Goal: Information Seeking & Learning: Learn about a topic

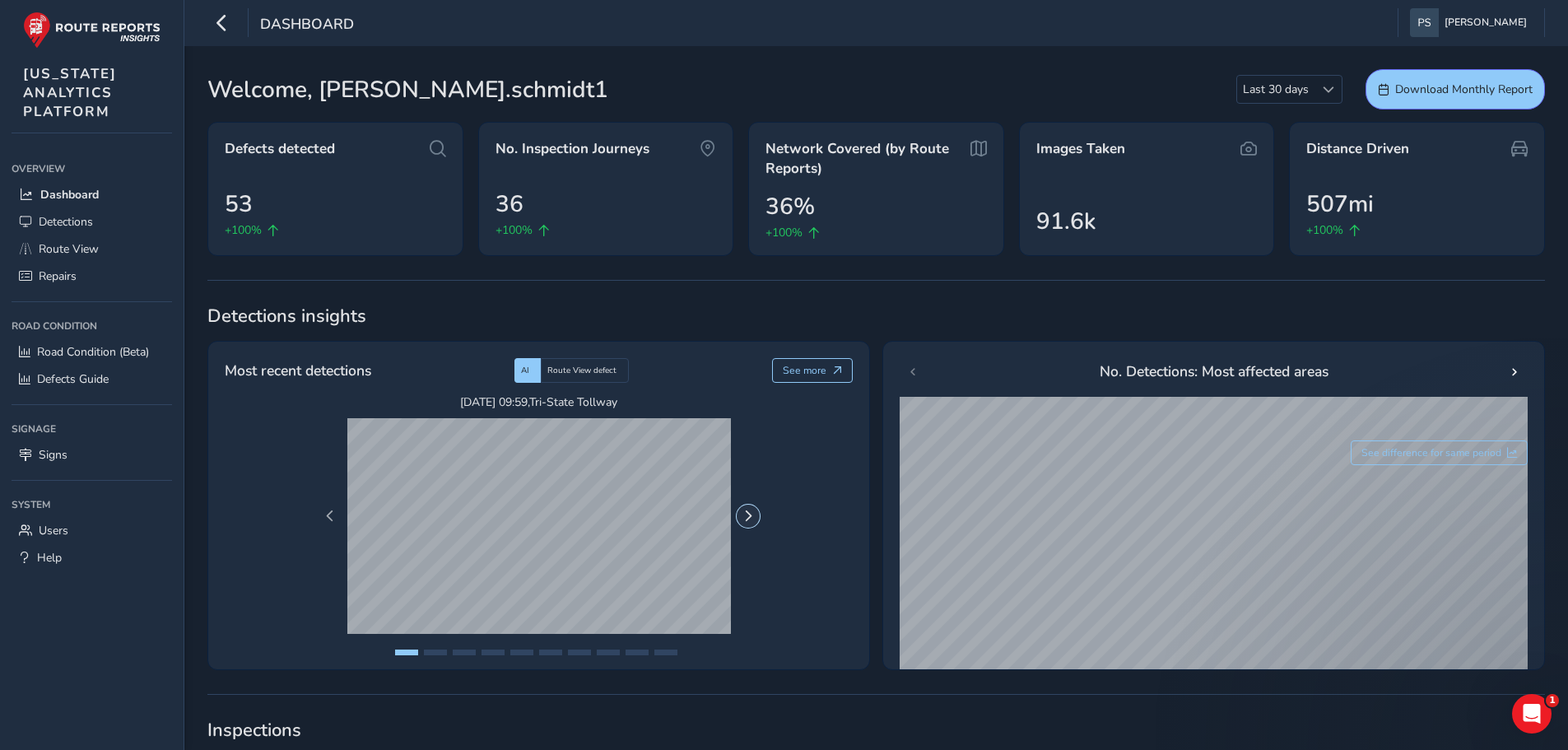
click at [745, 512] on span "Next Page" at bounding box center [748, 516] width 12 height 12
click at [324, 514] on button "Previous Page" at bounding box center [330, 516] width 23 height 23
click at [324, 514] on span "Previous Page" at bounding box center [330, 516] width 12 height 12
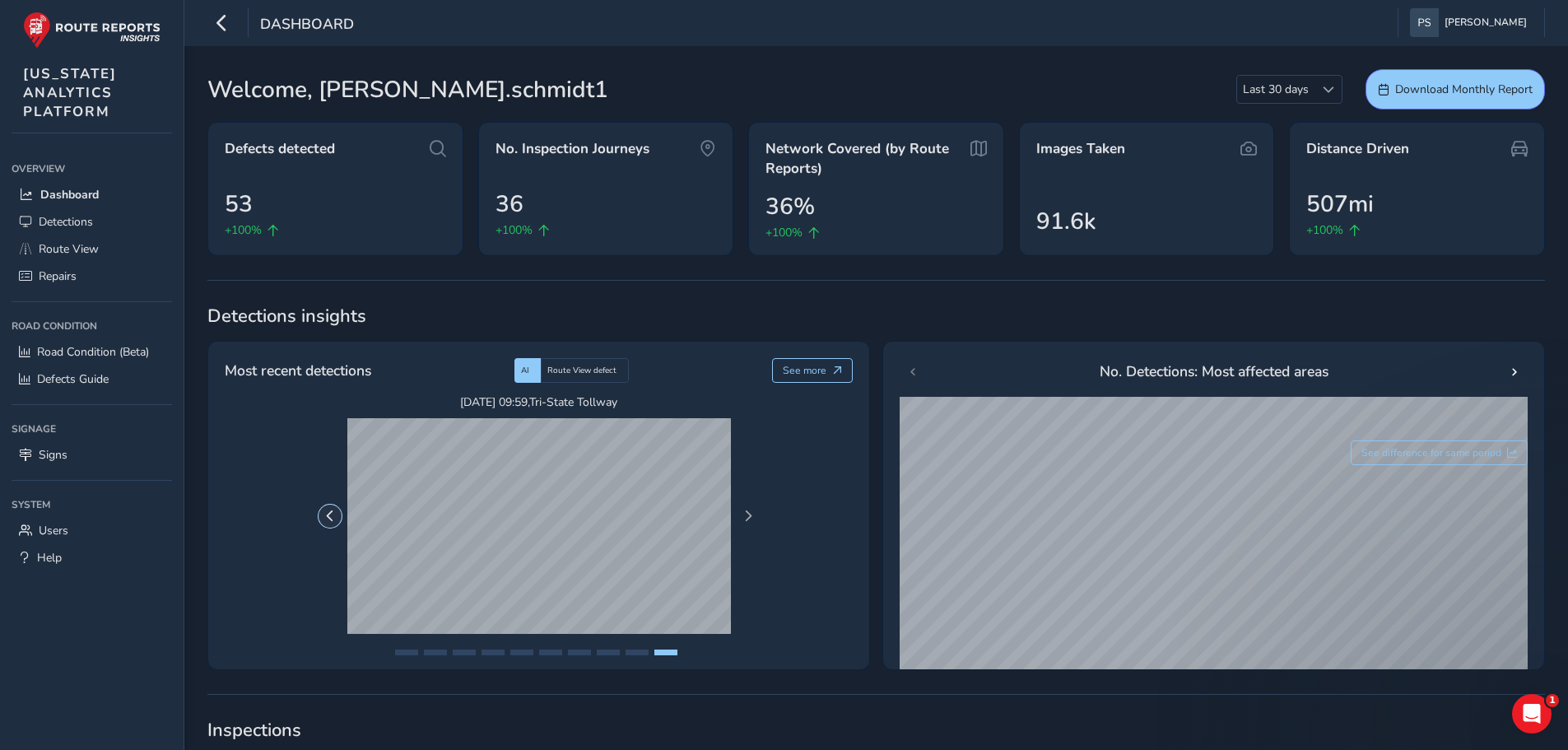
click at [324, 514] on span "Previous Page" at bounding box center [330, 516] width 12 height 12
click at [35, 192] on link "Dashboard" at bounding box center [91, 194] width 161 height 27
click at [76, 215] on span "Detections" at bounding box center [65, 222] width 55 height 15
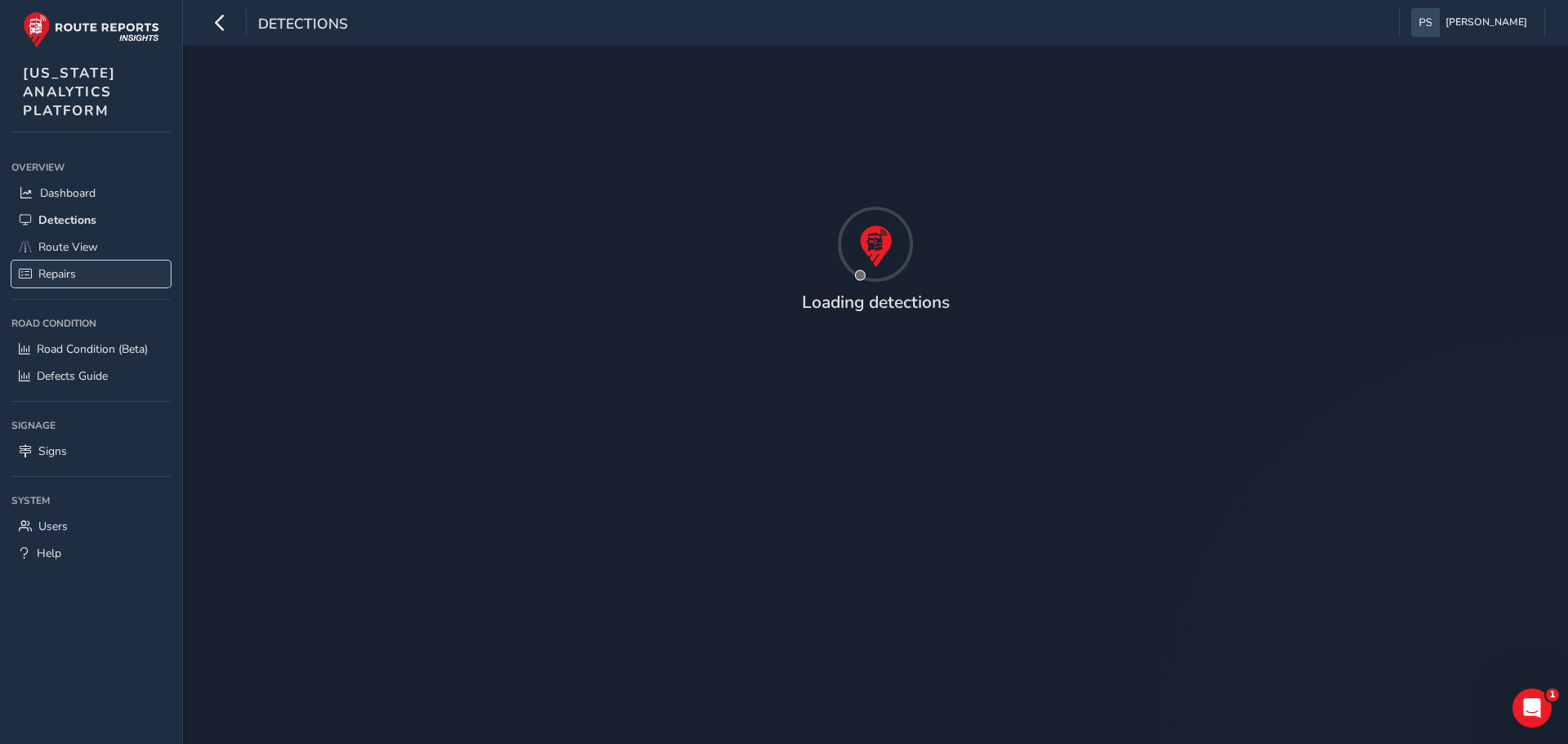
click at [67, 266] on span "Repairs" at bounding box center [56, 274] width 37 height 15
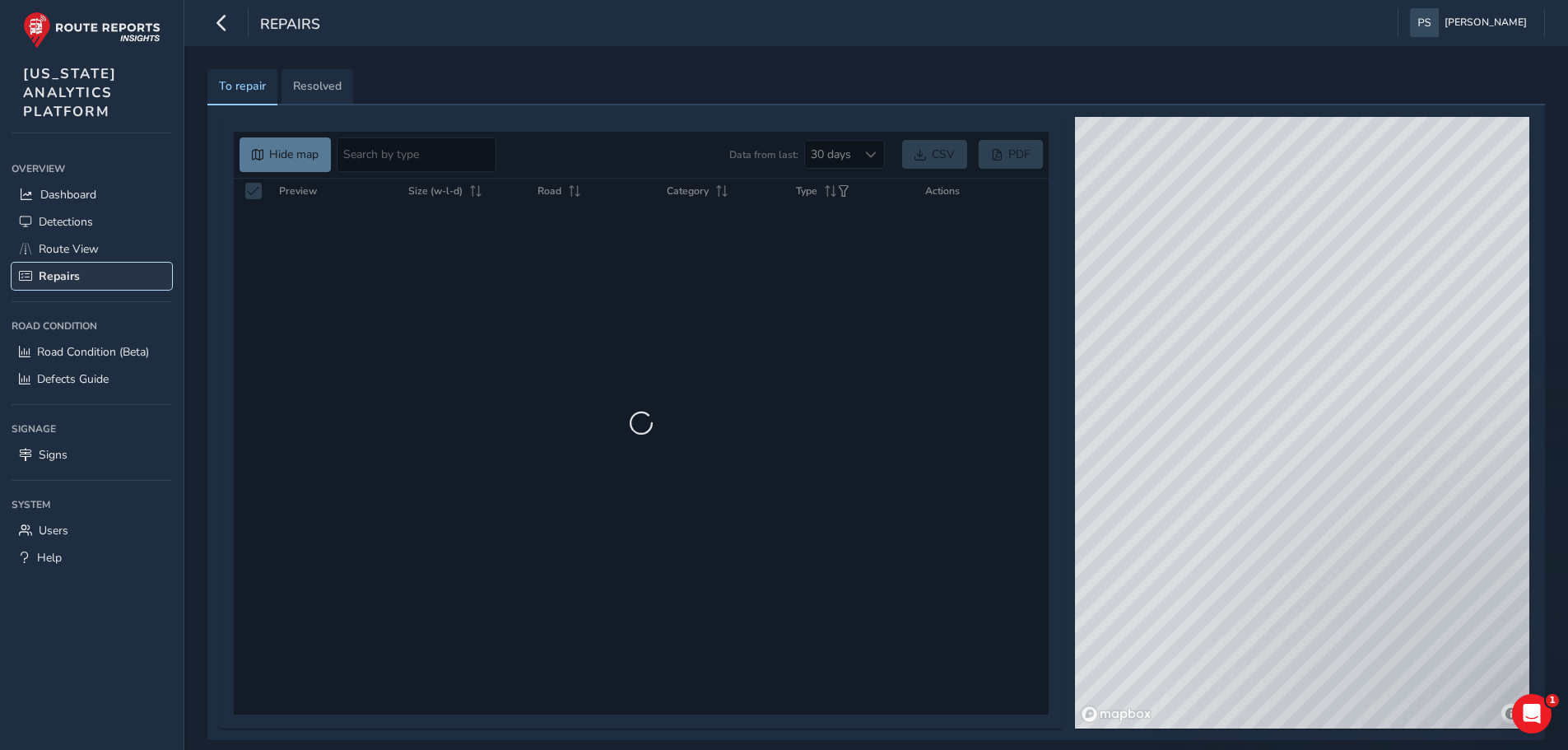
click at [66, 274] on span "Repairs" at bounding box center [59, 276] width 41 height 15
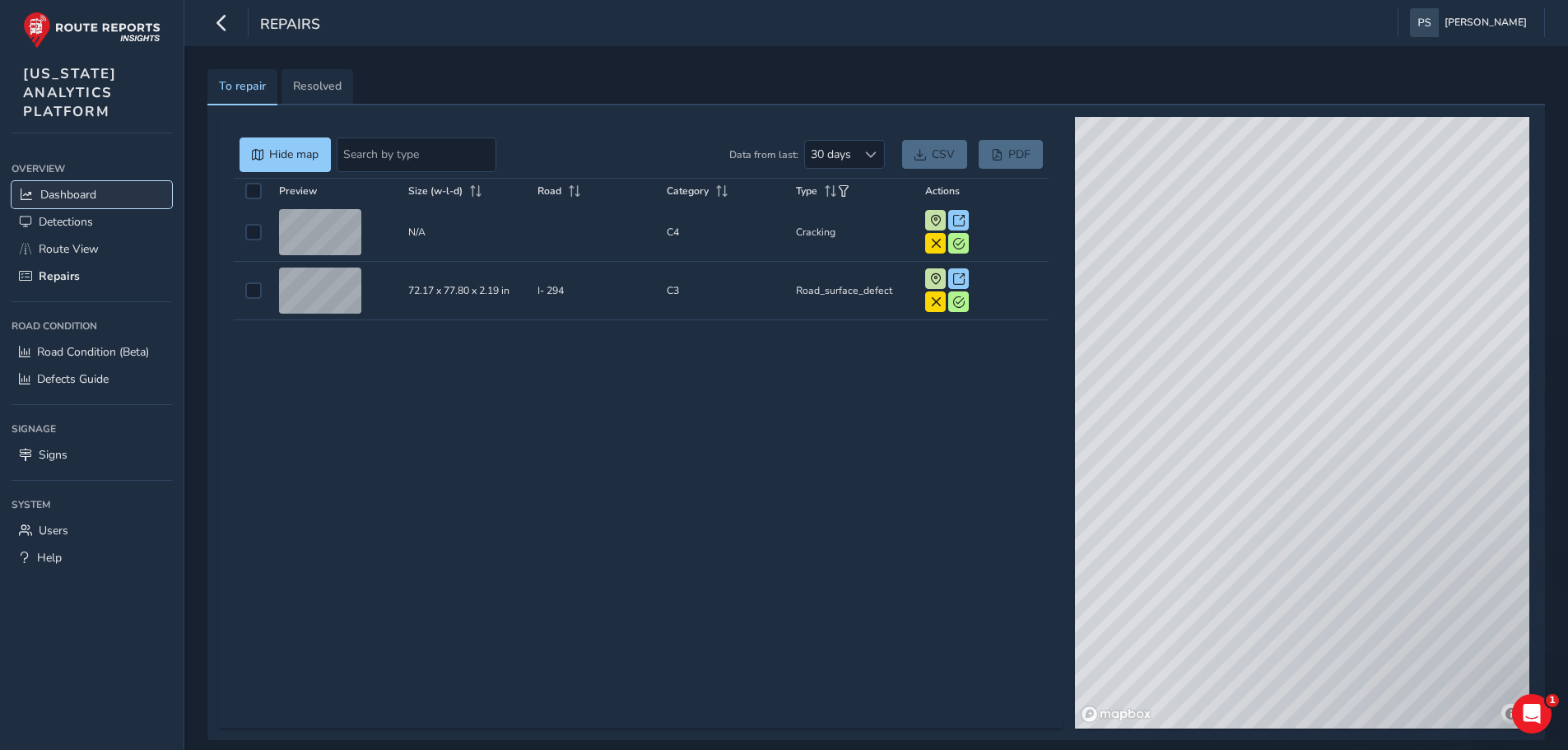
click at [50, 195] on span "Dashboard" at bounding box center [68, 194] width 56 height 15
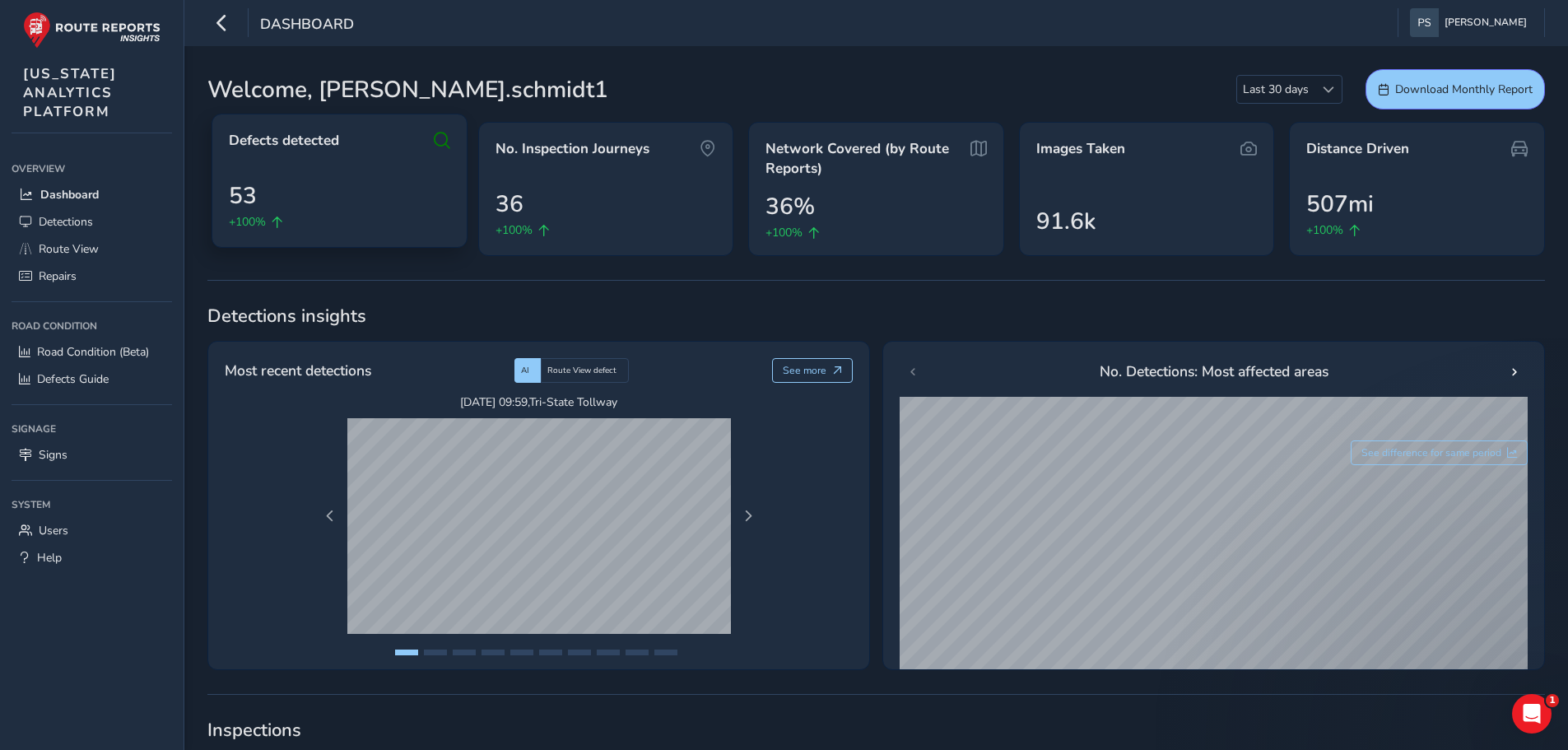
click at [319, 218] on div "+100%" at bounding box center [339, 222] width 221 height 17
click at [335, 218] on div "+100%" at bounding box center [339, 222] width 221 height 17
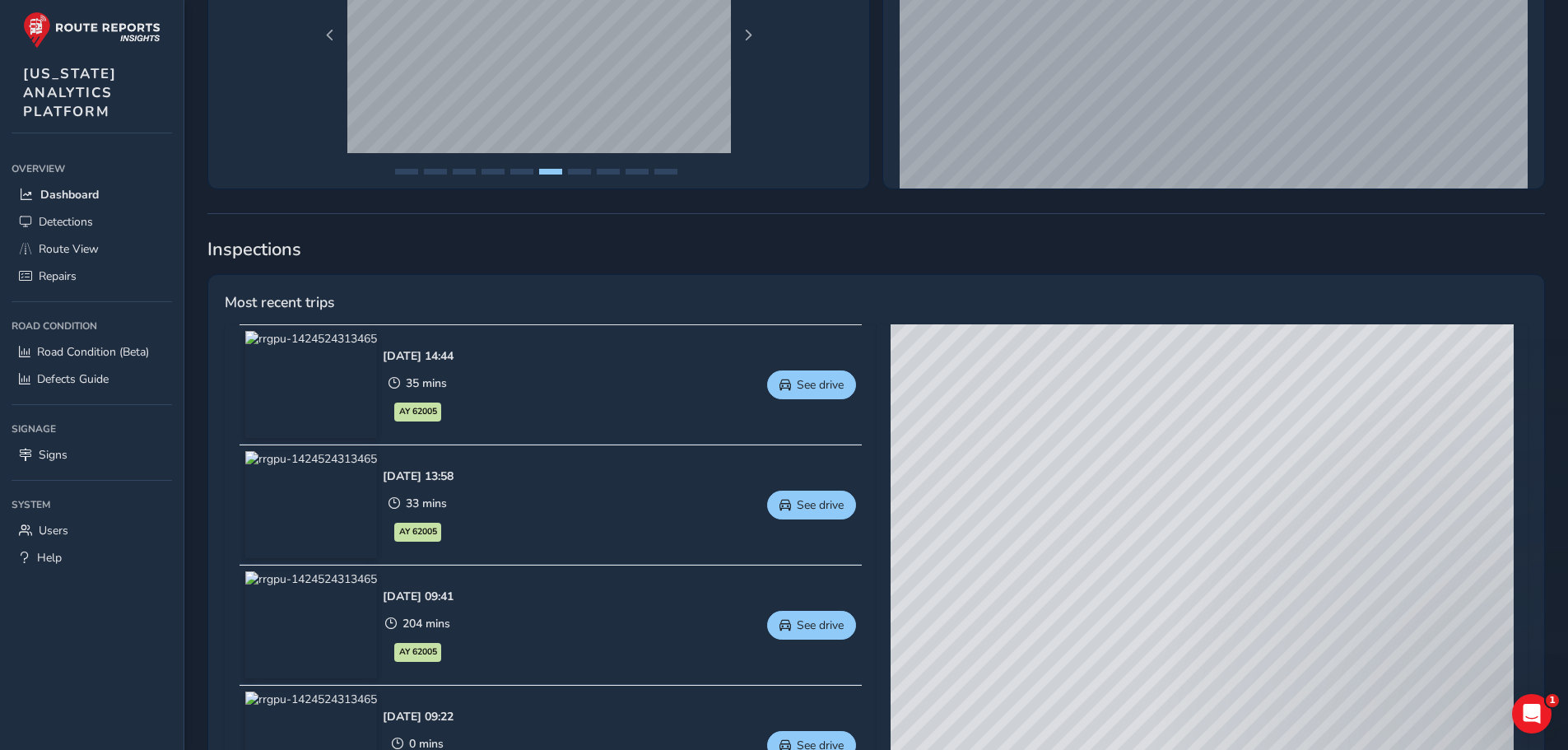
scroll to position [494, 0]
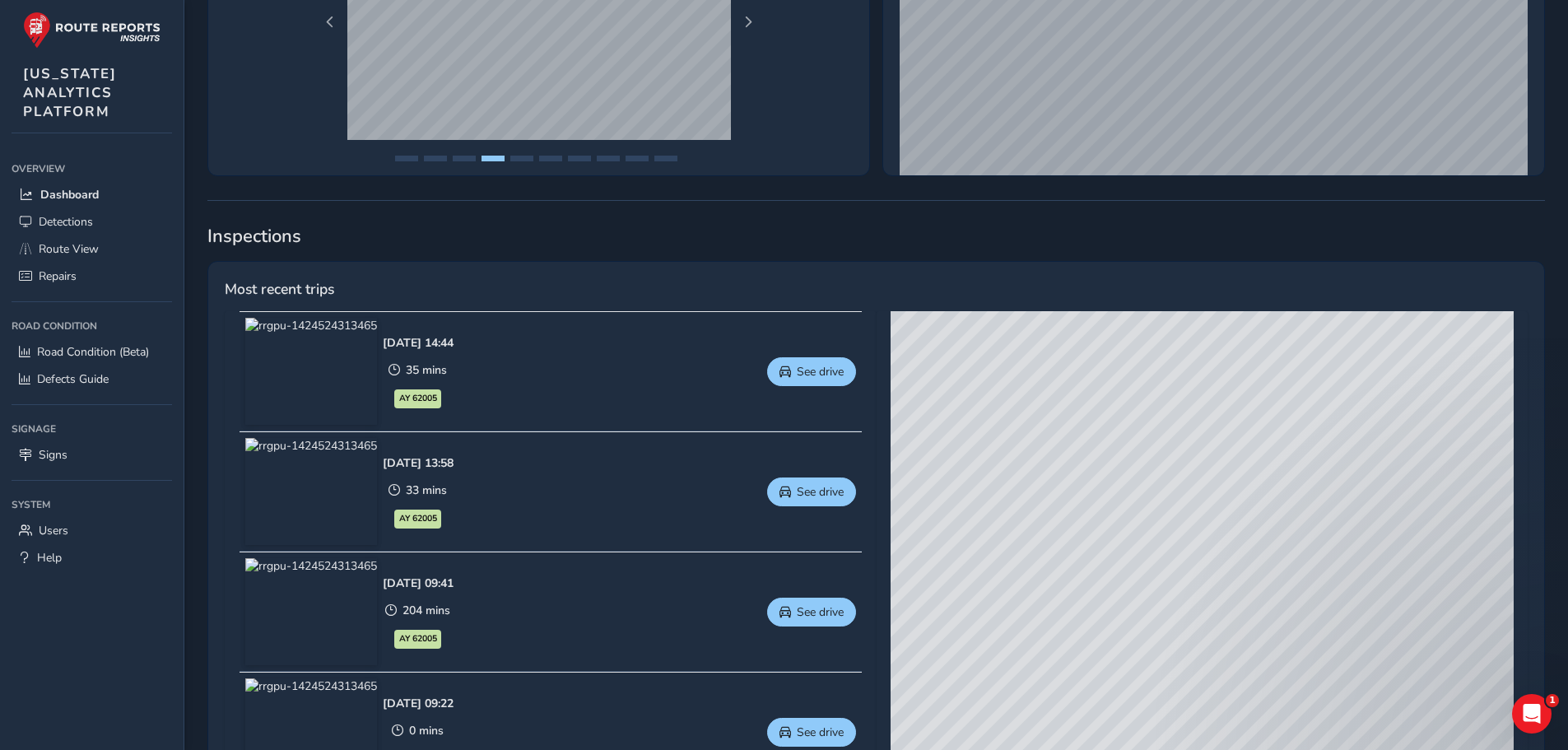
click at [474, 236] on span "Inspections" at bounding box center [876, 237] width 1337 height 25
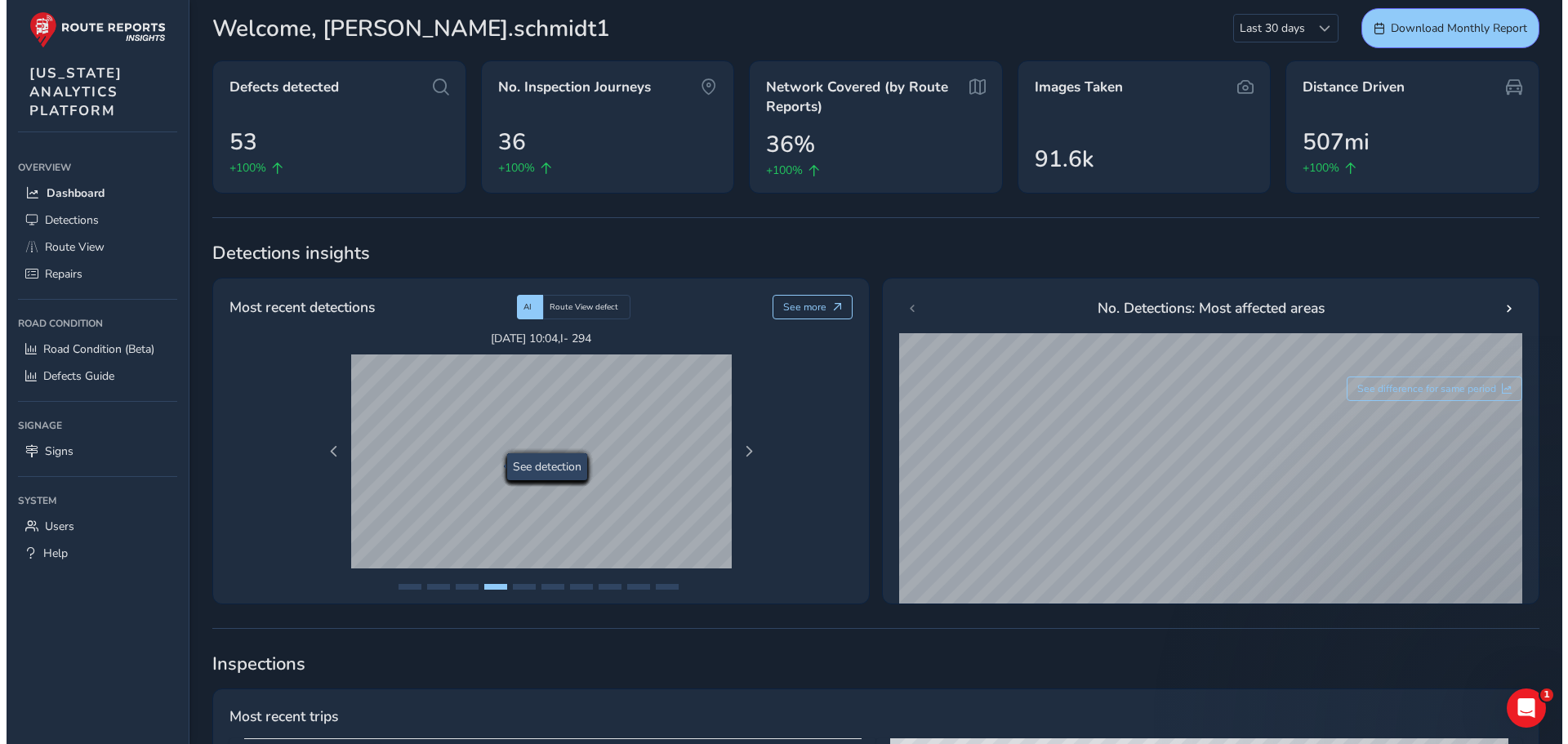
scroll to position [0, 0]
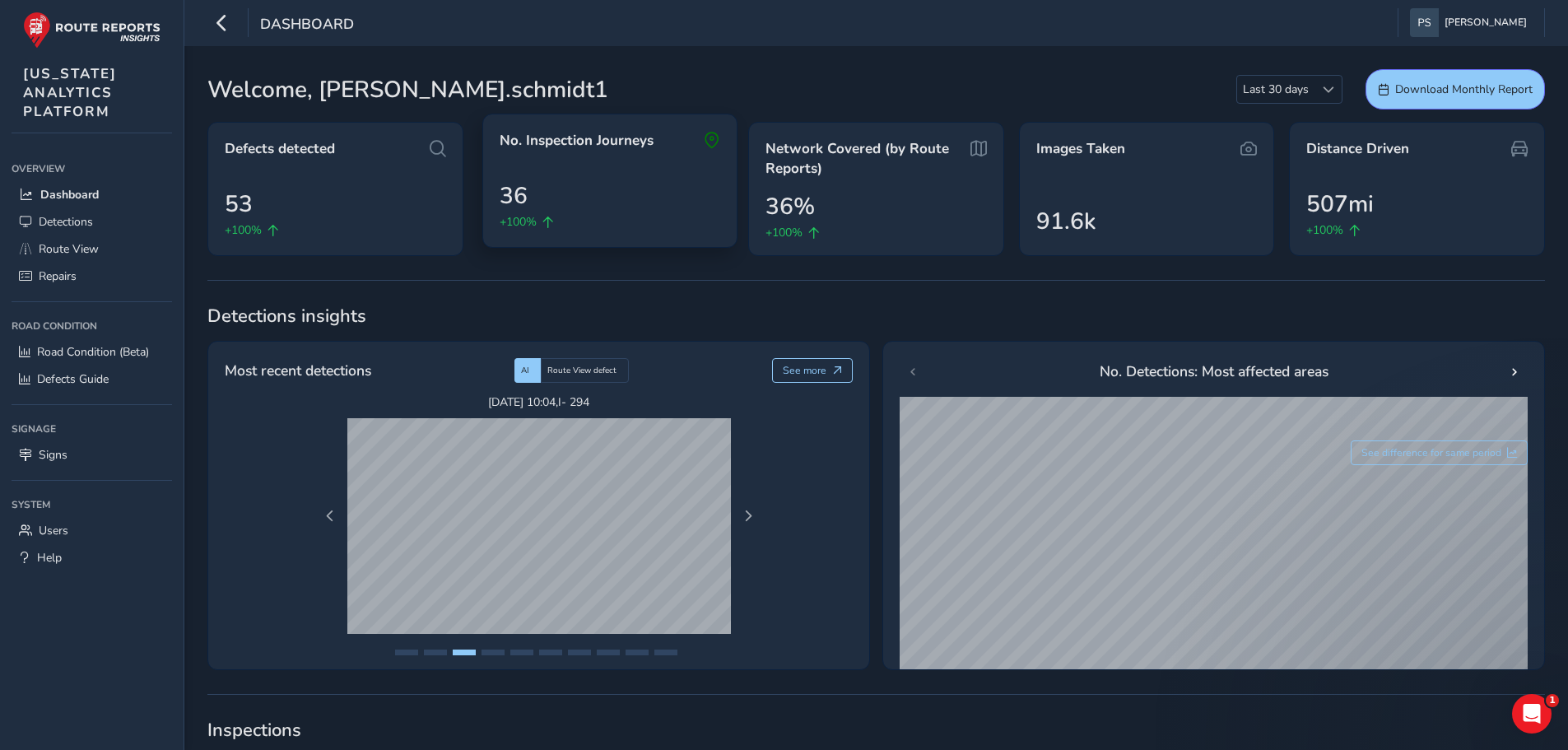
click at [510, 186] on span "36" at bounding box center [513, 196] width 28 height 35
click at [76, 248] on span "Route View" at bounding box center [68, 249] width 61 height 15
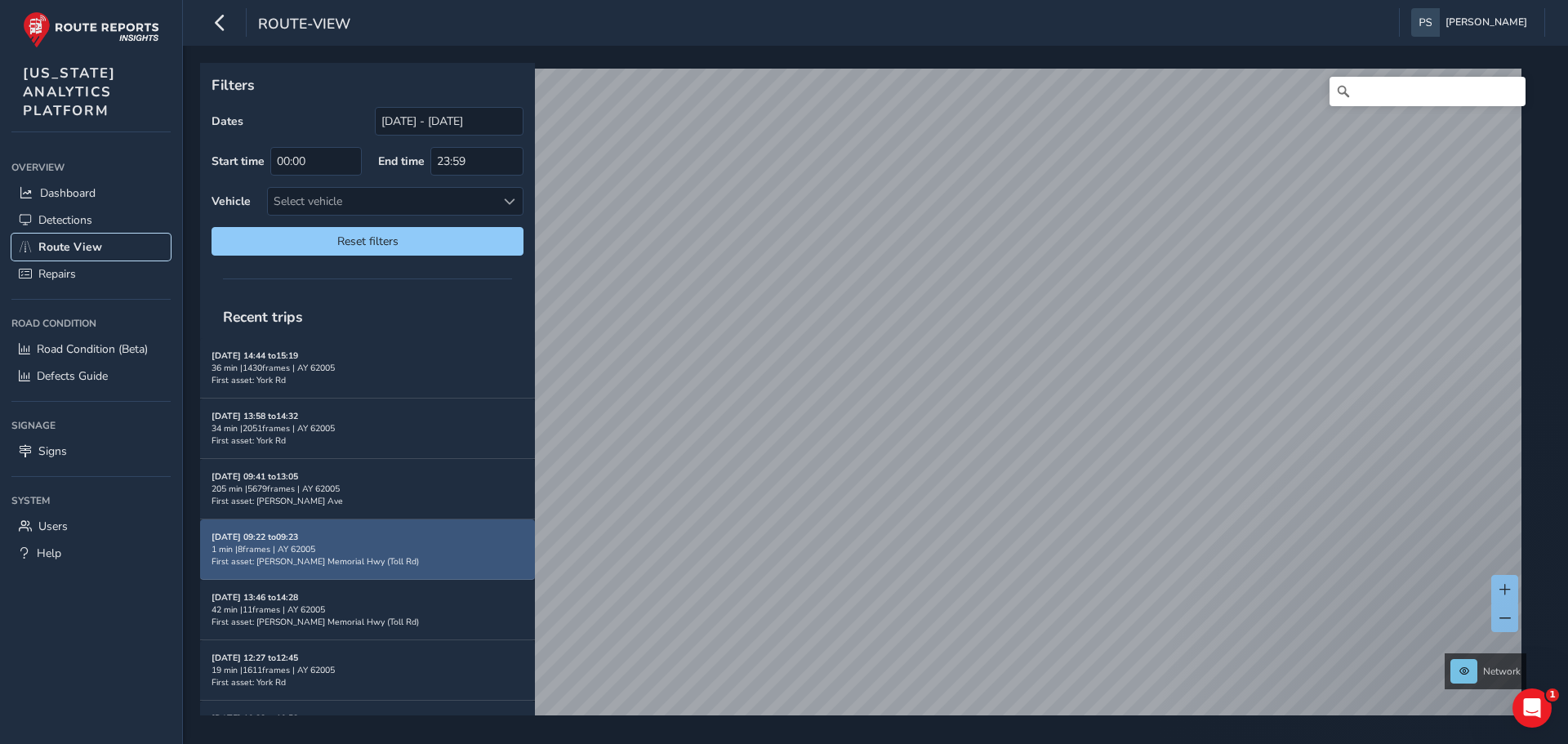
scroll to position [46, 0]
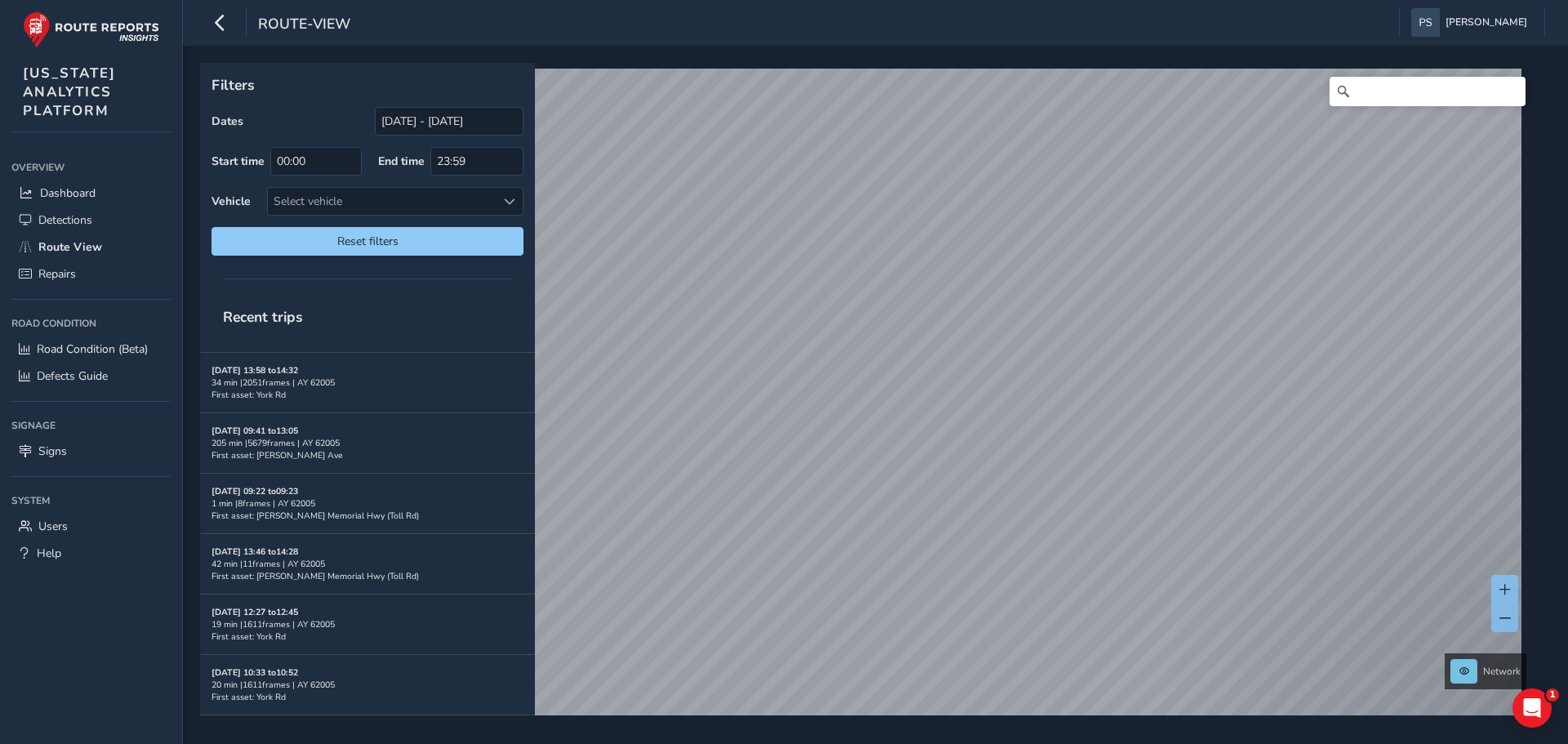
click at [544, 725] on div "Filters Dates [DATE] - [DATE] Start time 00:00 End time 23:59 Vehicle Select ve…" at bounding box center [876, 395] width 1385 height 698
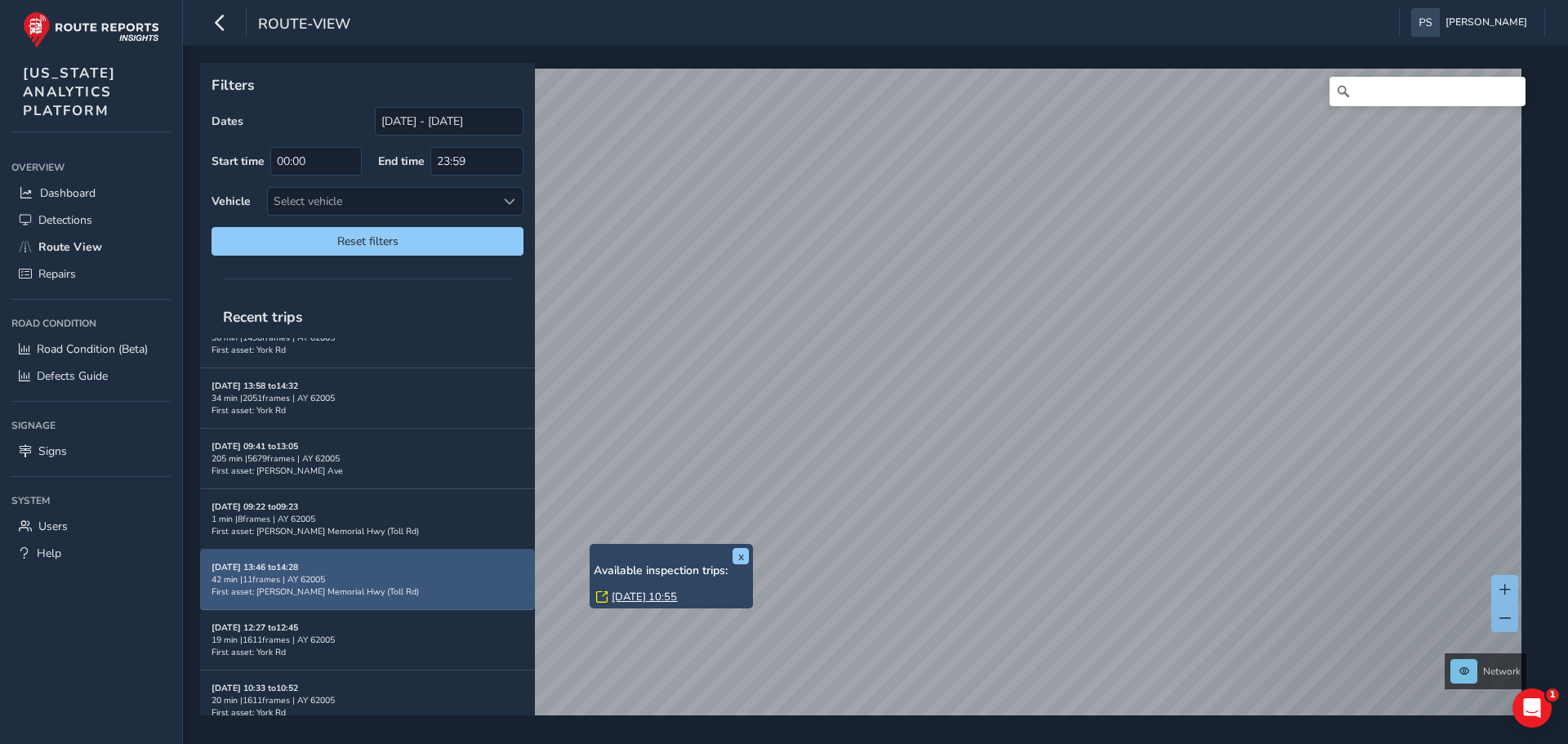
scroll to position [46, 0]
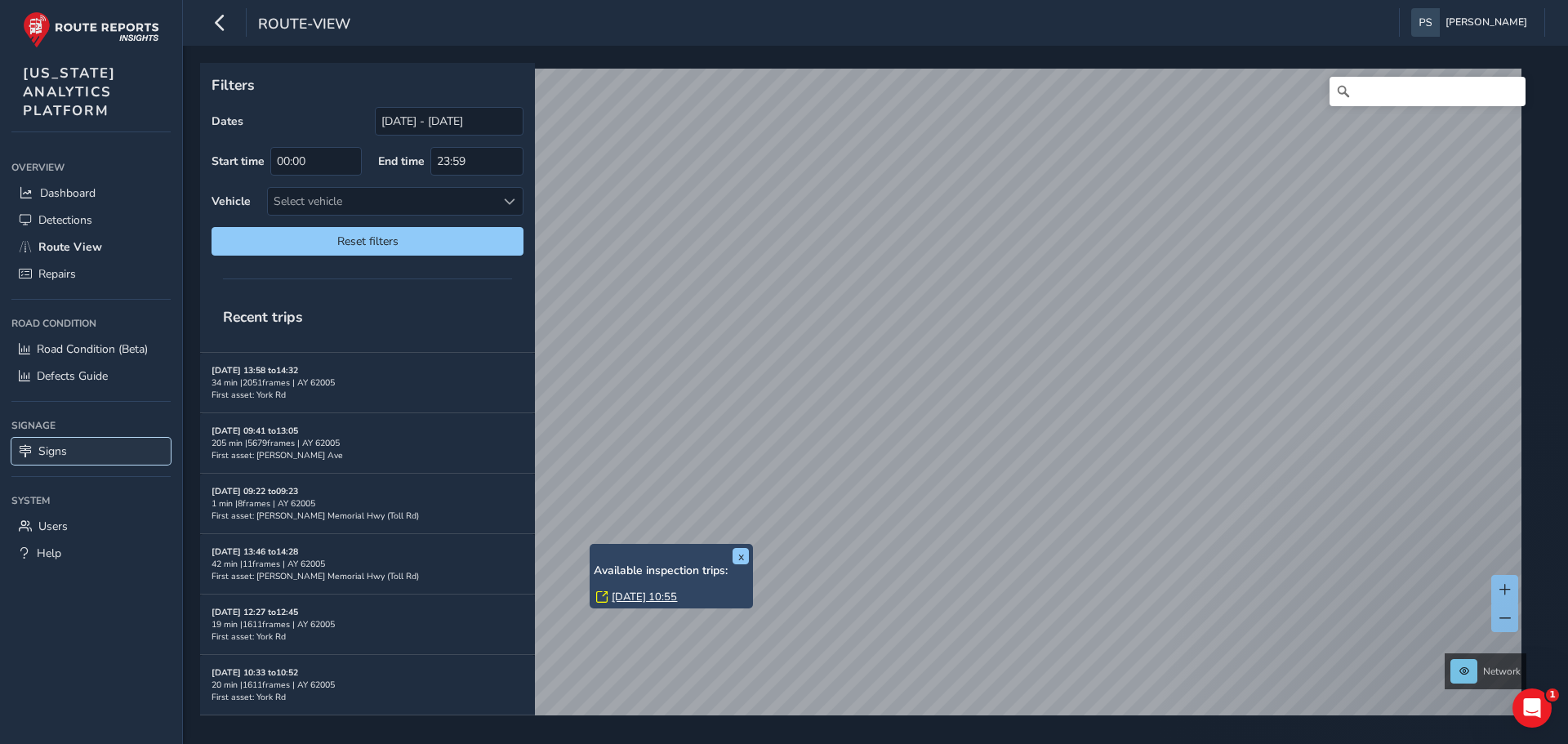
click at [60, 451] on span "Signs" at bounding box center [52, 451] width 29 height 15
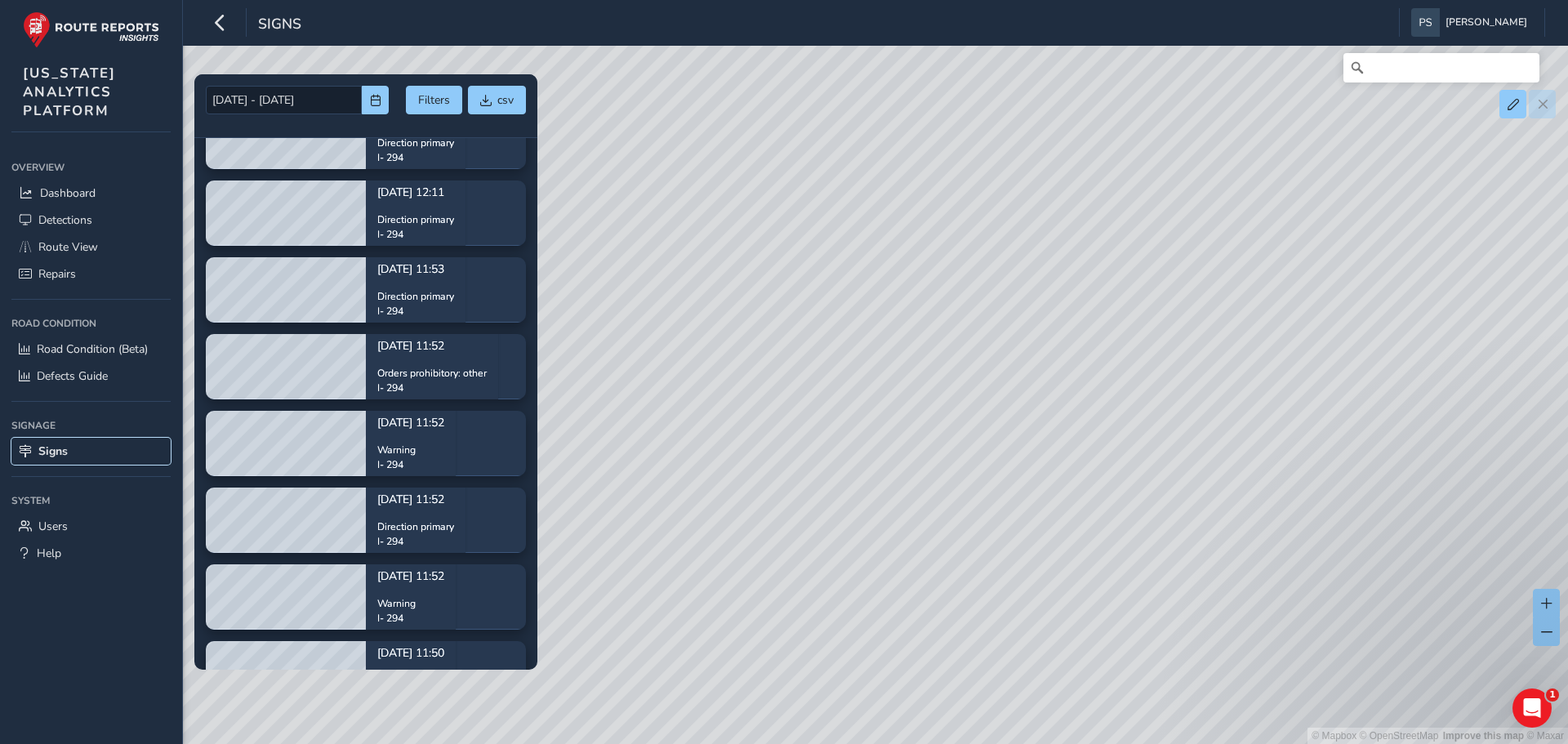
scroll to position [3757, 0]
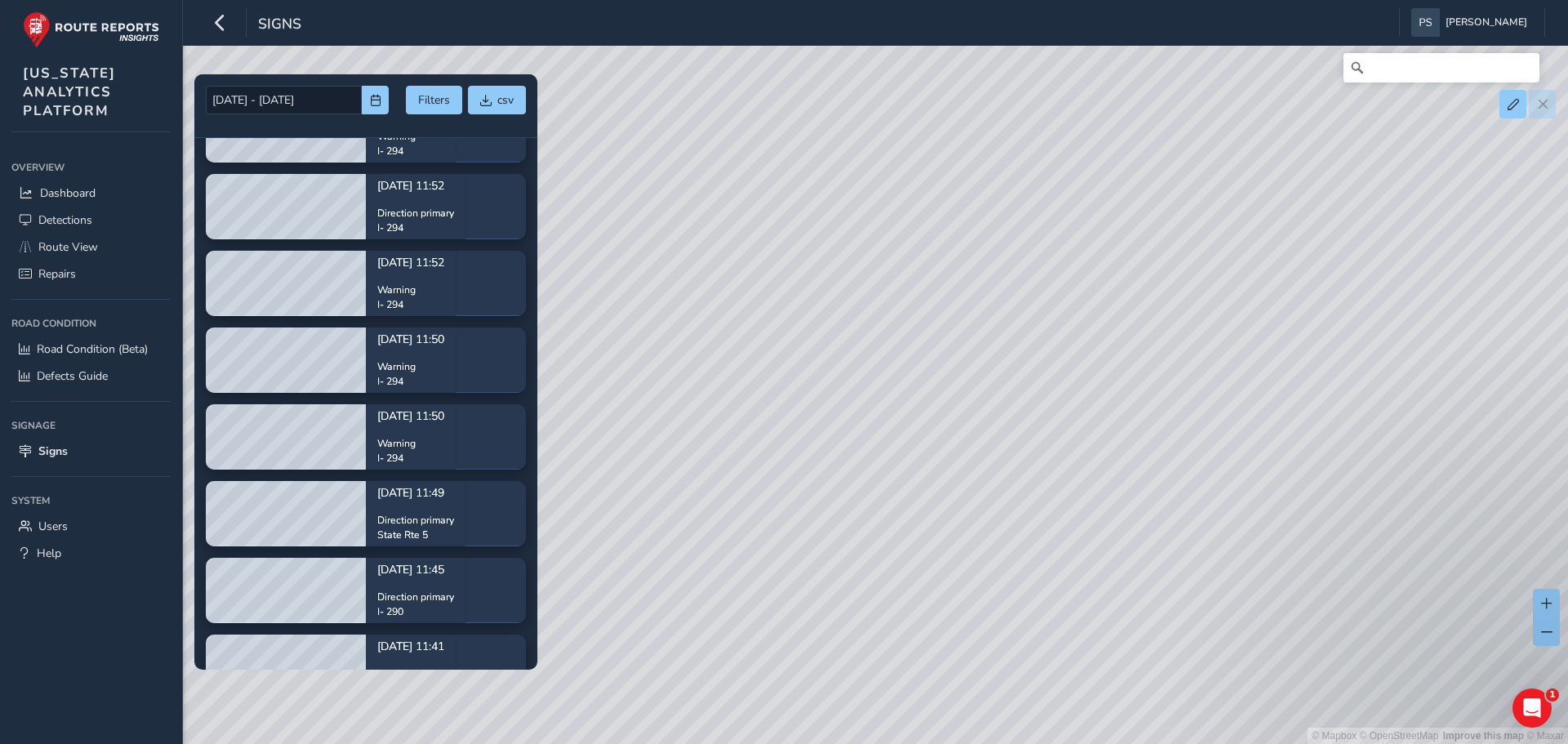
drag, startPoint x: 892, startPoint y: 499, endPoint x: 855, endPoint y: 508, distance: 38.1
click at [855, 508] on div "© Mapbox © OpenStreetMap Improve this map © Maxar" at bounding box center [784, 372] width 1568 height 744
drag, startPoint x: 672, startPoint y: 500, endPoint x: 868, endPoint y: 451, distance: 202.0
click at [868, 451] on div "© Mapbox © OpenStreetMap Improve this map © Maxar" at bounding box center [784, 372] width 1568 height 744
drag, startPoint x: 815, startPoint y: 559, endPoint x: 866, endPoint y: 548, distance: 52.2
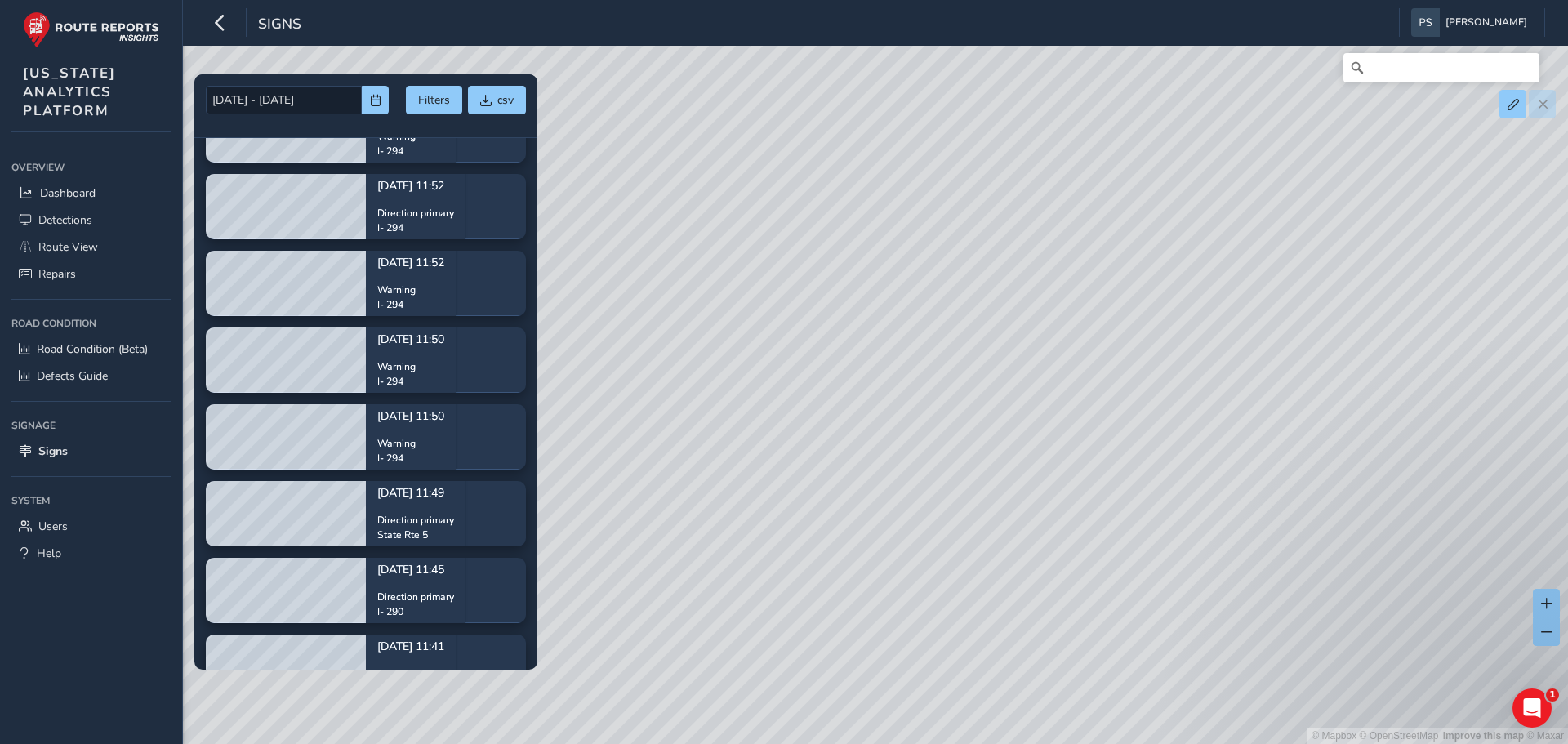
click at [866, 548] on div "© Mapbox © OpenStreetMap Improve this map © Maxar" at bounding box center [784, 372] width 1568 height 744
drag, startPoint x: 770, startPoint y: 505, endPoint x: 935, endPoint y: 490, distance: 165.7
click at [935, 490] on div "© Mapbox © OpenStreetMap Improve this map © Maxar" at bounding box center [784, 372] width 1568 height 744
drag, startPoint x: 1066, startPoint y: 454, endPoint x: 758, endPoint y: 465, distance: 308.2
click at [758, 465] on div "© Mapbox © OpenStreetMap Improve this map © Maxar" at bounding box center [784, 372] width 1568 height 744
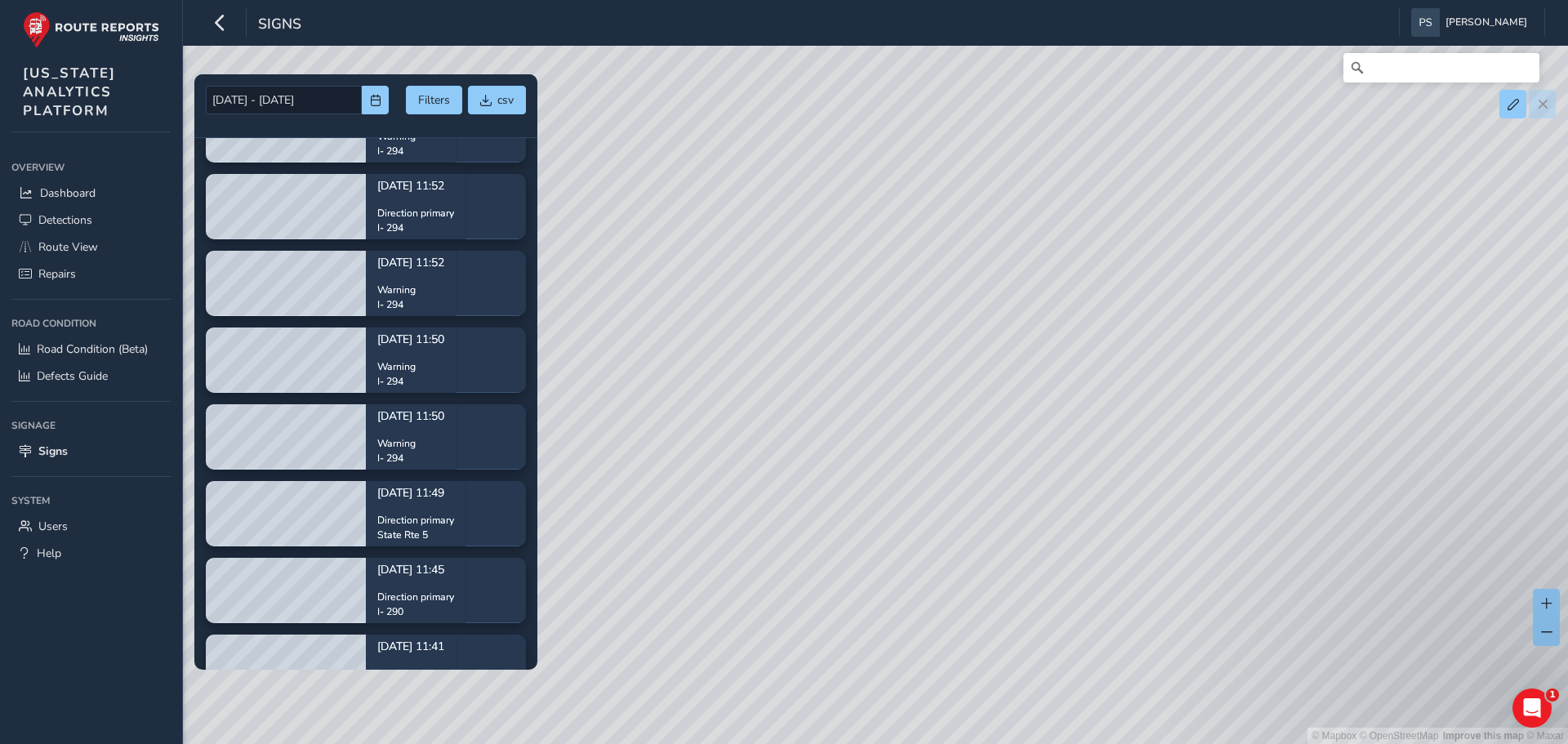
drag, startPoint x: 1247, startPoint y: 445, endPoint x: 777, endPoint y: 538, distance: 479.1
click at [777, 538] on div "© Mapbox © OpenStreetMap Improve this map © Maxar" at bounding box center [784, 372] width 1568 height 744
click at [892, 522] on div "© Mapbox © OpenStreetMap Improve this map © Maxar" at bounding box center [784, 372] width 1568 height 744
drag, startPoint x: 679, startPoint y: 531, endPoint x: 845, endPoint y: 534, distance: 166.0
click at [845, 534] on div "© Mapbox © OpenStreetMap Improve this map © Maxar" at bounding box center [784, 372] width 1568 height 744
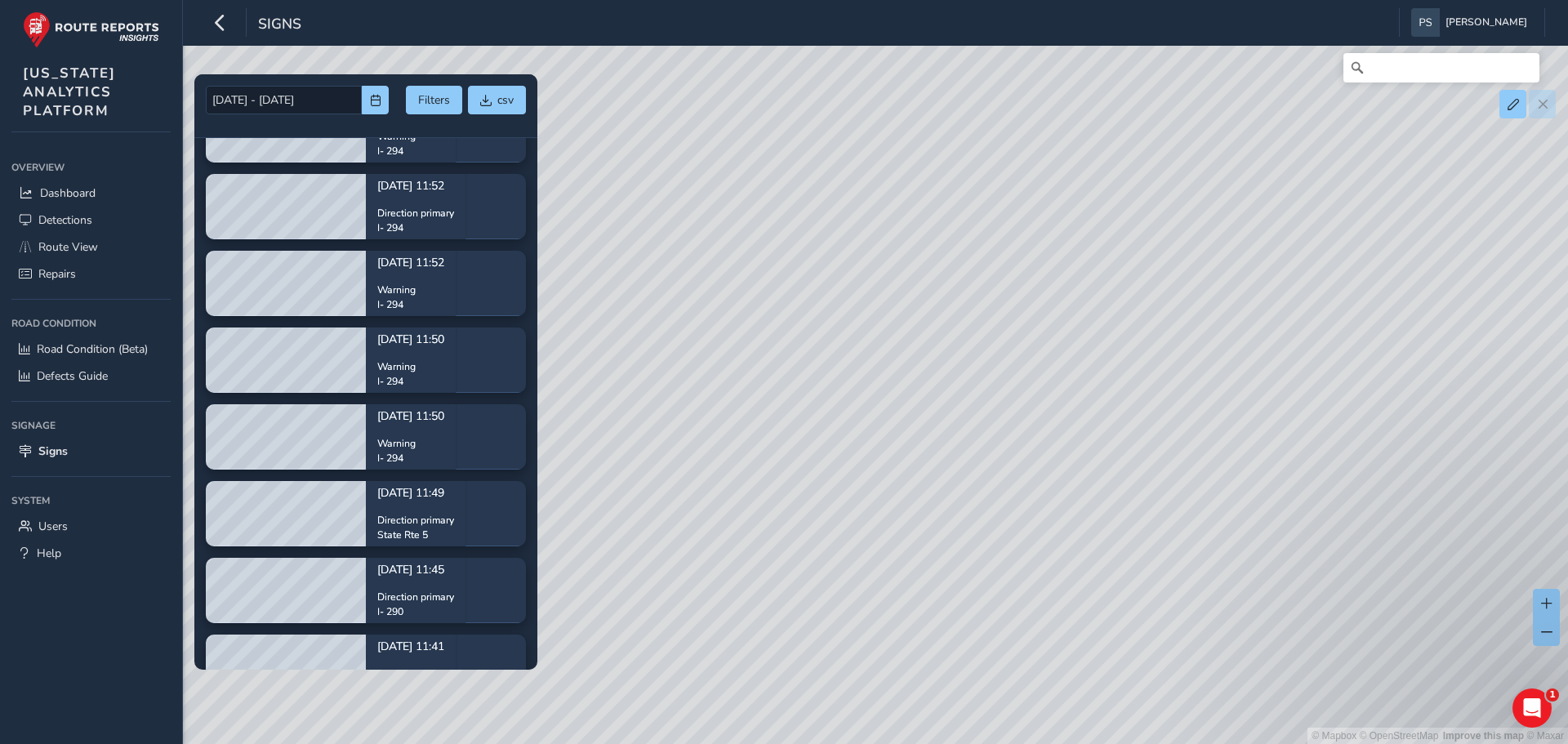
drag, startPoint x: 668, startPoint y: 530, endPoint x: 1050, endPoint y: 538, distance: 382.1
click at [1050, 538] on div "© Mapbox © OpenStreetMap Improve this map © Maxar" at bounding box center [784, 372] width 1568 height 744
drag, startPoint x: 766, startPoint y: 519, endPoint x: 994, endPoint y: 526, distance: 228.1
click at [994, 526] on div "© Mapbox © OpenStreetMap Improve this map © Maxar" at bounding box center [784, 372] width 1568 height 744
drag, startPoint x: 799, startPoint y: 508, endPoint x: 1224, endPoint y: 486, distance: 425.6
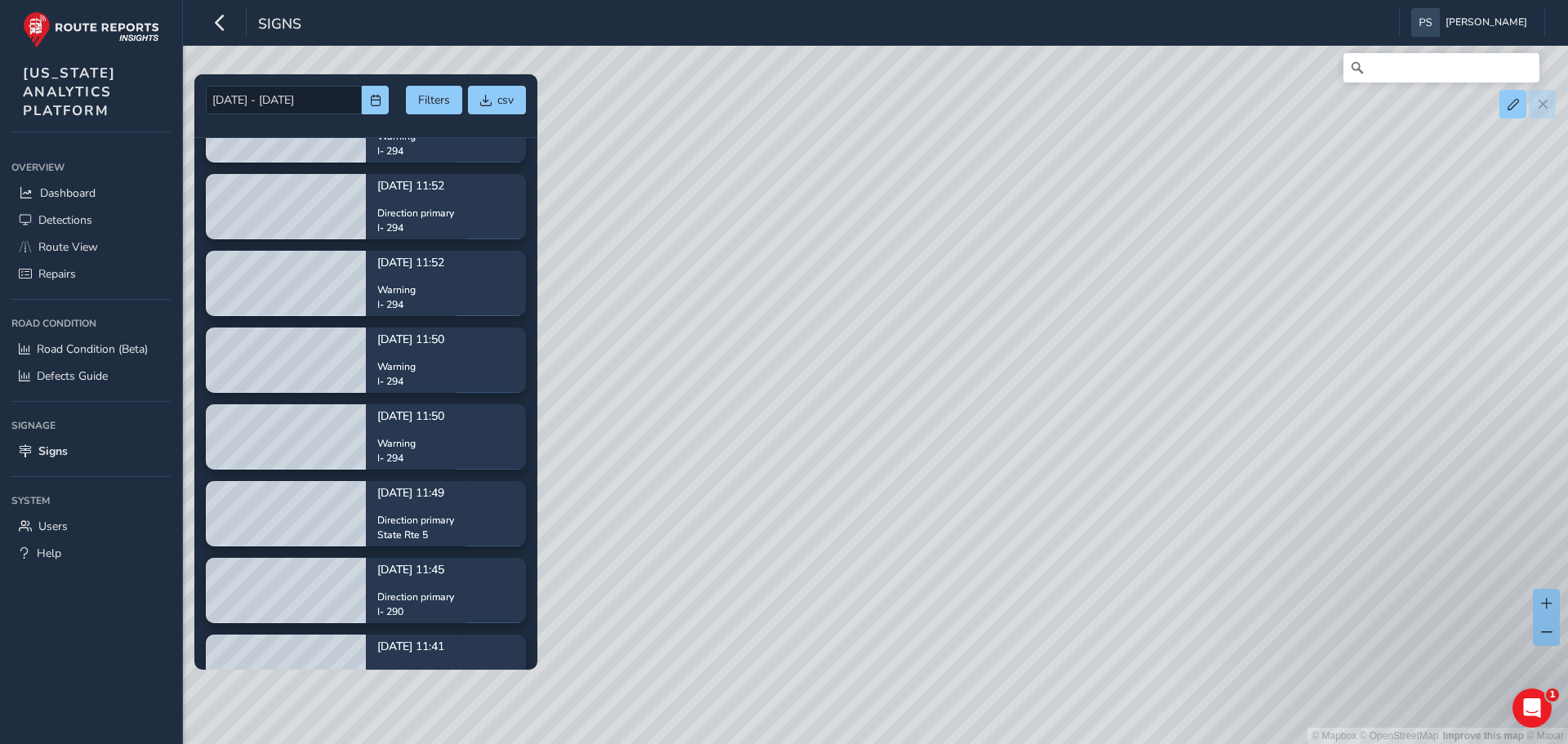
click at [1224, 486] on div "© Mapbox © OpenStreetMap Improve this map © Maxar" at bounding box center [784, 372] width 1568 height 744
click at [1264, 506] on div "© Mapbox © OpenStreetMap Improve this map © Maxar" at bounding box center [784, 372] width 1568 height 744
drag, startPoint x: 872, startPoint y: 412, endPoint x: 1446, endPoint y: 451, distance: 575.3
click at [1446, 451] on div "© Mapbox © OpenStreetMap Improve this map © Maxar" at bounding box center [784, 372] width 1568 height 744
drag, startPoint x: 1046, startPoint y: 441, endPoint x: 1372, endPoint y: 443, distance: 326.0
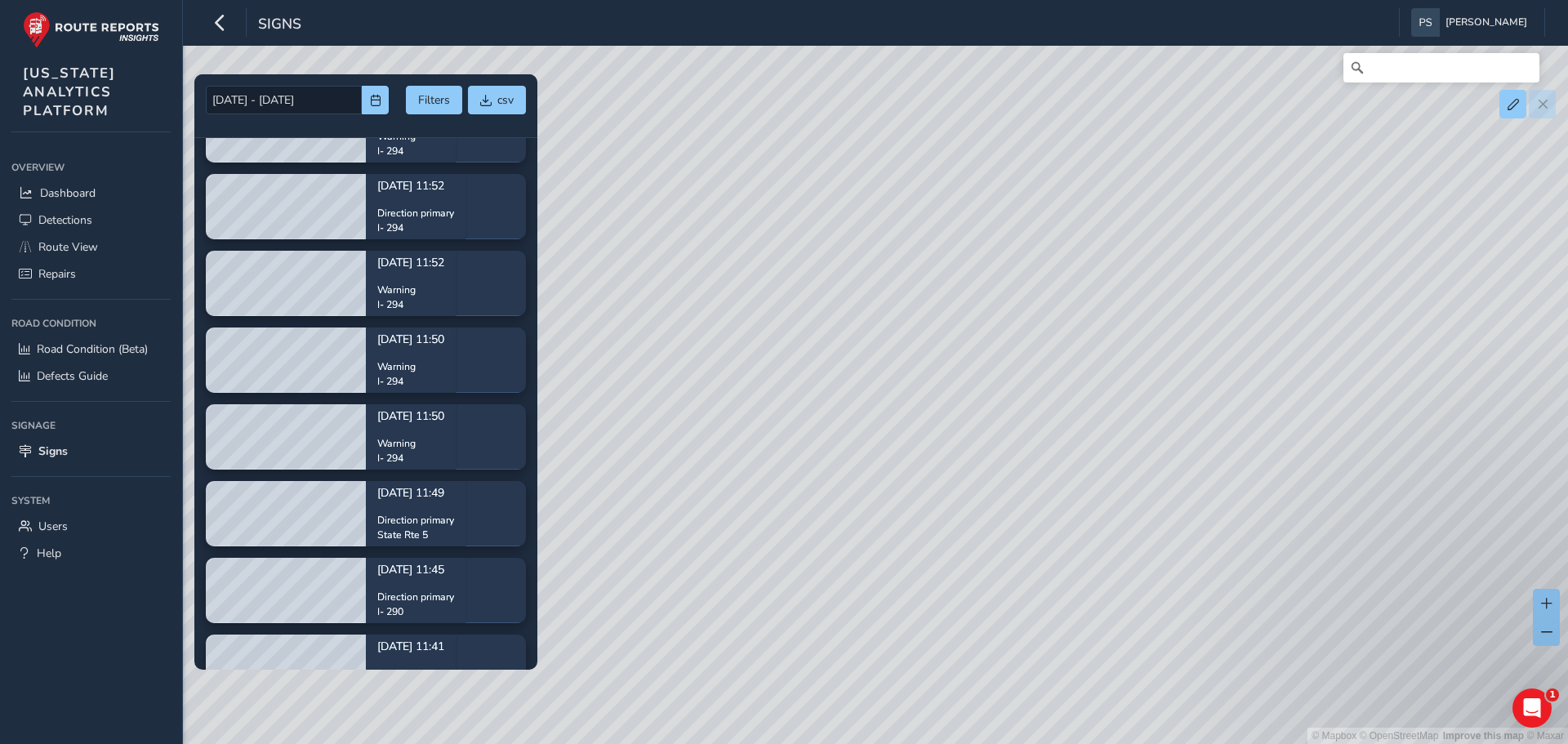
click at [1372, 443] on div "© Mapbox © OpenStreetMap Improve this map © Maxar" at bounding box center [784, 372] width 1568 height 744
drag, startPoint x: 776, startPoint y: 419, endPoint x: 1412, endPoint y: 417, distance: 636.0
click at [1412, 417] on div "© Mapbox © OpenStreetMap Improve this map © Maxar" at bounding box center [784, 372] width 1568 height 744
drag, startPoint x: 885, startPoint y: 463, endPoint x: 1118, endPoint y: 438, distance: 234.3
click at [1118, 438] on div "© Mapbox © OpenStreetMap Improve this map © Maxar" at bounding box center [784, 372] width 1568 height 744
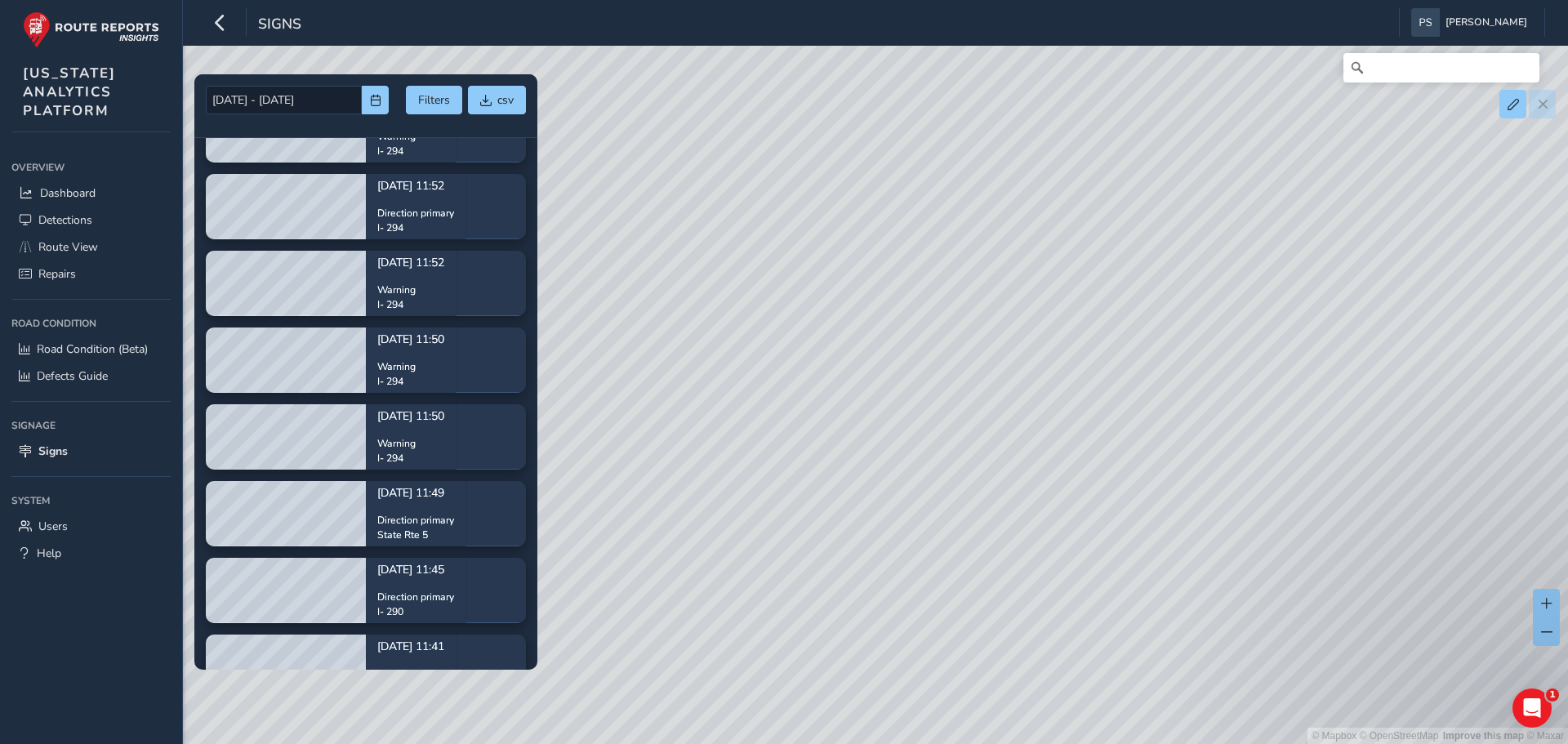
drag, startPoint x: 594, startPoint y: 436, endPoint x: 1159, endPoint y: 426, distance: 565.1
click at [1159, 426] on div "© Mapbox © OpenStreetMap Improve this map © Maxar" at bounding box center [784, 372] width 1568 height 744
drag, startPoint x: 891, startPoint y: 460, endPoint x: 1446, endPoint y: 468, distance: 555.1
click at [1446, 468] on div "© Mapbox © OpenStreetMap Improve this map © Maxar" at bounding box center [784, 372] width 1568 height 744
drag, startPoint x: 1069, startPoint y: 372, endPoint x: 1212, endPoint y: 258, distance: 182.9
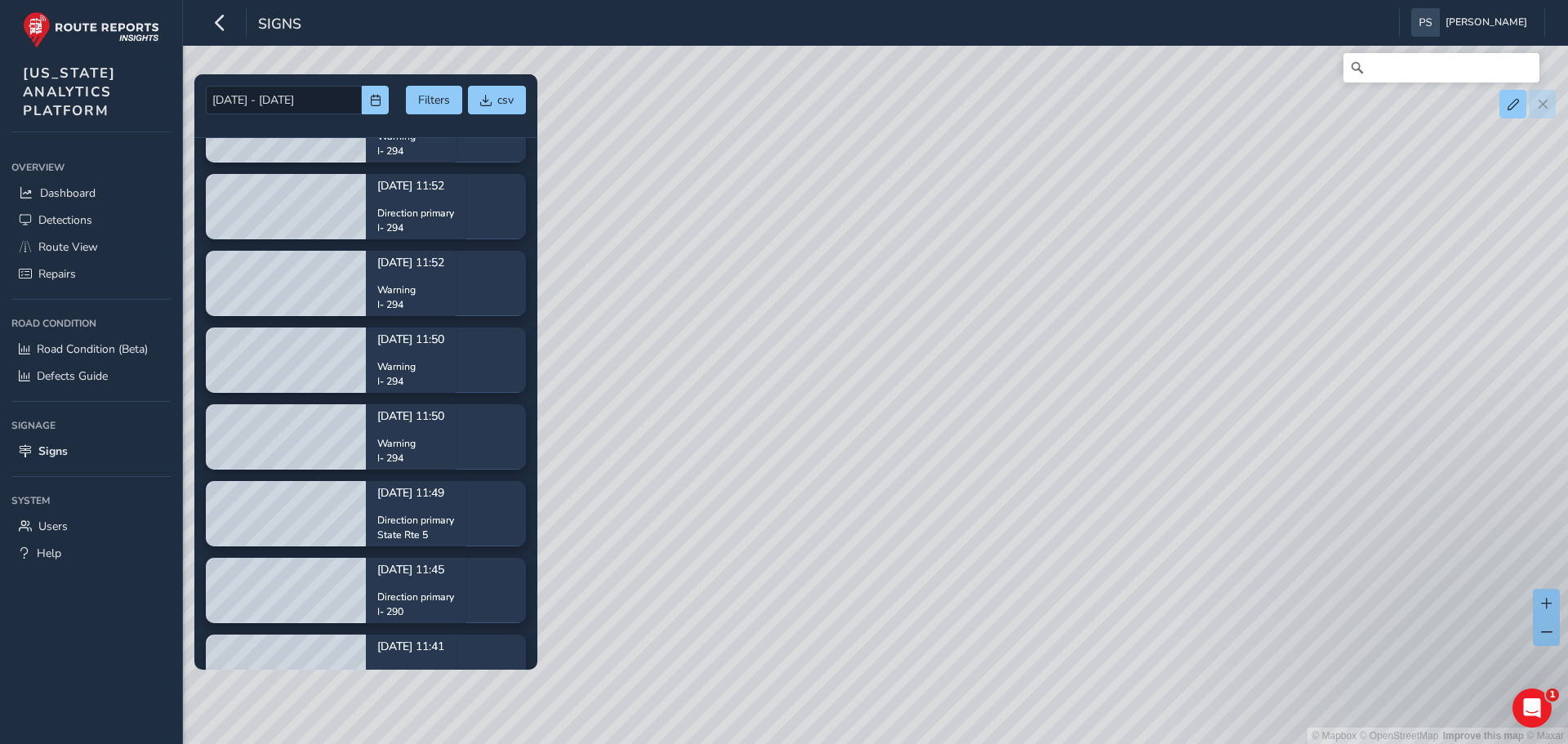
click at [1213, 258] on div "© Mapbox © OpenStreetMap Improve this map © Maxar" at bounding box center [784, 372] width 1568 height 744
drag, startPoint x: 701, startPoint y: 496, endPoint x: 979, endPoint y: 326, distance: 325.9
click at [979, 326] on div "© Mapbox © OpenStreetMap Improve this map © Maxar" at bounding box center [784, 372] width 1568 height 744
drag, startPoint x: 1104, startPoint y: 299, endPoint x: 1139, endPoint y: 279, distance: 40.3
click at [1139, 279] on div "© Mapbox © OpenStreetMap Improve this map © Maxar" at bounding box center [784, 372] width 1568 height 744
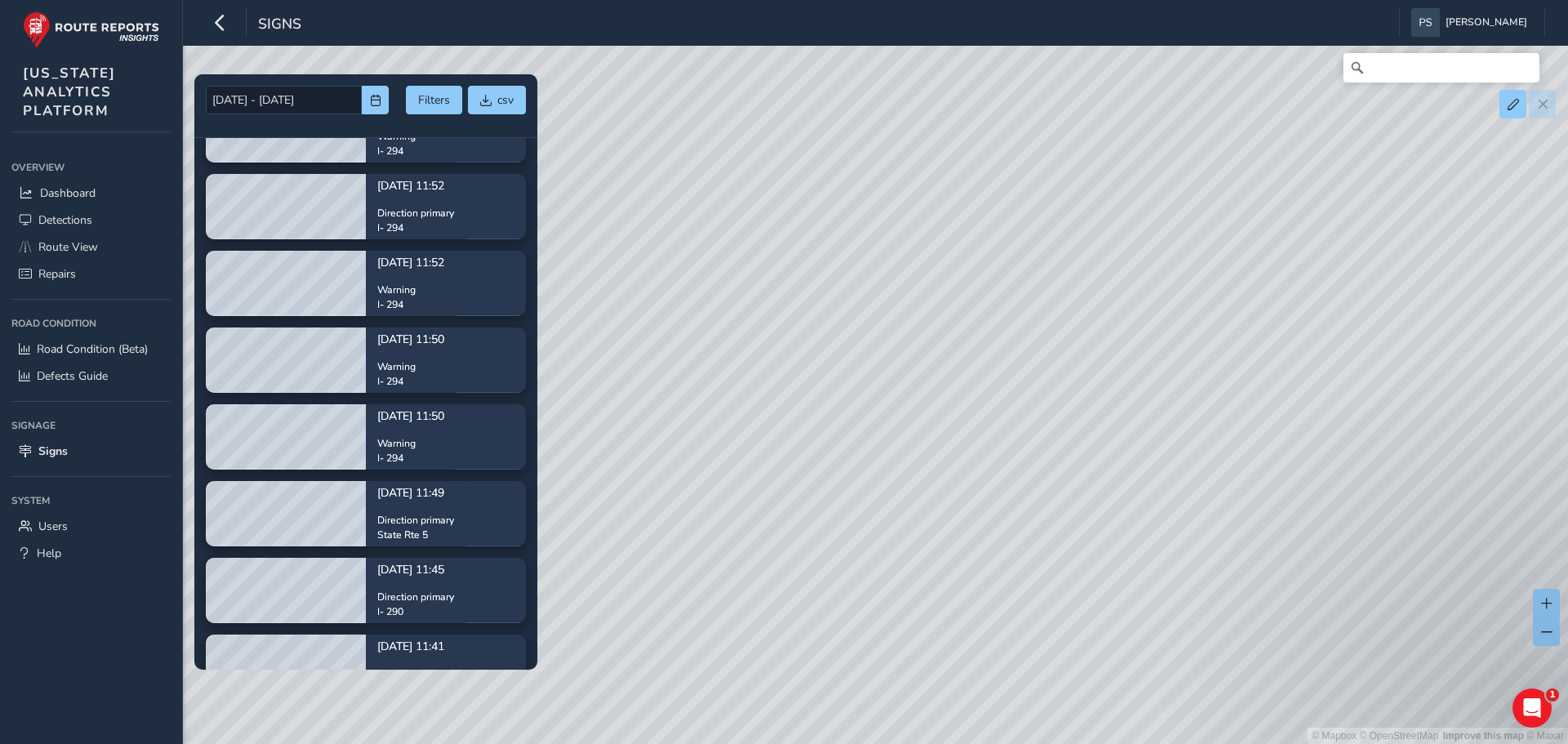
click at [1362, 336] on div "© Mapbox © OpenStreetMap Improve this map © Maxar" at bounding box center [784, 372] width 1568 height 744
drag, startPoint x: 686, startPoint y: 534, endPoint x: 1054, endPoint y: 503, distance: 369.3
click at [1054, 503] on div "© Mapbox © OpenStreetMap Improve this map © Maxar" at bounding box center [784, 372] width 1568 height 744
drag, startPoint x: 633, startPoint y: 510, endPoint x: 921, endPoint y: 501, distance: 288.1
click at [921, 501] on div "© Mapbox © OpenStreetMap Improve this map © Maxar" at bounding box center [784, 372] width 1568 height 744
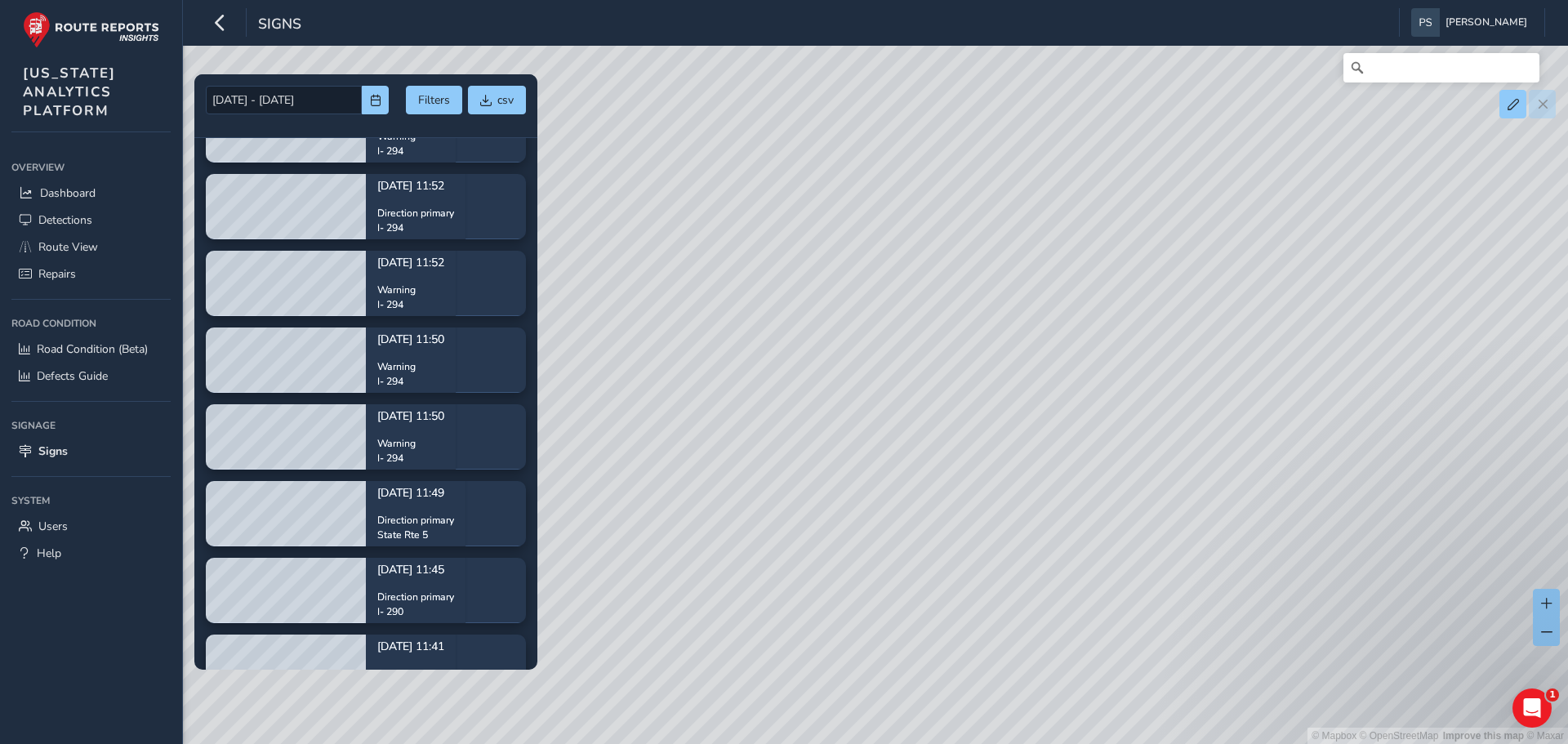
drag, startPoint x: 664, startPoint y: 491, endPoint x: 1185, endPoint y: 481, distance: 521.1
click at [1185, 481] on div "© Mapbox © OpenStreetMap Improve this map © Maxar" at bounding box center [784, 372] width 1568 height 744
drag, startPoint x: 870, startPoint y: 473, endPoint x: 1257, endPoint y: 474, distance: 387.0
click at [1257, 474] on div "© Mapbox © OpenStreetMap Improve this map © Maxar" at bounding box center [784, 372] width 1568 height 744
drag, startPoint x: 742, startPoint y: 467, endPoint x: 1178, endPoint y: 469, distance: 436.0
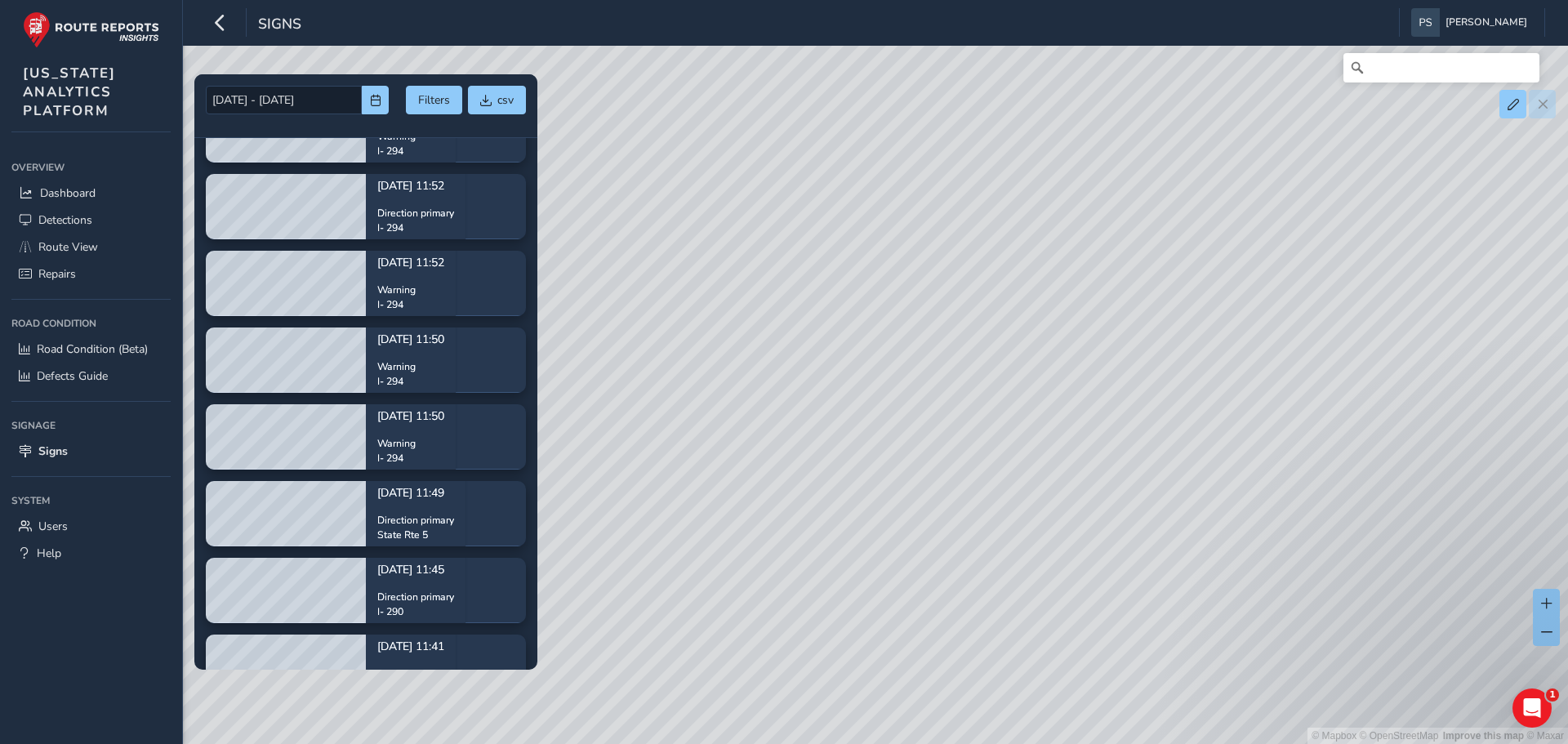
click at [1178, 469] on div "© Mapbox © OpenStreetMap Improve this map © Maxar" at bounding box center [784, 372] width 1568 height 744
drag, startPoint x: 1305, startPoint y: 431, endPoint x: 1338, endPoint y: 430, distance: 33.0
click at [1338, 430] on div "© Mapbox © OpenStreetMap Improve this map © Maxar" at bounding box center [784, 372] width 1568 height 744
drag, startPoint x: 1079, startPoint y: 507, endPoint x: 674, endPoint y: 486, distance: 405.5
click at [667, 492] on div "© Mapbox © OpenStreetMap Improve this map © Maxar" at bounding box center [784, 372] width 1568 height 744
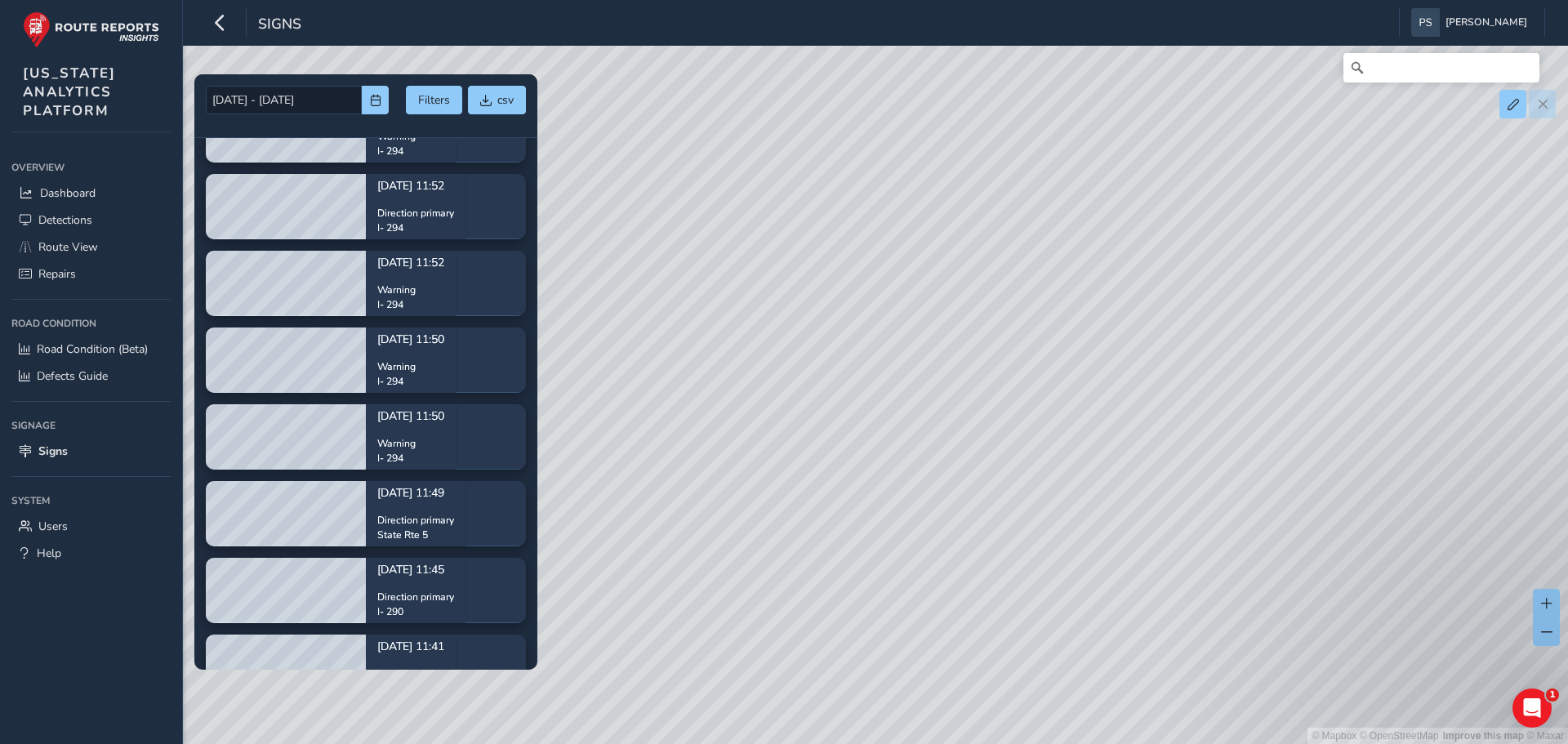
drag, startPoint x: 1144, startPoint y: 441, endPoint x: 612, endPoint y: 425, distance: 532.2
click at [627, 441] on div "© Mapbox © OpenStreetMap Improve this map © Maxar" at bounding box center [784, 372] width 1568 height 744
drag, startPoint x: 854, startPoint y: 419, endPoint x: 798, endPoint y: 359, distance: 82.1
click at [798, 359] on div "© Mapbox © OpenStreetMap Improve this map © Maxar" at bounding box center [784, 372] width 1568 height 744
drag, startPoint x: 706, startPoint y: 381, endPoint x: 852, endPoint y: 662, distance: 316.7
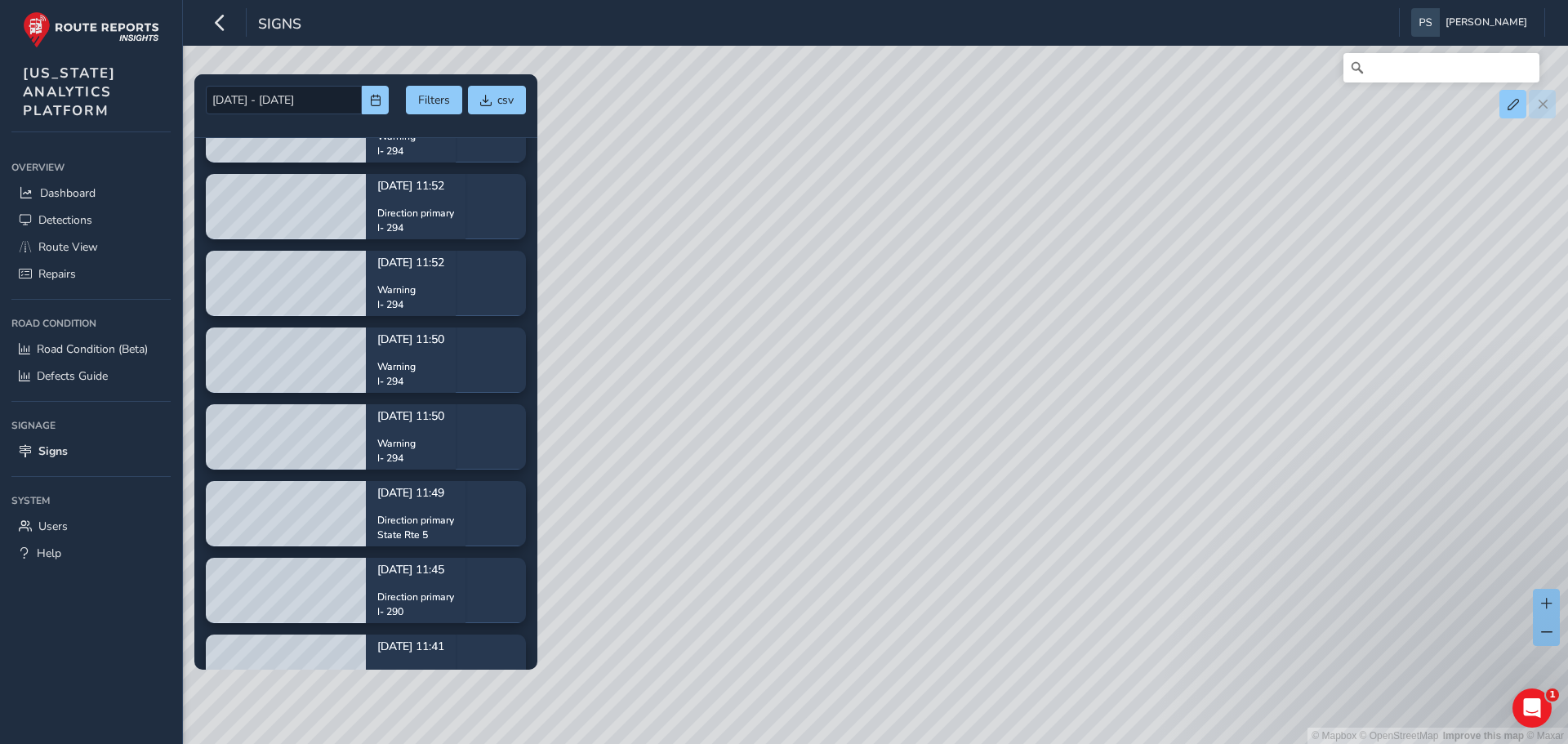
click at [852, 662] on div "© Mapbox © OpenStreetMap Improve this map © Maxar" at bounding box center [784, 372] width 1568 height 744
drag, startPoint x: 859, startPoint y: 329, endPoint x: 778, endPoint y: 741, distance: 419.9
click at [778, 741] on div "© Mapbox © OpenStreetMap Improve this map © Maxar" at bounding box center [784, 372] width 1568 height 744
drag, startPoint x: 877, startPoint y: 195, endPoint x: 883, endPoint y: 609, distance: 414.0
click at [883, 609] on div "© Mapbox © OpenStreetMap Improve this map © Maxar" at bounding box center [784, 372] width 1568 height 744
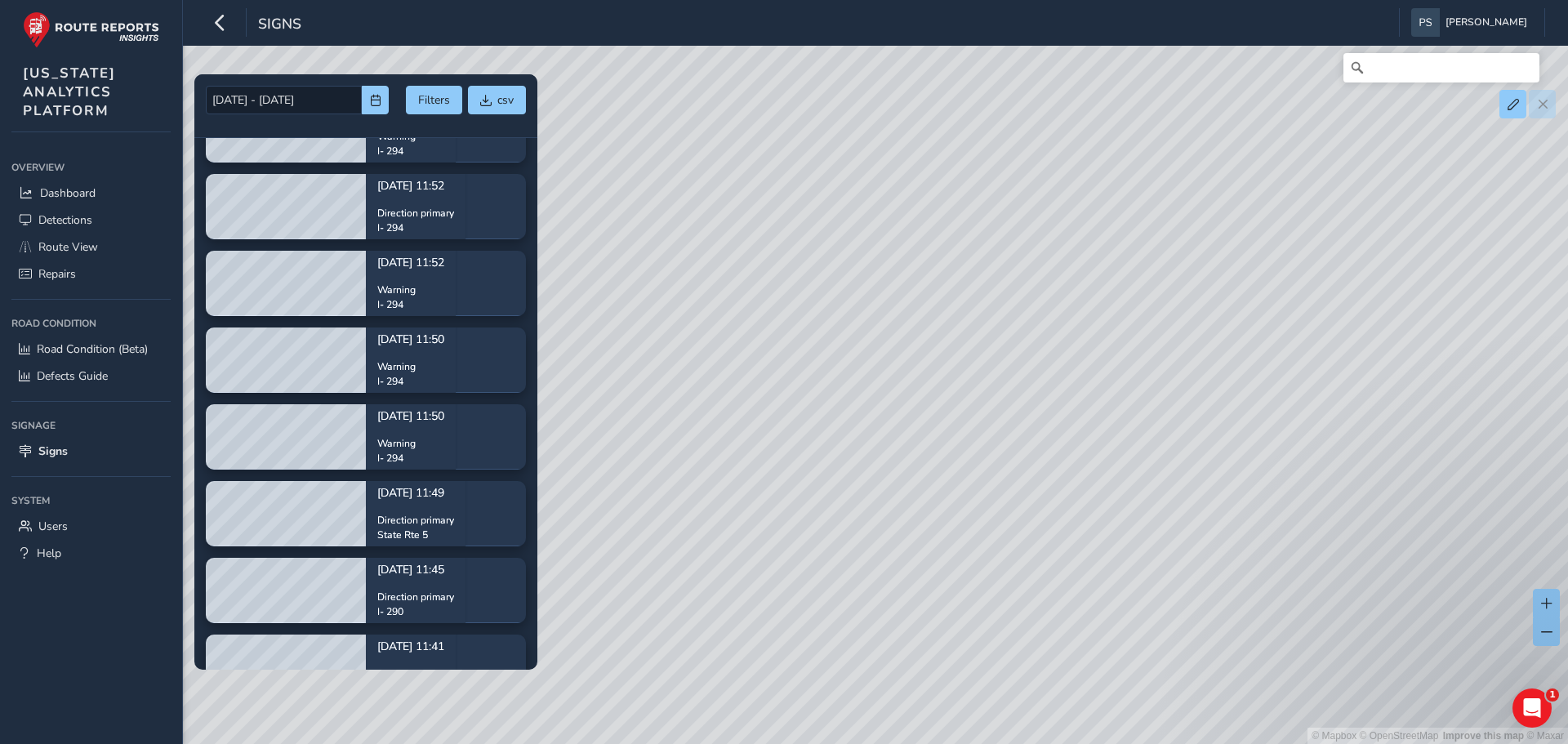
click at [607, 151] on div "© Mapbox © OpenStreetMap Improve this map © Maxar" at bounding box center [784, 372] width 1568 height 744
drag, startPoint x: 901, startPoint y: 543, endPoint x: 629, endPoint y: 282, distance: 377.0
click at [629, 282] on div "© Mapbox © OpenStreetMap Improve this map © Maxar" at bounding box center [784, 372] width 1568 height 744
drag, startPoint x: 805, startPoint y: 389, endPoint x: 799, endPoint y: 380, distance: 10.8
click at [799, 380] on div "© Mapbox © OpenStreetMap Improve this map © Maxar" at bounding box center [784, 372] width 1568 height 744
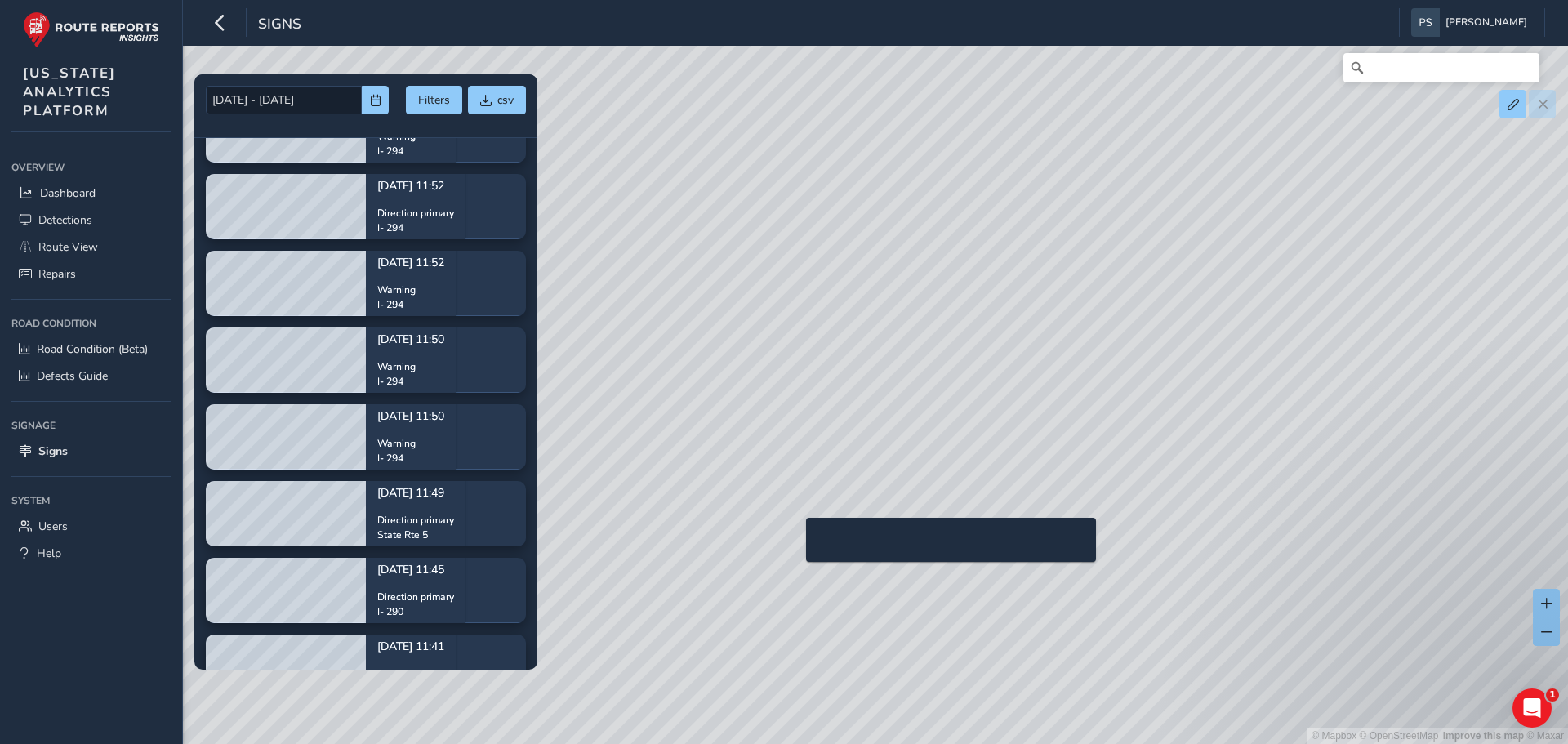
click at [796, 544] on div "© Mapbox © OpenStreetMap Improve this map © Maxar" at bounding box center [784, 372] width 1568 height 744
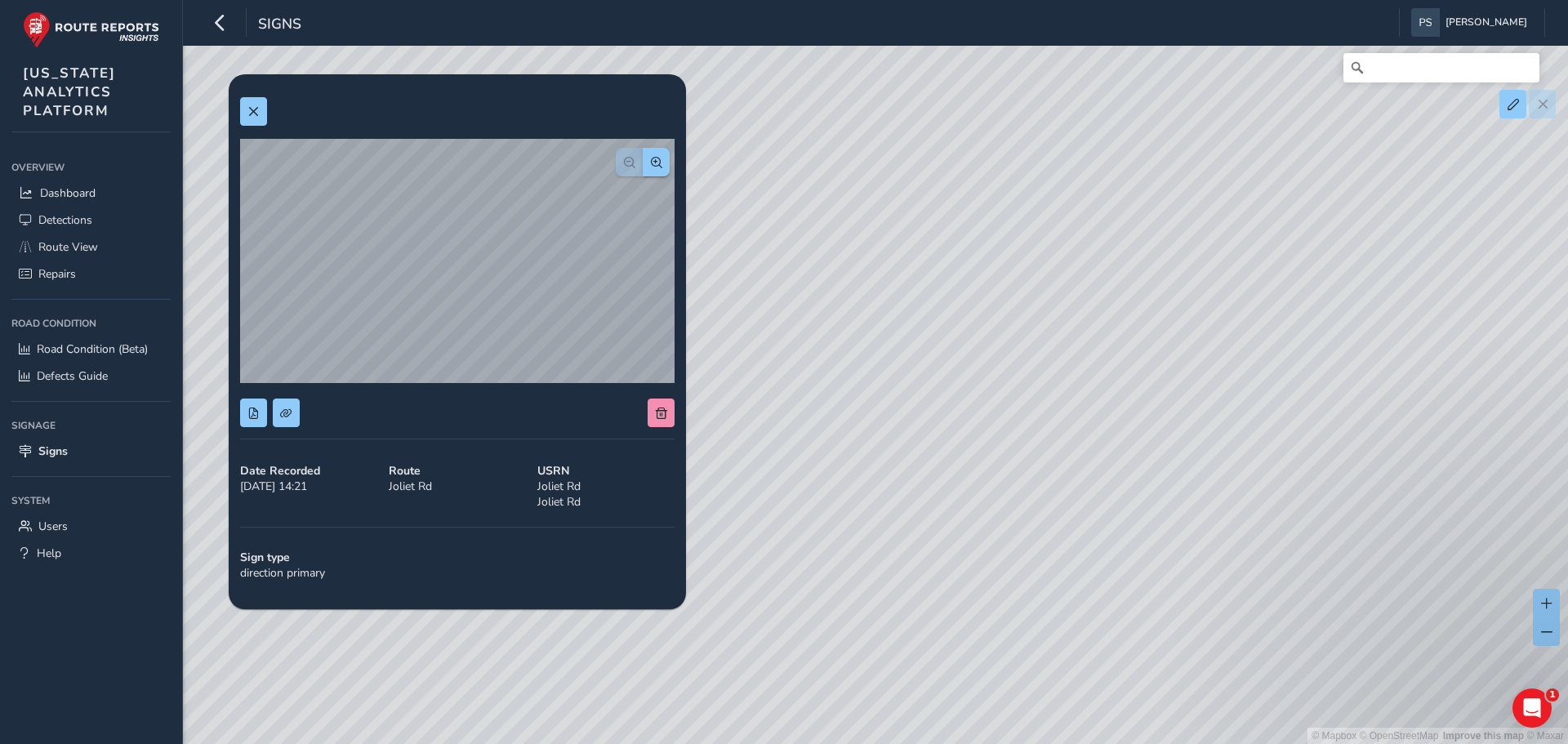
drag, startPoint x: 833, startPoint y: 128, endPoint x: 841, endPoint y: 157, distance: 30.1
click at [841, 157] on div "© Mapbox © OpenStreetMap Improve this map © Maxar" at bounding box center [784, 372] width 1568 height 744
drag, startPoint x: 910, startPoint y: 463, endPoint x: 906, endPoint y: 628, distance: 165.0
click at [912, 636] on div "© Mapbox © OpenStreetMap Improve this map © Maxar" at bounding box center [784, 372] width 1568 height 744
drag, startPoint x: 843, startPoint y: 185, endPoint x: 860, endPoint y: 417, distance: 232.6
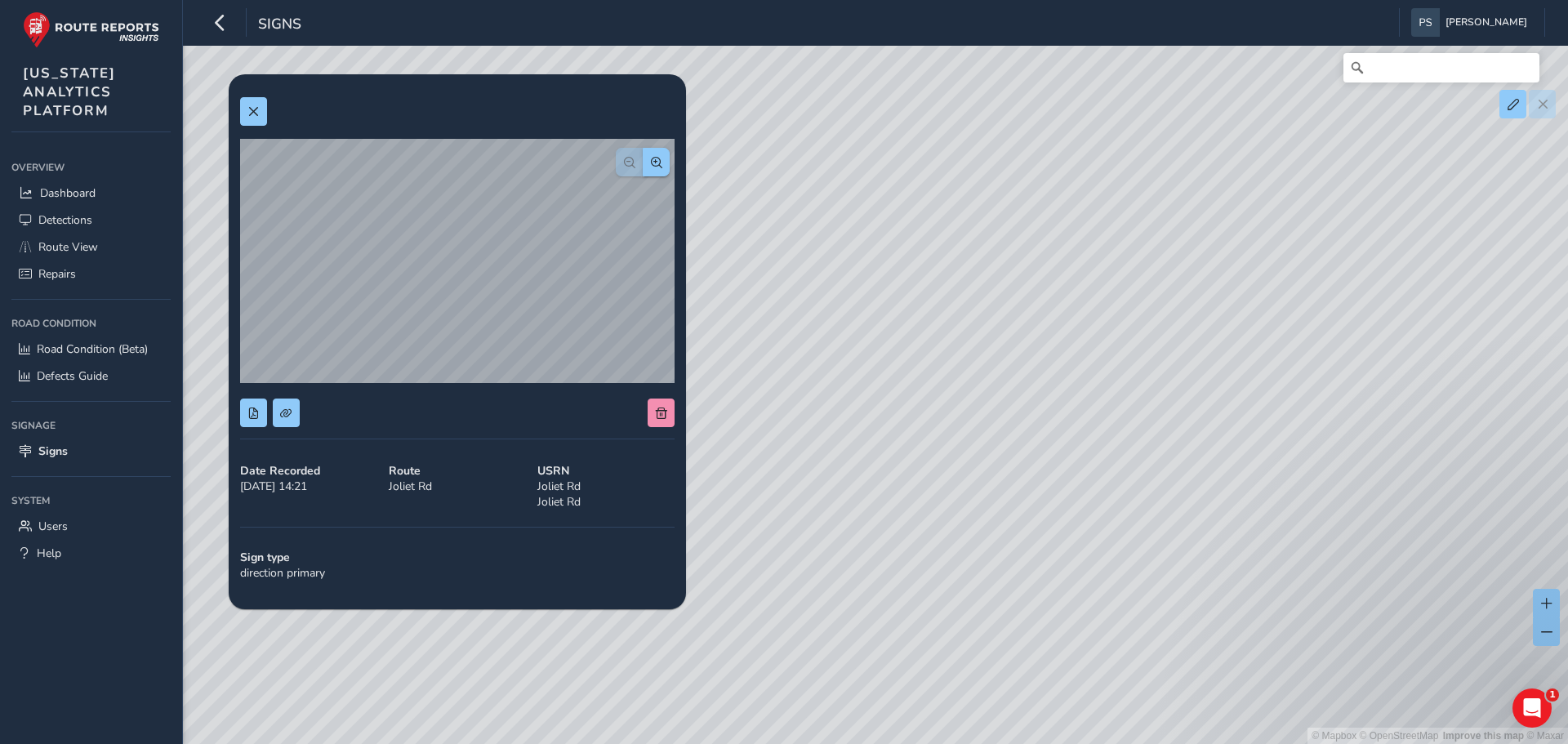
click at [860, 417] on div "© Mapbox © OpenStreetMap Improve this map © Maxar" at bounding box center [784, 372] width 1568 height 744
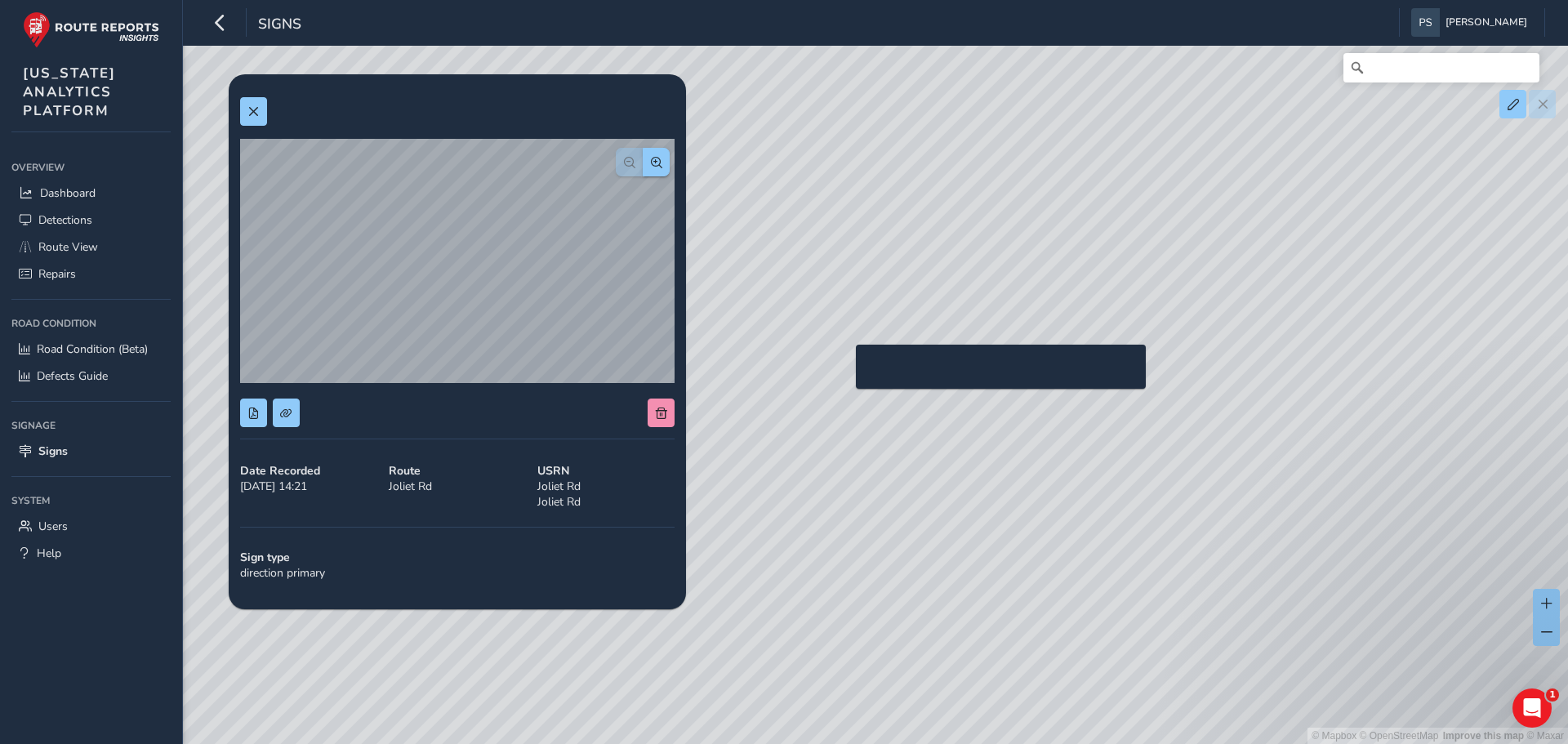
click at [846, 371] on div "© Mapbox © OpenStreetMap Improve this map © Maxar" at bounding box center [784, 372] width 1568 height 744
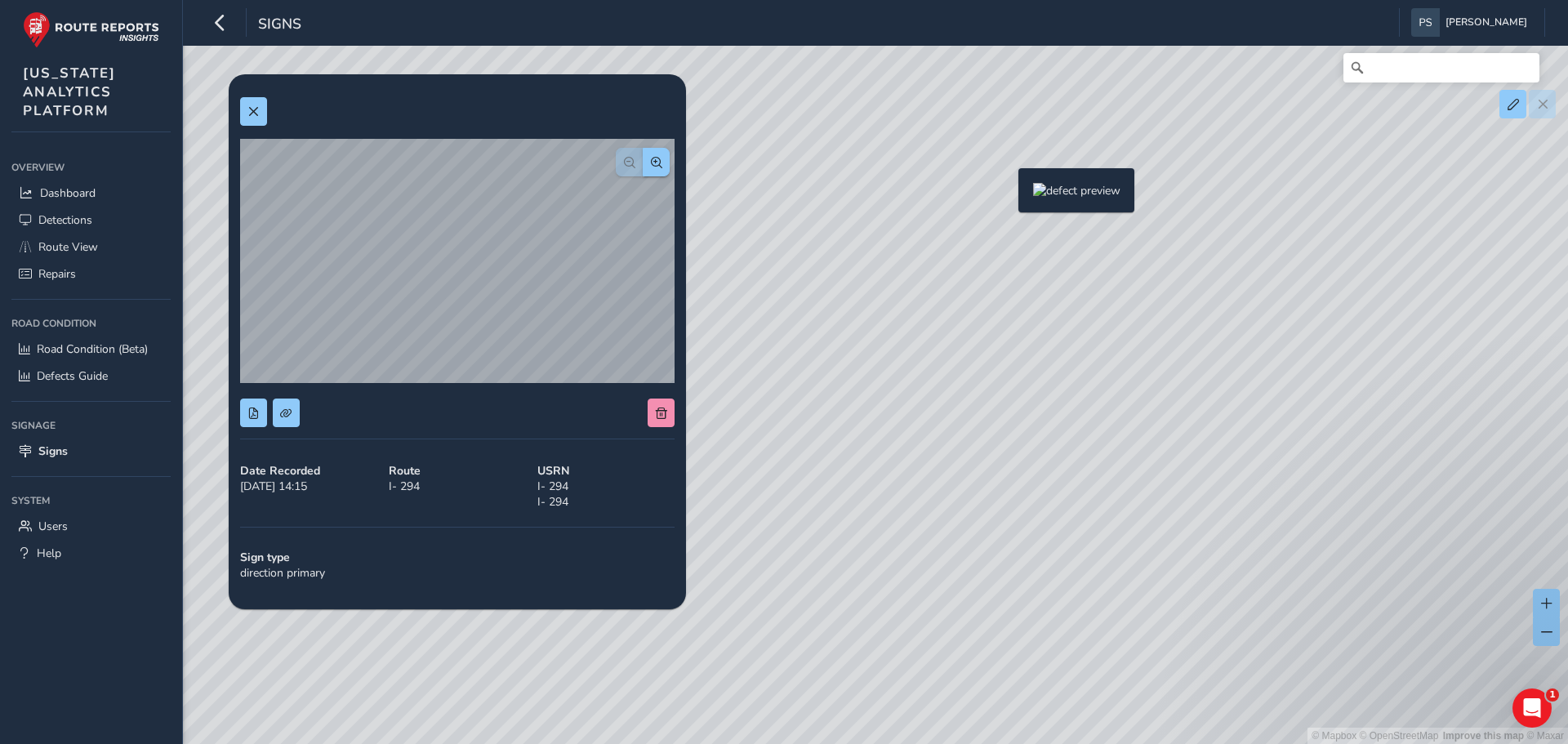
click at [1008, 195] on div "© Mapbox © OpenStreetMap Improve this map © Maxar" at bounding box center [784, 372] width 1568 height 744
click at [787, 503] on div "© Mapbox © OpenStreetMap Improve this map © Maxar" at bounding box center [784, 372] width 1568 height 744
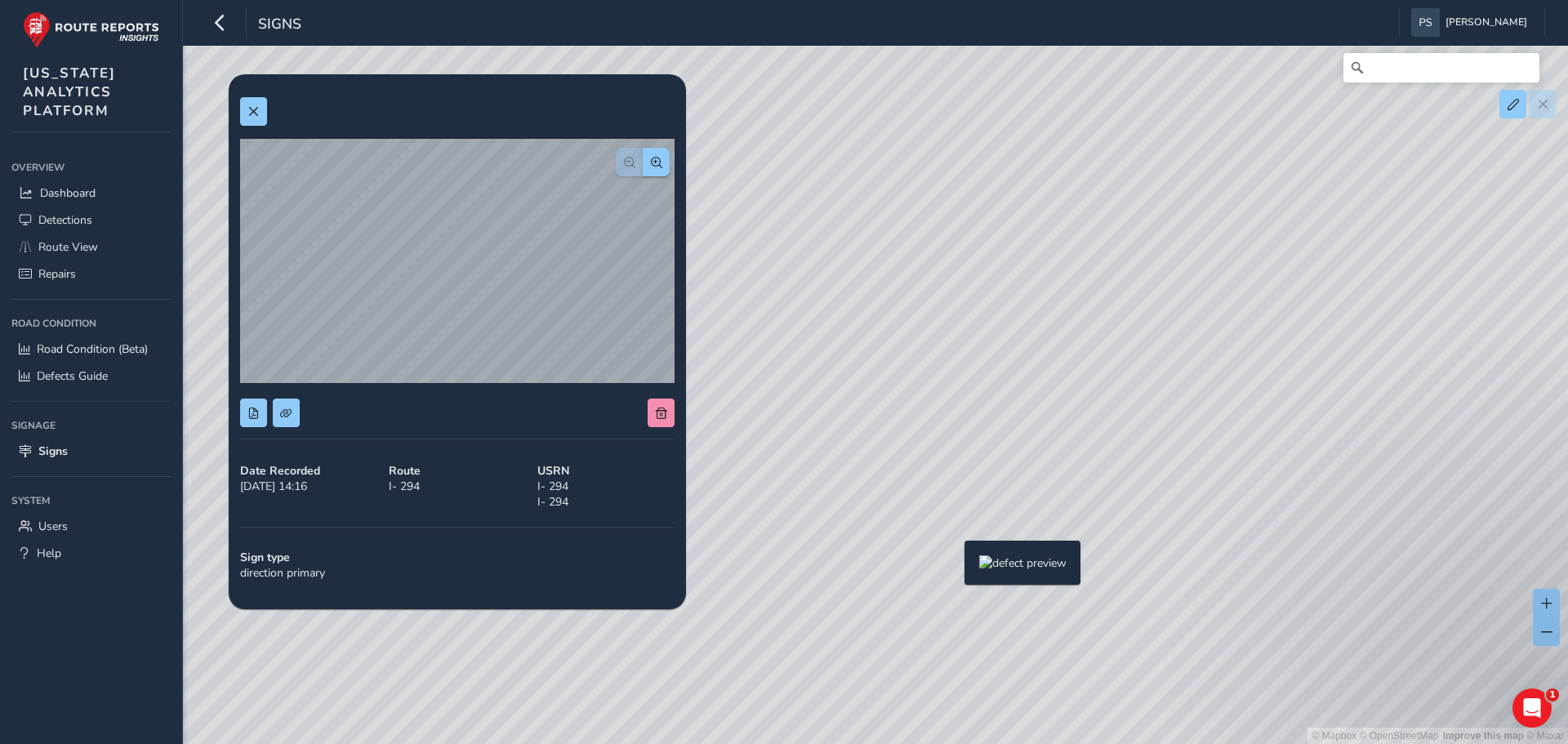
click at [955, 567] on div "© Mapbox © OpenStreetMap Improve this map © Maxar" at bounding box center [784, 372] width 1568 height 744
drag, startPoint x: 1239, startPoint y: 548, endPoint x: 760, endPoint y: 342, distance: 521.4
click at [760, 342] on div "© Mapbox © OpenStreetMap Improve this map © Maxar" at bounding box center [784, 372] width 1568 height 744
drag, startPoint x: 1244, startPoint y: 504, endPoint x: 974, endPoint y: 399, distance: 289.7
click at [974, 399] on div "© Mapbox © OpenStreetMap Improve this map © Maxar" at bounding box center [784, 372] width 1568 height 744
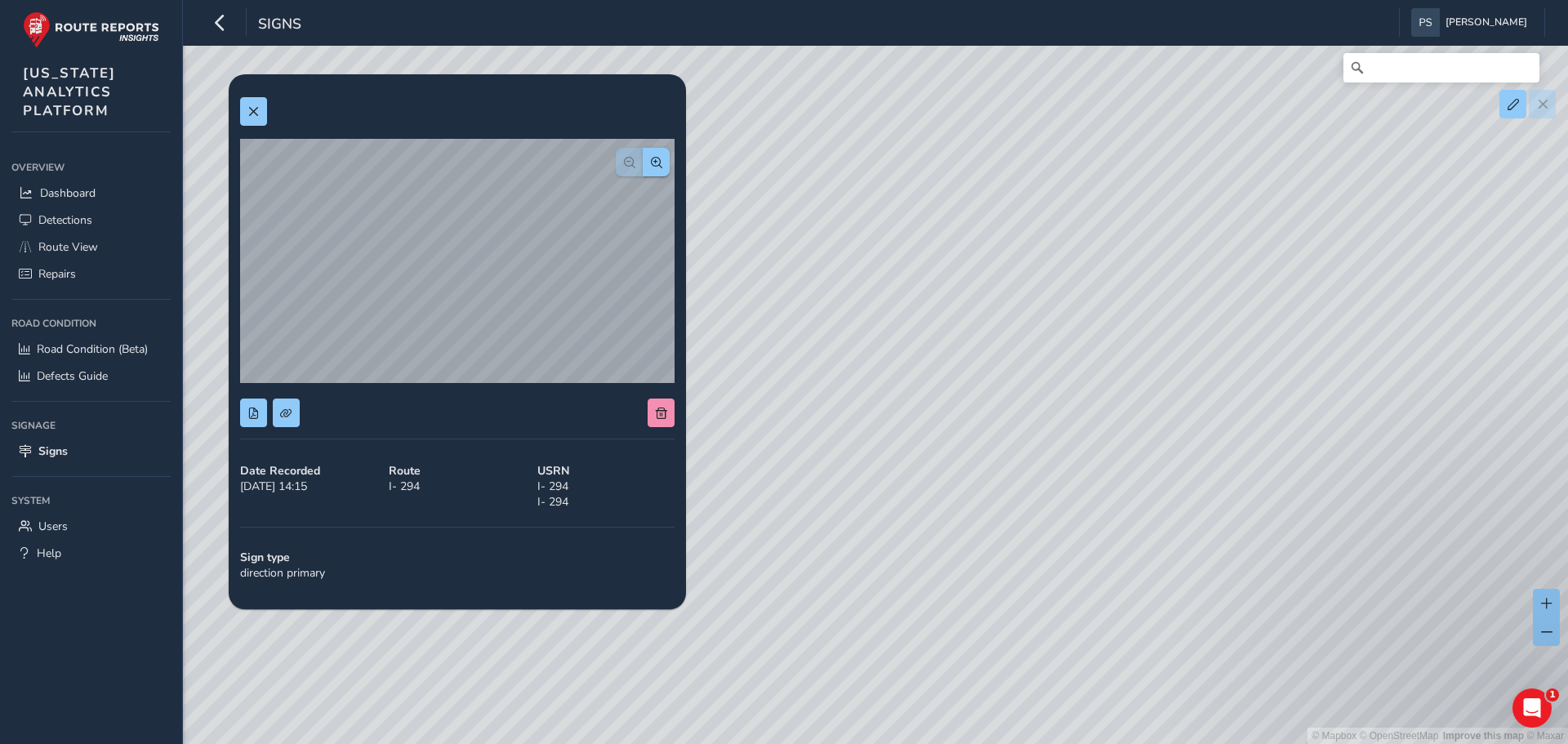
drag, startPoint x: 1332, startPoint y: 622, endPoint x: 986, endPoint y: 470, distance: 377.9
click at [986, 470] on div "© Mapbox © OpenStreetMap Improve this map © Maxar" at bounding box center [784, 372] width 1568 height 744
drag, startPoint x: 1103, startPoint y: 488, endPoint x: 1051, endPoint y: 419, distance: 86.4
click at [1051, 419] on div "© Mapbox © OpenStreetMap Improve this map © Maxar" at bounding box center [784, 372] width 1568 height 744
drag, startPoint x: 1135, startPoint y: 610, endPoint x: 810, endPoint y: 247, distance: 487.2
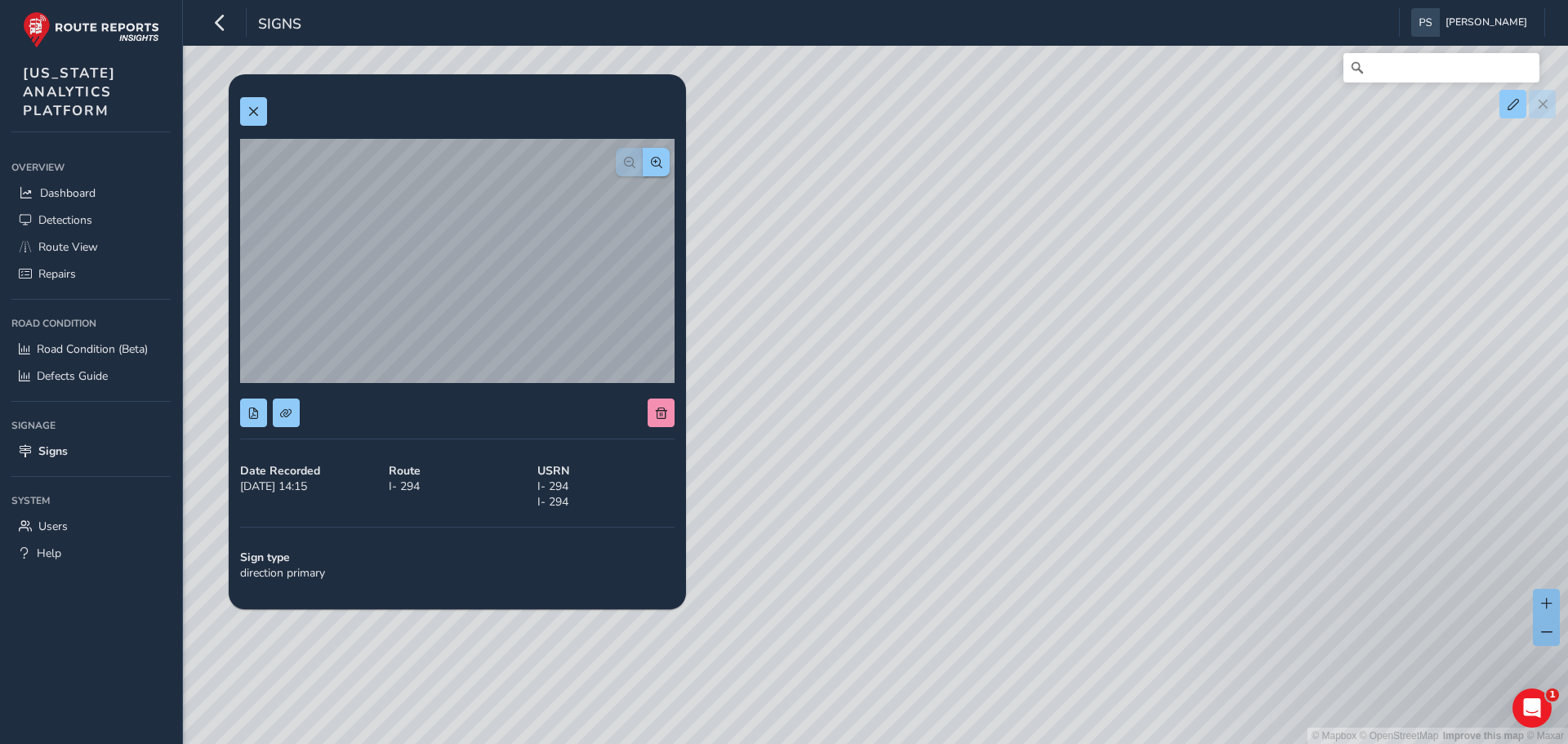
click at [783, 214] on div "© Mapbox © OpenStreetMap Improve this map © Maxar" at bounding box center [784, 372] width 1568 height 744
drag, startPoint x: 1097, startPoint y: 449, endPoint x: 1160, endPoint y: 714, distance: 272.4
click at [1160, 714] on div "© Mapbox © OpenStreetMap Improve this map © Maxar" at bounding box center [784, 372] width 1568 height 744
click at [1075, 314] on div "© Mapbox © OpenStreetMap Improve this map © Maxar" at bounding box center [784, 372] width 1568 height 744
drag, startPoint x: 923, startPoint y: 383, endPoint x: 1054, endPoint y: 444, distance: 144.5
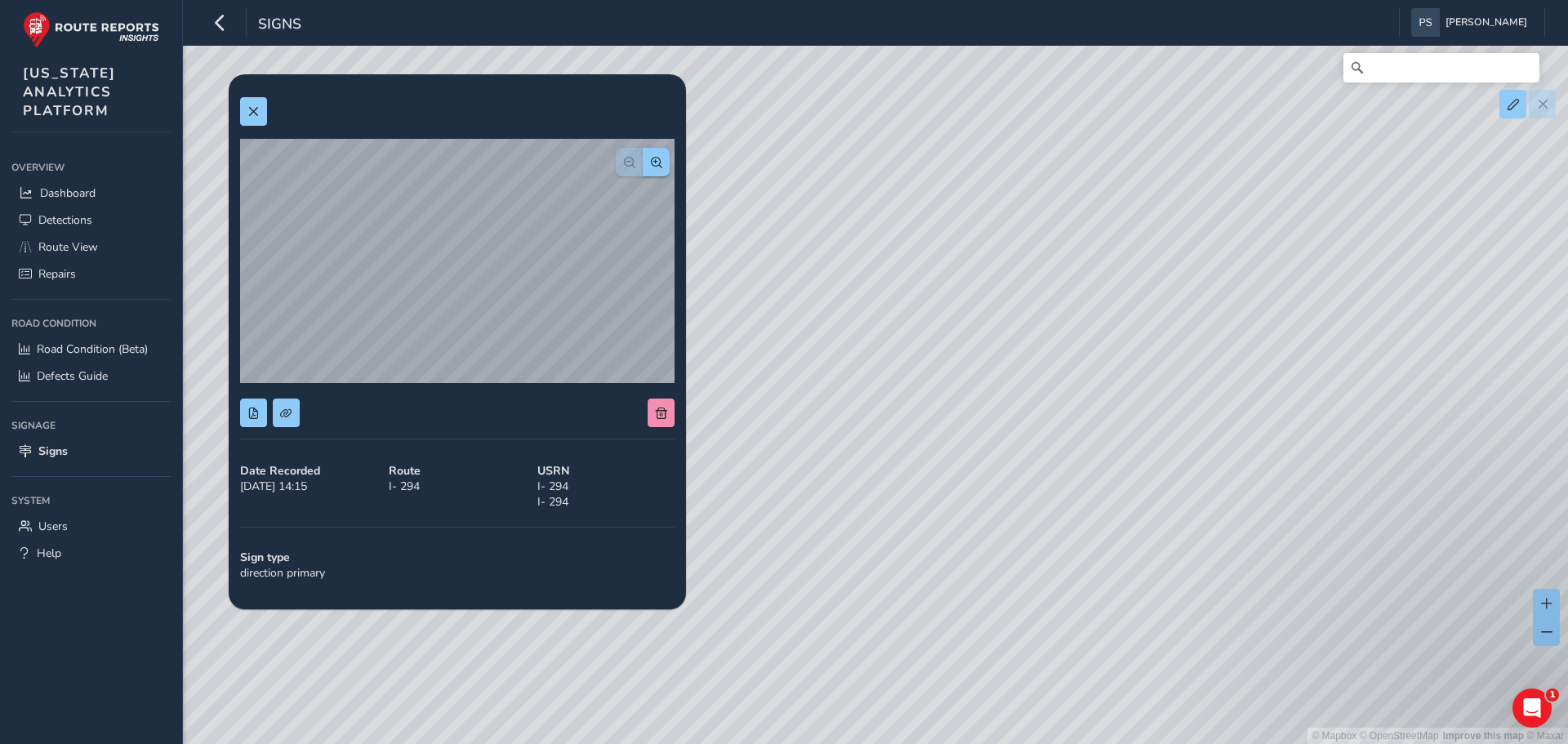
click at [1054, 444] on div "© Mapbox © OpenStreetMap Improve this map © Maxar" at bounding box center [784, 372] width 1568 height 744
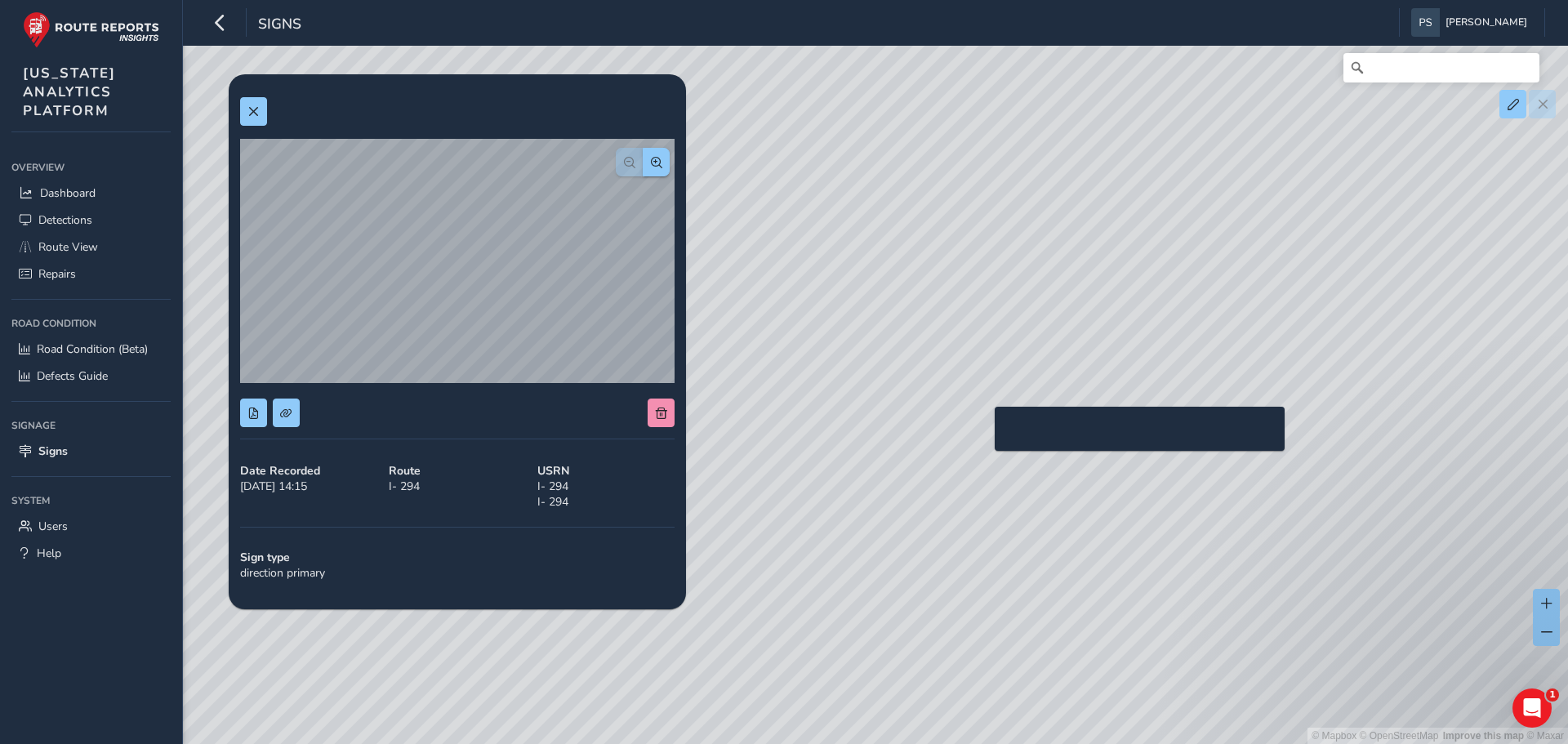
click at [985, 433] on div "© Mapbox © OpenStreetMap Improve this map © Maxar" at bounding box center [784, 372] width 1568 height 744
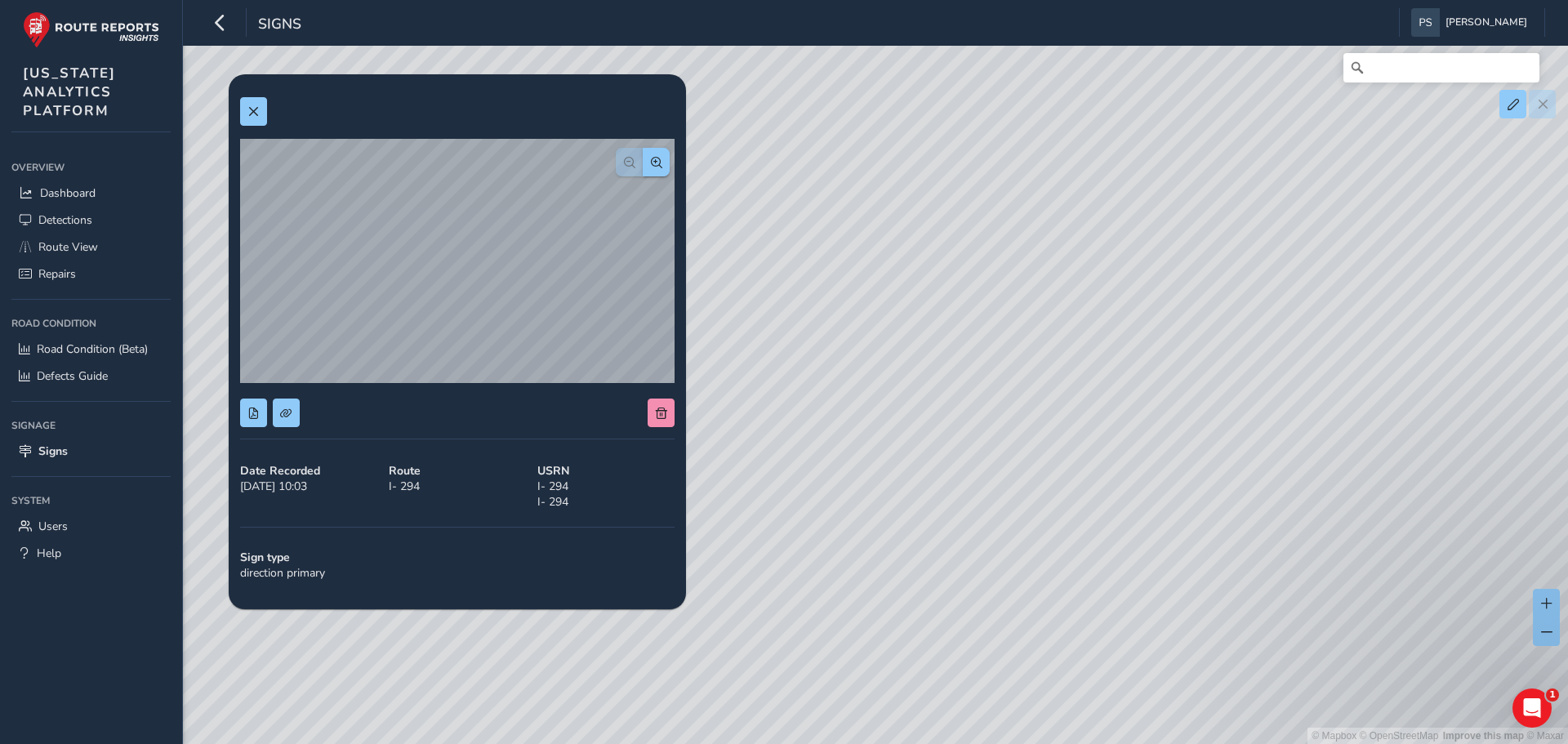
click at [952, 300] on div "© Mapbox © OpenStreetMap Improve this map © Maxar" at bounding box center [784, 372] width 1568 height 744
drag, startPoint x: 977, startPoint y: 627, endPoint x: 1027, endPoint y: 390, distance: 242.2
click at [1027, 390] on div "© Mapbox © OpenStreetMap Improve this map © Maxar" at bounding box center [784, 372] width 1568 height 744
drag, startPoint x: 1013, startPoint y: 520, endPoint x: 1133, endPoint y: 318, distance: 235.0
click at [1133, 318] on div "© Mapbox © OpenStreetMap Improve this map © Maxar" at bounding box center [784, 372] width 1568 height 744
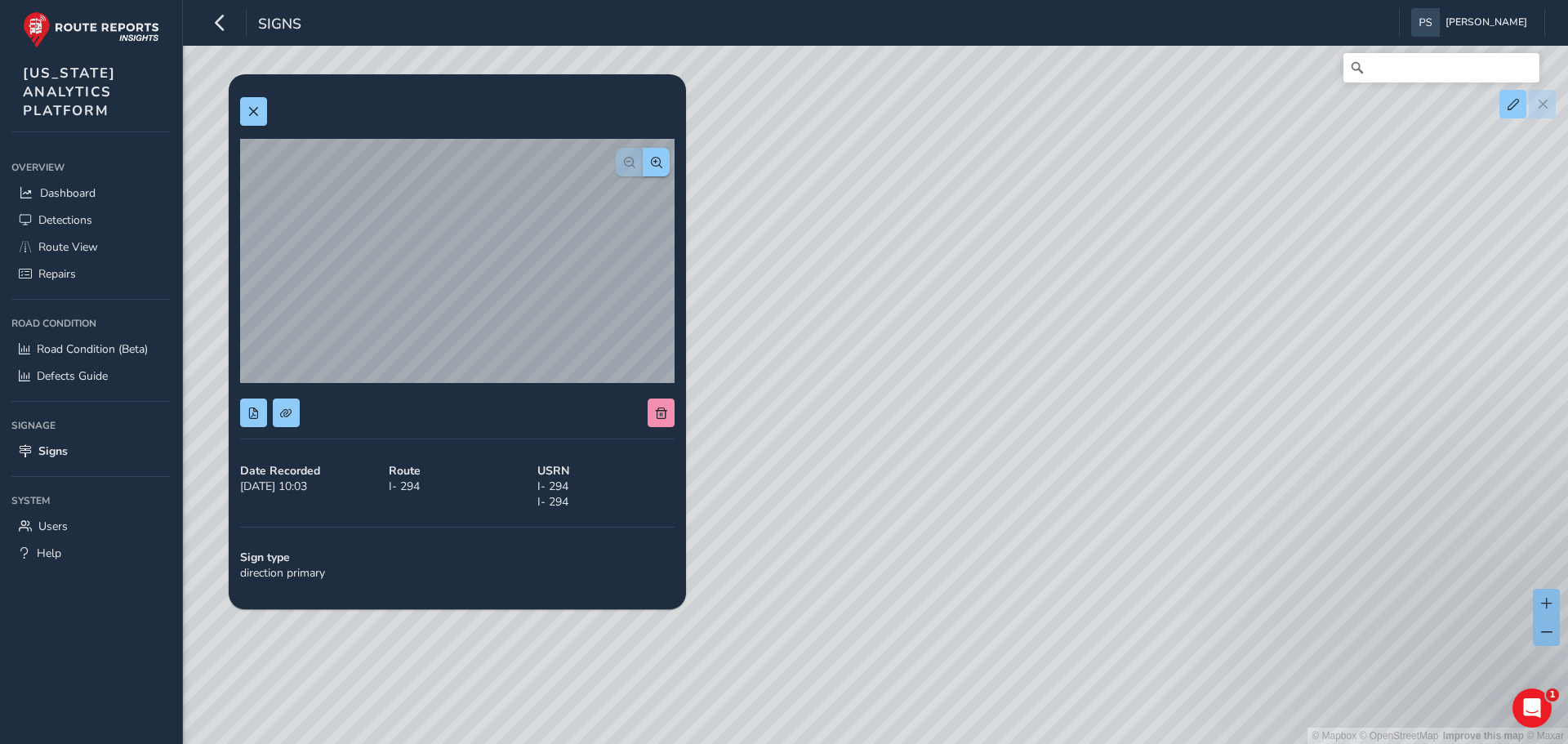
drag, startPoint x: 1025, startPoint y: 509, endPoint x: 1251, endPoint y: 365, distance: 268.0
click at [1251, 365] on div "© Mapbox © OpenStreetMap Improve this map © Maxar" at bounding box center [784, 372] width 1568 height 744
drag, startPoint x: 1060, startPoint y: 331, endPoint x: 1058, endPoint y: 244, distance: 87.0
click at [1059, 252] on div "© Mapbox © OpenStreetMap Improve this map © Maxar" at bounding box center [784, 372] width 1568 height 744
drag, startPoint x: 1124, startPoint y: 495, endPoint x: 1216, endPoint y: 608, distance: 145.7
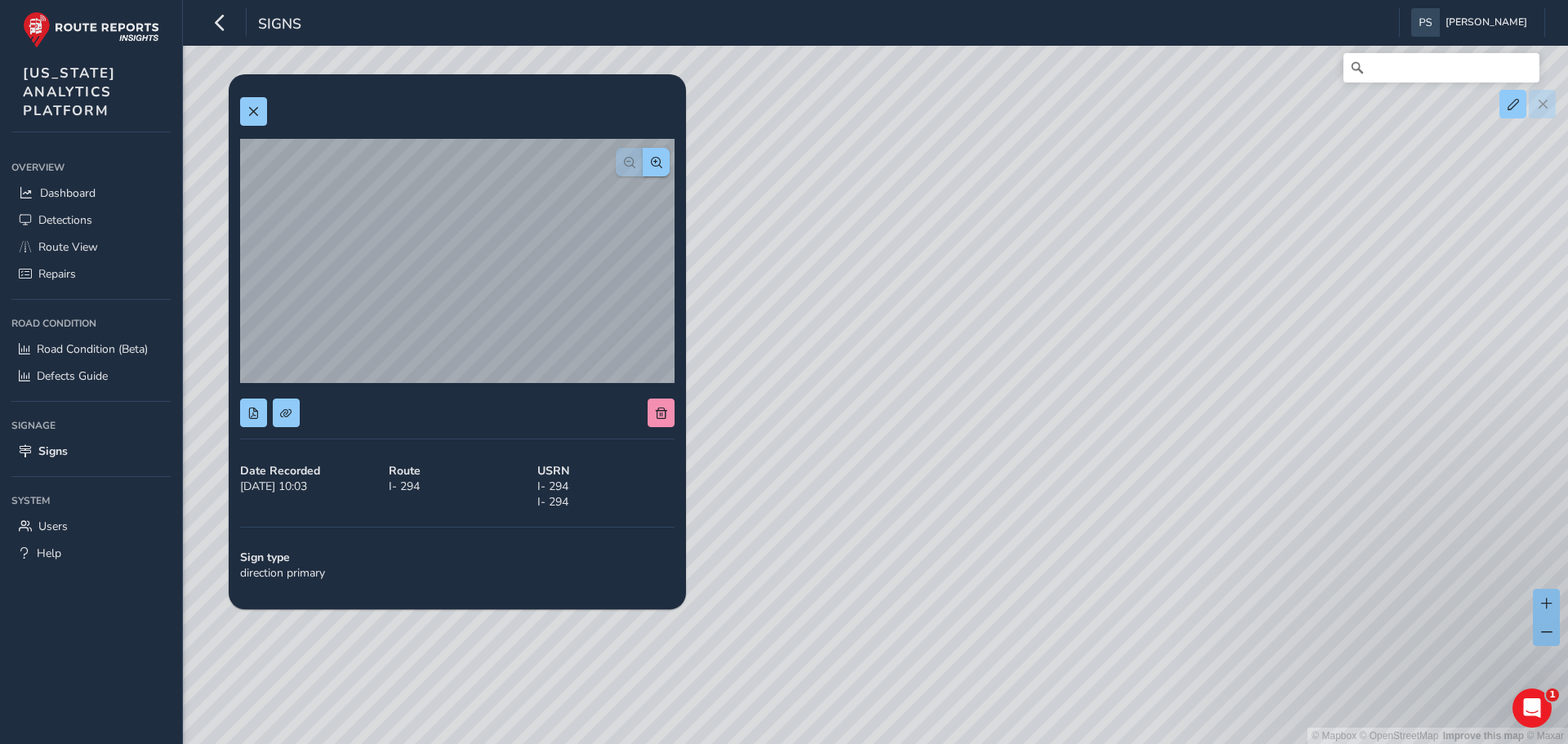
click at [1216, 608] on div "© Mapbox © OpenStreetMap Improve this map © Maxar" at bounding box center [784, 372] width 1568 height 744
drag, startPoint x: 1042, startPoint y: 320, endPoint x: 1281, endPoint y: 596, distance: 365.1
click at [1281, 596] on div "© Mapbox © OpenStreetMap Improve this map © Maxar" at bounding box center [784, 372] width 1568 height 744
drag, startPoint x: 1096, startPoint y: 463, endPoint x: 1444, endPoint y: 486, distance: 348.8
click at [1444, 487] on div "© Mapbox © OpenStreetMap Improve this map © Maxar" at bounding box center [784, 372] width 1568 height 744
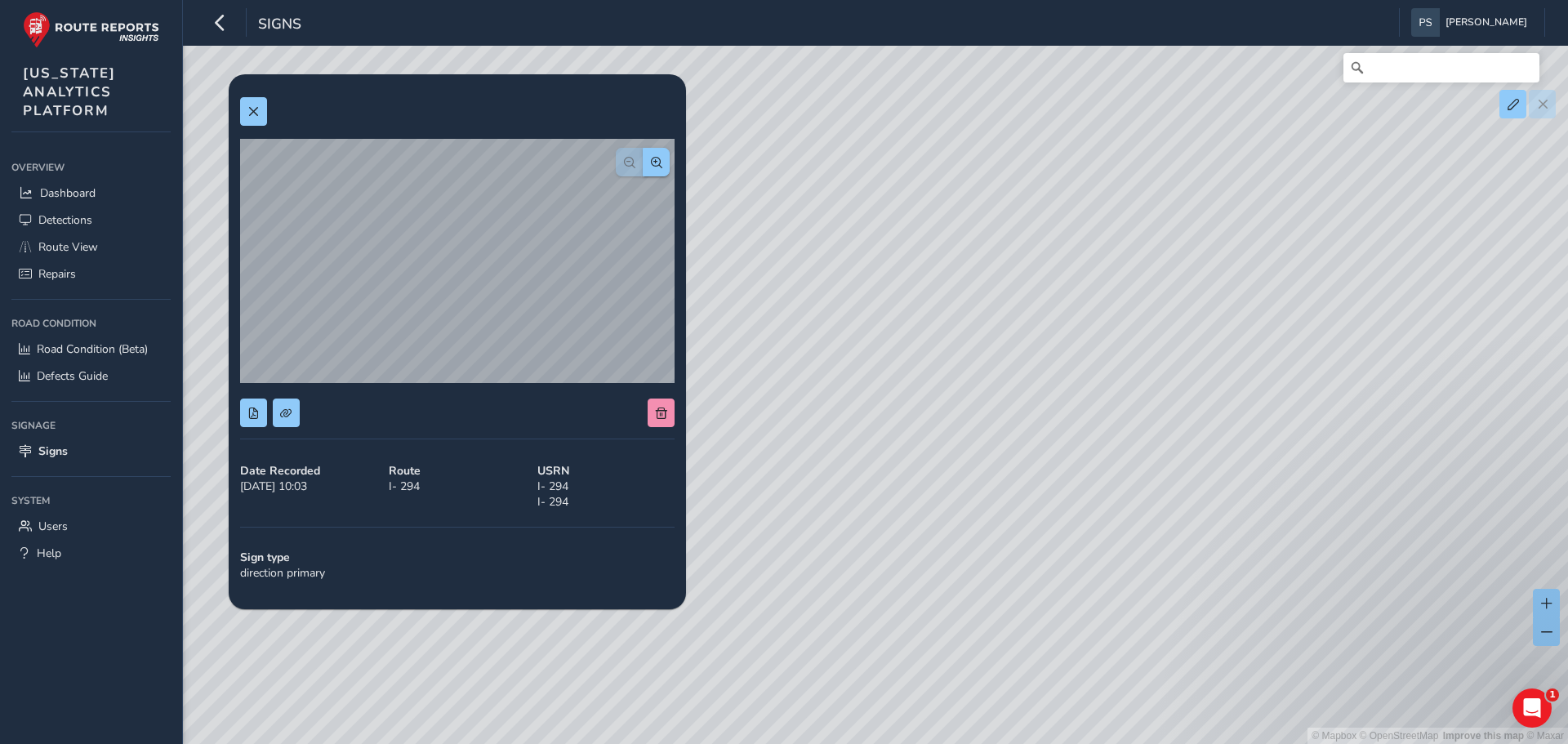
drag, startPoint x: 1170, startPoint y: 378, endPoint x: 1231, endPoint y: 377, distance: 61.0
click at [1231, 377] on div "© Mapbox © OpenStreetMap Improve this map © Maxar" at bounding box center [784, 372] width 1568 height 744
drag, startPoint x: 963, startPoint y: 400, endPoint x: 1103, endPoint y: 367, distance: 143.8
click at [1103, 367] on div "© Mapbox © OpenStreetMap Improve this map © Maxar" at bounding box center [784, 372] width 1568 height 744
drag, startPoint x: 939, startPoint y: 452, endPoint x: 1237, endPoint y: 484, distance: 299.7
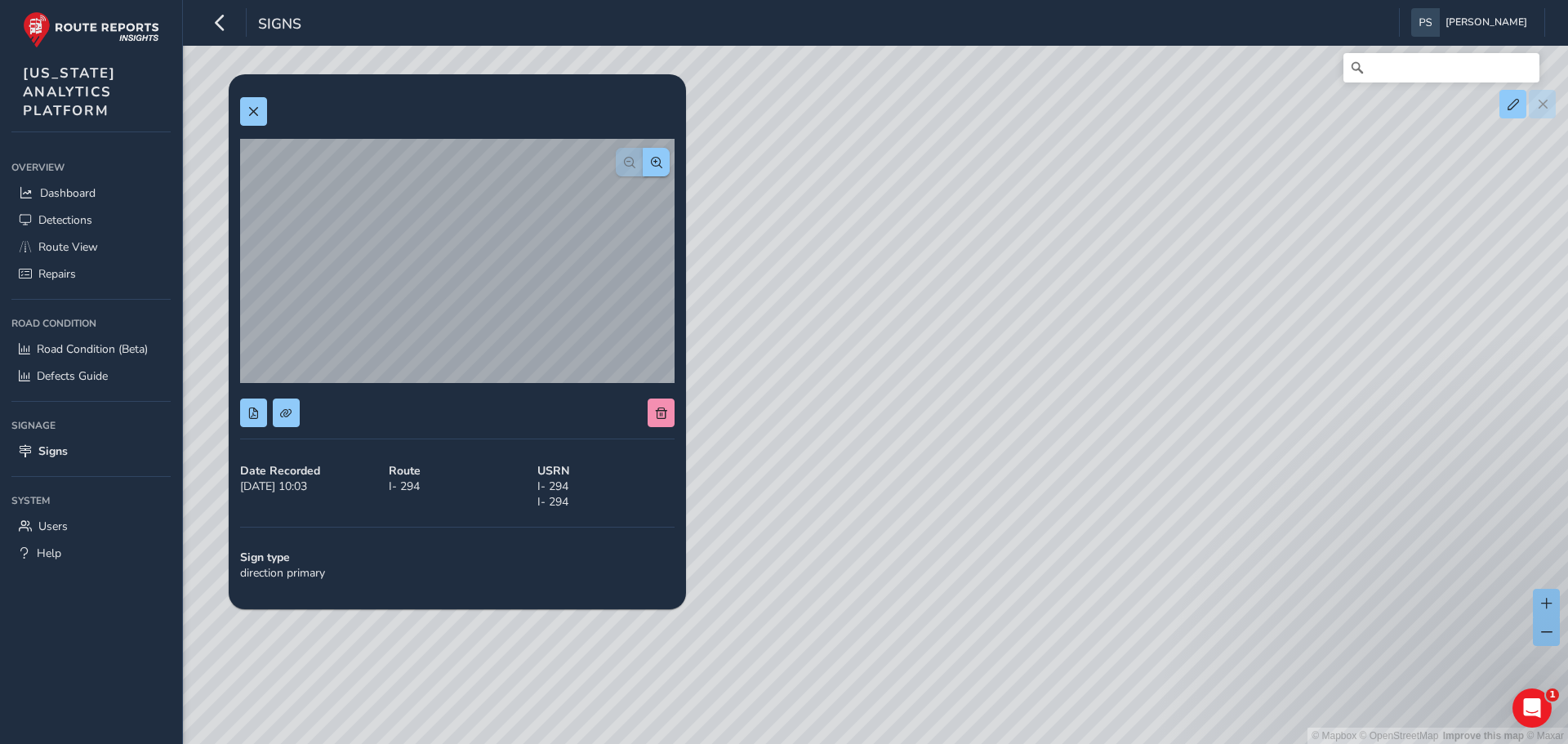
click at [1240, 485] on div "© Mapbox © OpenStreetMap Improve this map © Maxar" at bounding box center [784, 372] width 1568 height 744
drag, startPoint x: 1315, startPoint y: 427, endPoint x: 640, endPoint y: 610, distance: 699.4
click at [630, 624] on div "© Mapbox © OpenStreetMap Improve this map © Maxar" at bounding box center [784, 372] width 1568 height 744
drag, startPoint x: 1279, startPoint y: 362, endPoint x: 750, endPoint y: 401, distance: 530.4
click at [727, 408] on div "© Mapbox © OpenStreetMap Improve this map © Maxar" at bounding box center [784, 372] width 1568 height 744
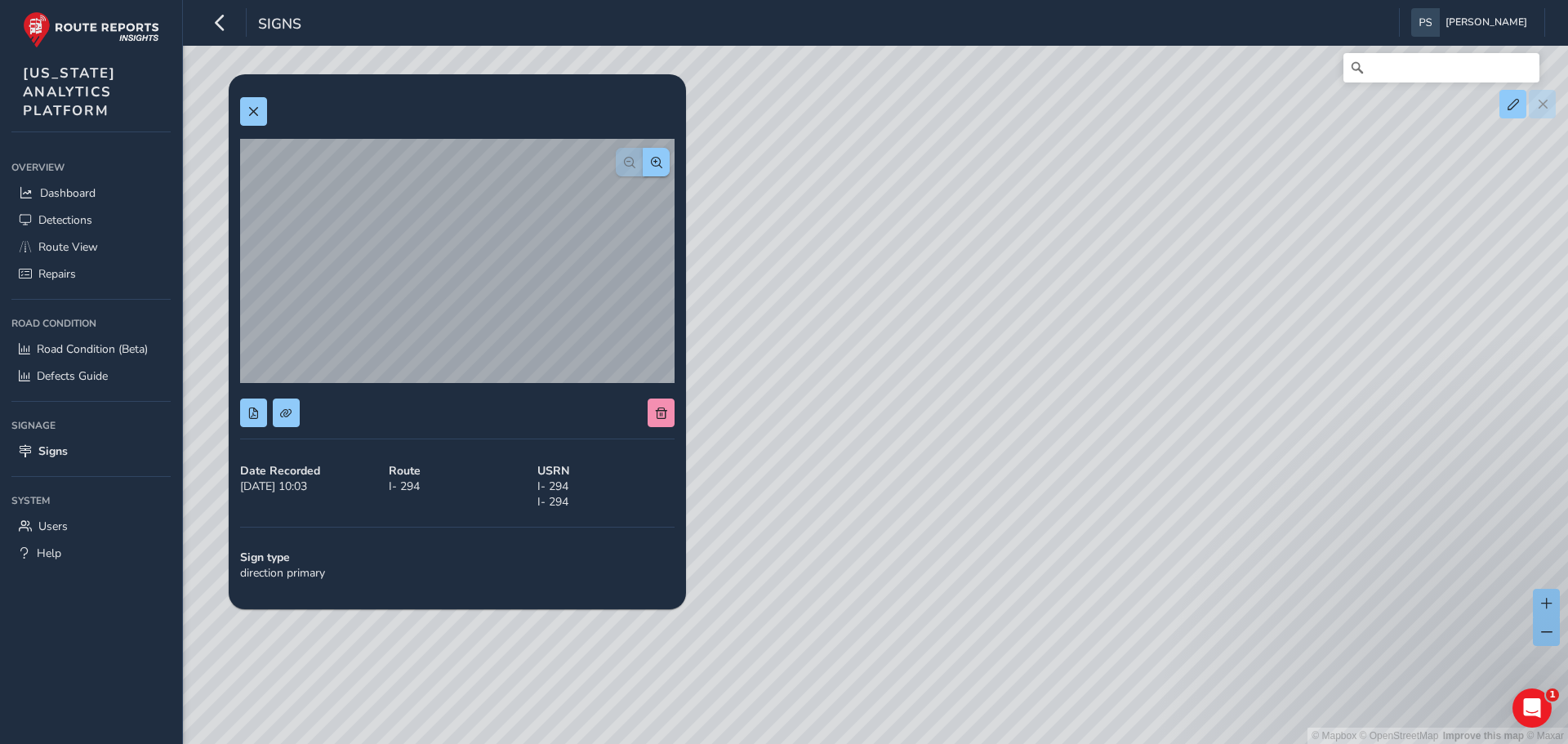
drag, startPoint x: 1400, startPoint y: 322, endPoint x: 985, endPoint y: 435, distance: 430.1
click at [836, 491] on div "© Mapbox © OpenStreetMap Improve this map © Maxar" at bounding box center [784, 372] width 1568 height 744
drag, startPoint x: 1435, startPoint y: 399, endPoint x: 713, endPoint y: 352, distance: 723.5
click at [713, 352] on div "© Mapbox © OpenStreetMap Improve this map © Maxar" at bounding box center [784, 372] width 1568 height 744
drag, startPoint x: 748, startPoint y: 320, endPoint x: 739, endPoint y: 318, distance: 9.2
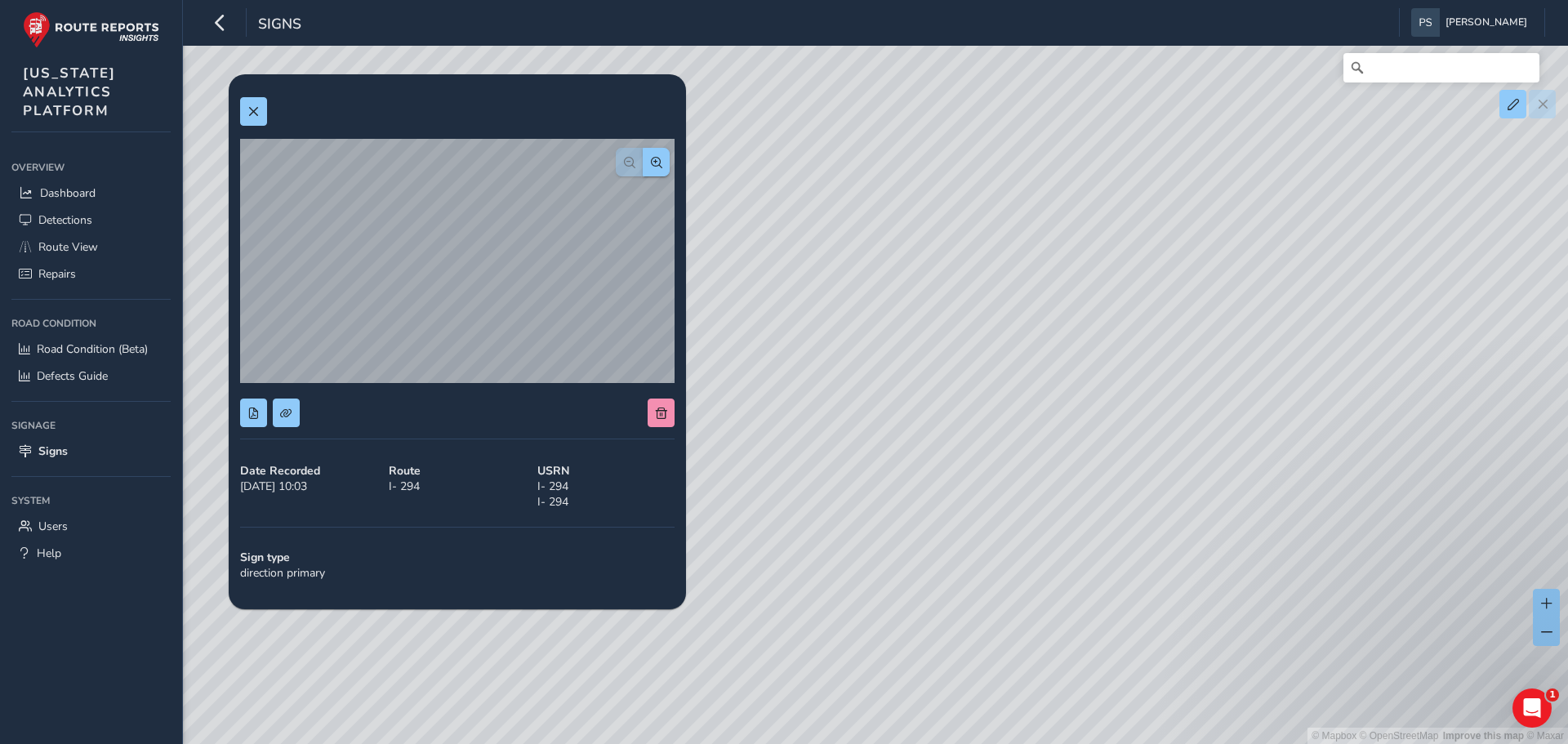
click at [739, 318] on div "© Mapbox © OpenStreetMap Improve this map © Maxar" at bounding box center [784, 372] width 1568 height 744
drag, startPoint x: 1048, startPoint y: 509, endPoint x: 660, endPoint y: 519, distance: 388.1
click at [660, 69] on div "[DATE] - [DATE] Filters csv [DATE] 12:11 Direction primary I- 294 [DATE] 12:11 …" at bounding box center [876, 69] width 1339 height 0
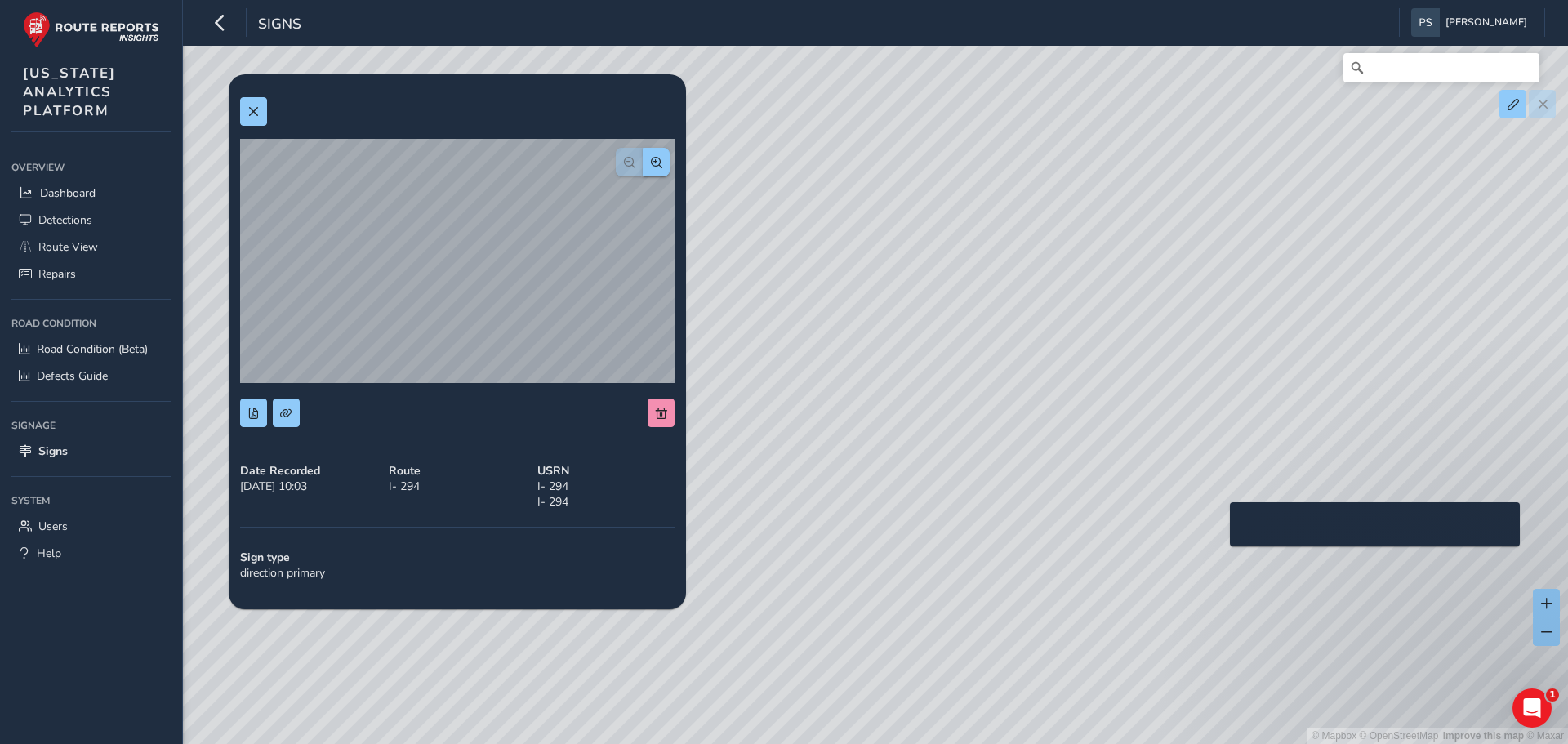
drag, startPoint x: 1220, startPoint y: 528, endPoint x: 699, endPoint y: 536, distance: 521.1
click at [699, 536] on div "© Mapbox © OpenStreetMap Improve this map © Maxar" at bounding box center [784, 372] width 1568 height 744
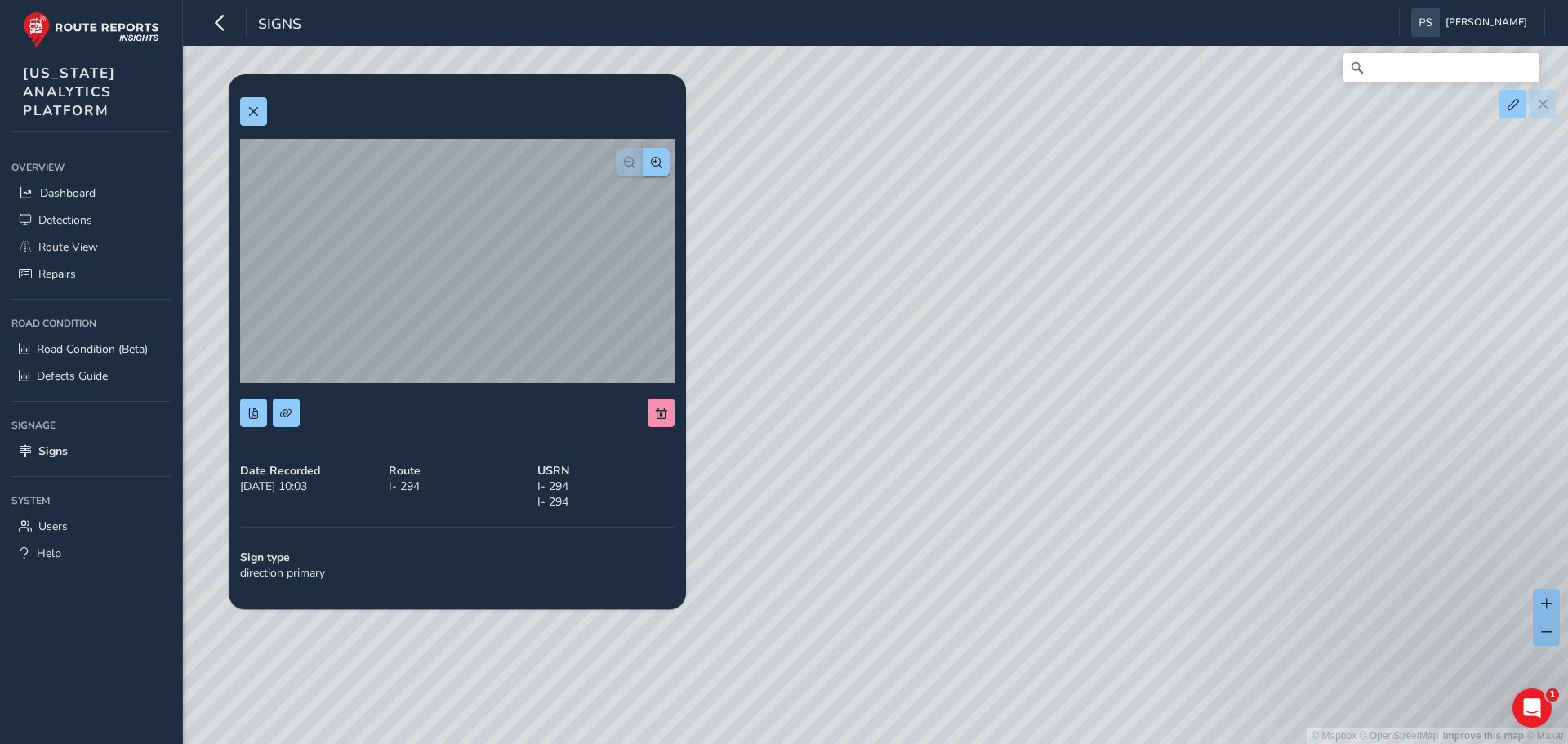
drag, startPoint x: 1399, startPoint y: 553, endPoint x: 925, endPoint y: 524, distance: 474.9
click at [925, 524] on div "© Mapbox © OpenStreetMap Improve this map © Maxar" at bounding box center [784, 372] width 1568 height 744
drag, startPoint x: 1406, startPoint y: 347, endPoint x: 1163, endPoint y: 405, distance: 249.8
click at [1163, 405] on div "© Mapbox © OpenStreetMap Improve this map © Maxar" at bounding box center [784, 372] width 1568 height 744
drag, startPoint x: 729, startPoint y: 651, endPoint x: 1155, endPoint y: 465, distance: 464.8
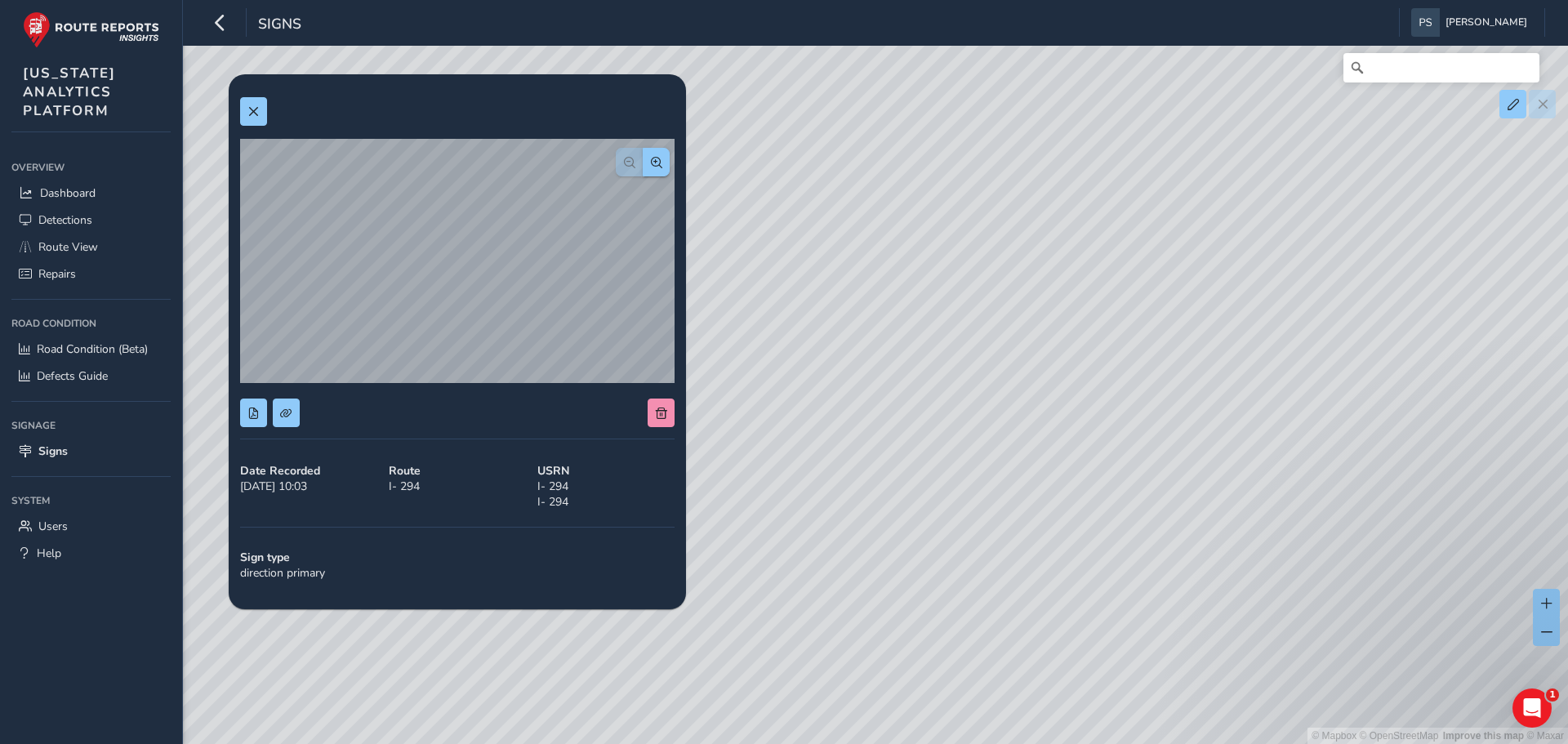
click at [1155, 465] on div "© Mapbox © OpenStreetMap Improve this map © Maxar" at bounding box center [784, 372] width 1568 height 744
click at [241, 92] on div "Date Recorded [DATE] 10:03 Route I- 294 USRN I- 294 I- 294 Sign type direction …" at bounding box center [458, 341] width 435 height 512
click at [253, 109] on span at bounding box center [253, 112] width 11 height 11
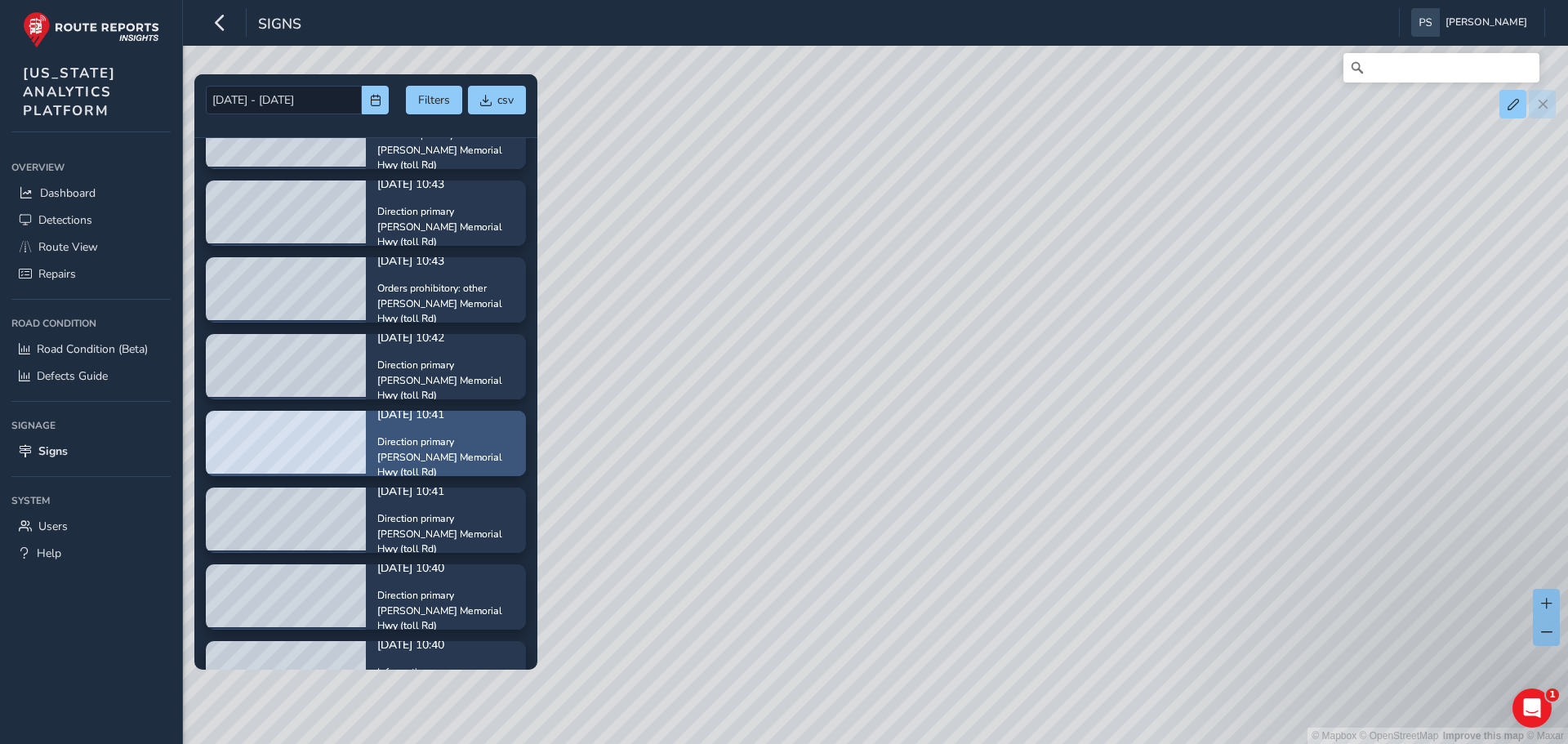
scroll to position [8460, 0]
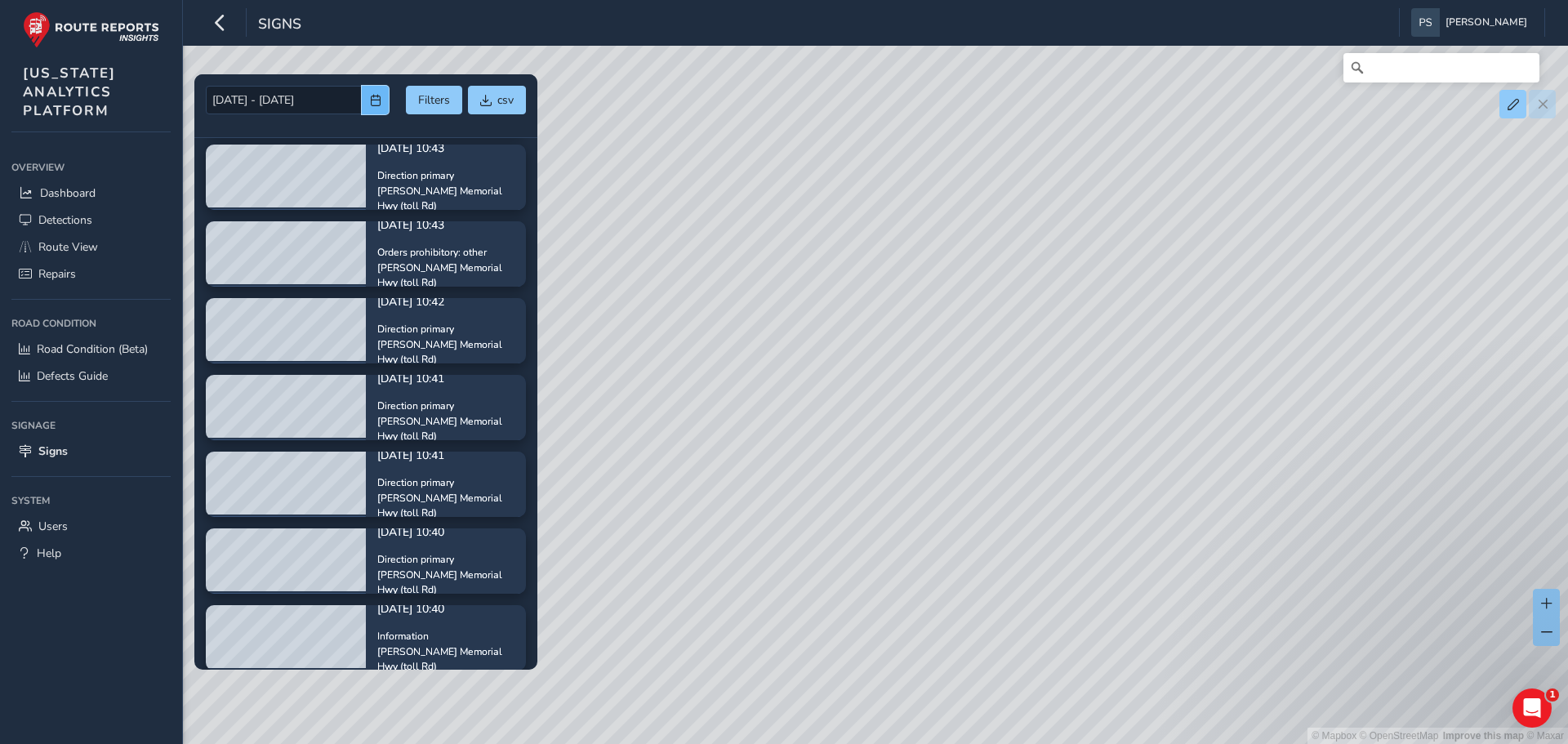
click at [374, 107] on button "button" at bounding box center [375, 100] width 27 height 29
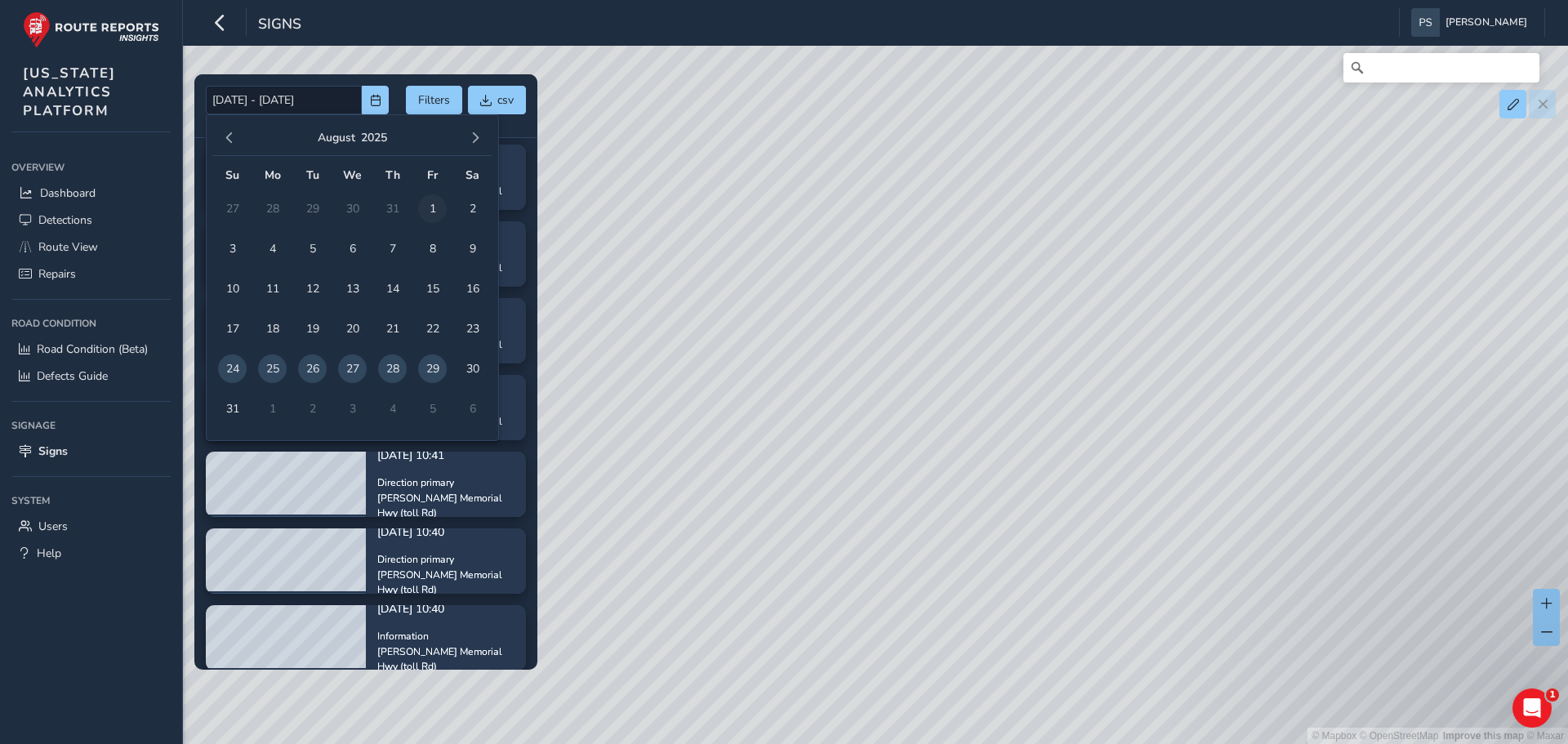
click at [432, 208] on span "1" at bounding box center [432, 209] width 29 height 29
click at [220, 138] on button "button" at bounding box center [230, 138] width 23 height 23
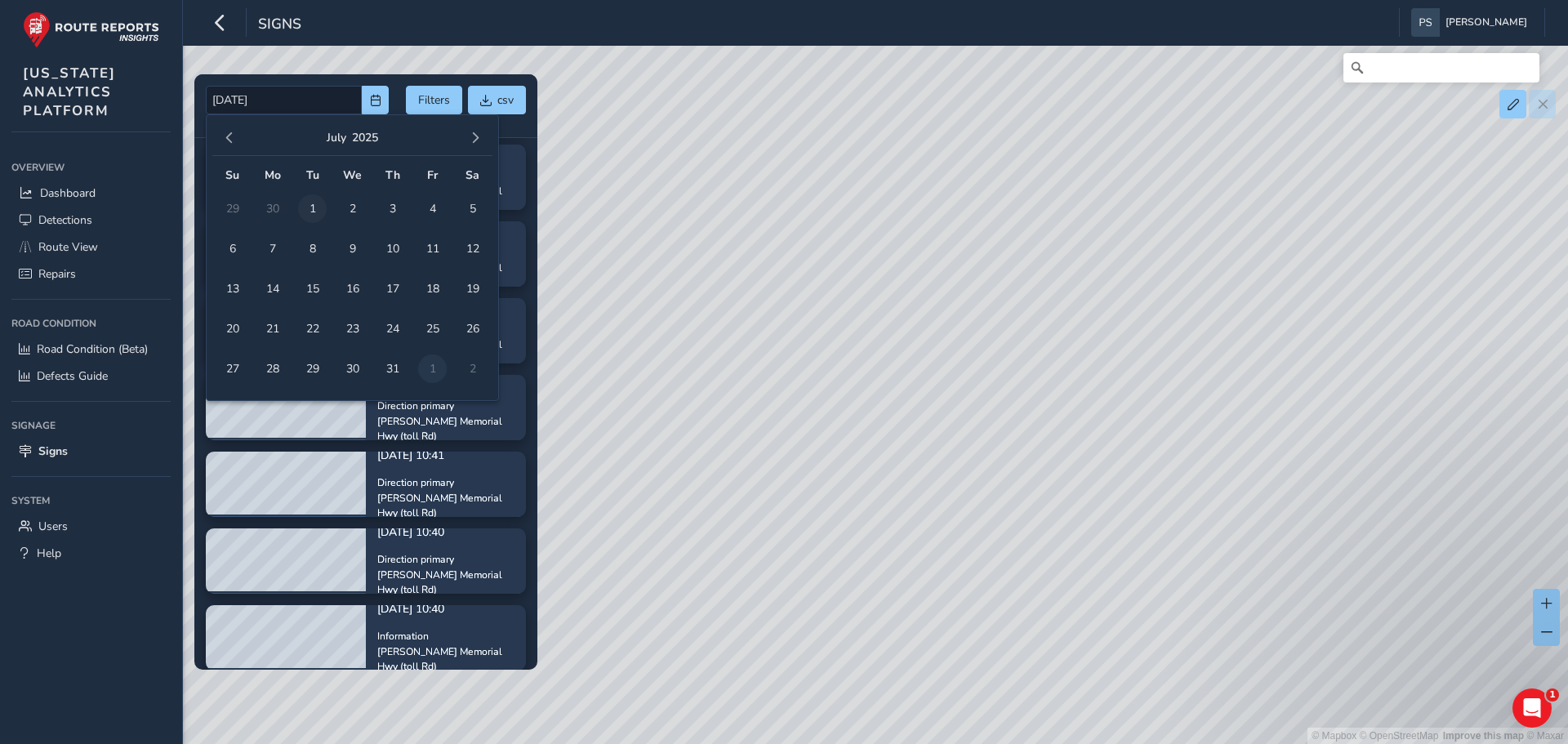
click at [309, 208] on span "1" at bounding box center [313, 209] width 29 height 29
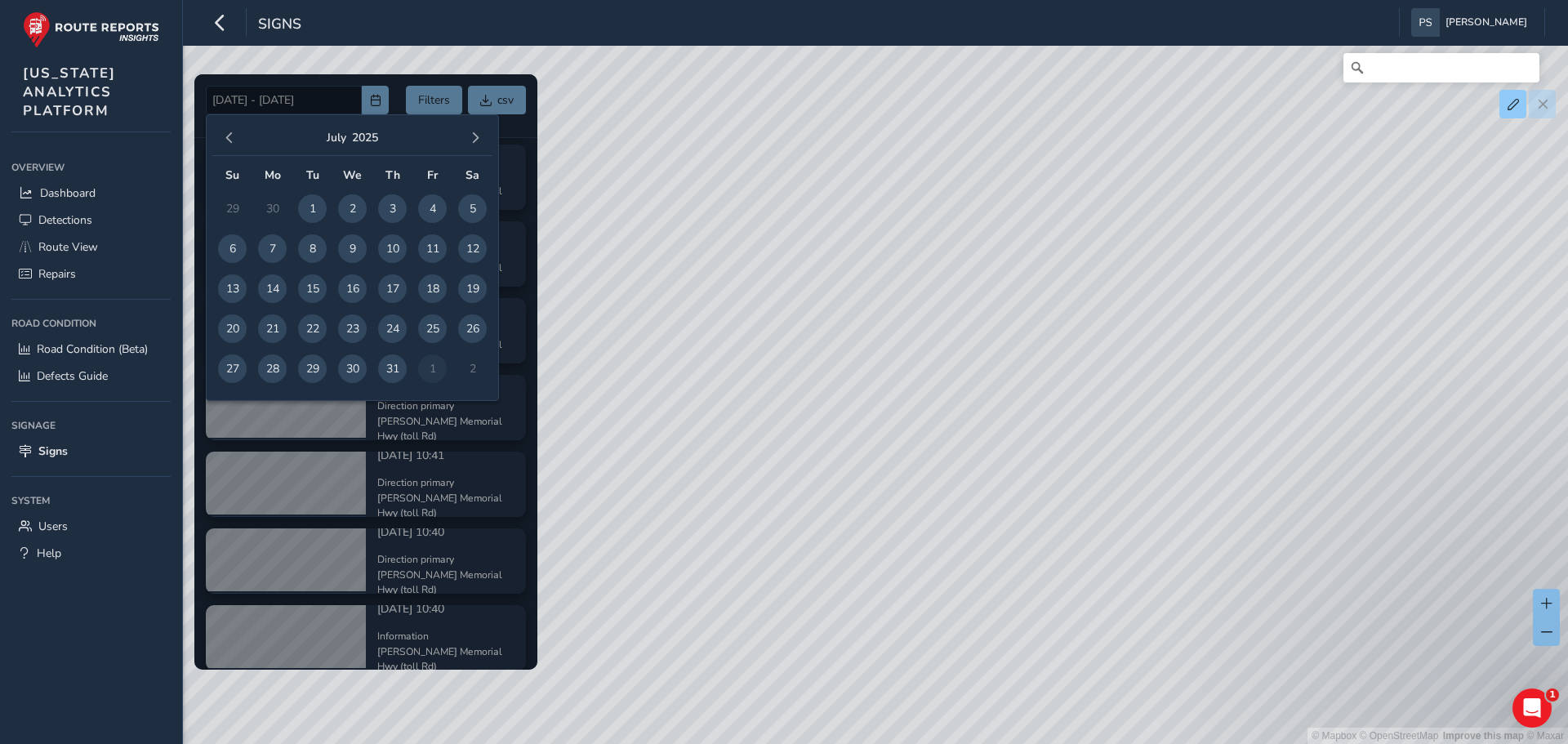
click at [375, 101] on div at bounding box center [366, 372] width 343 height 595
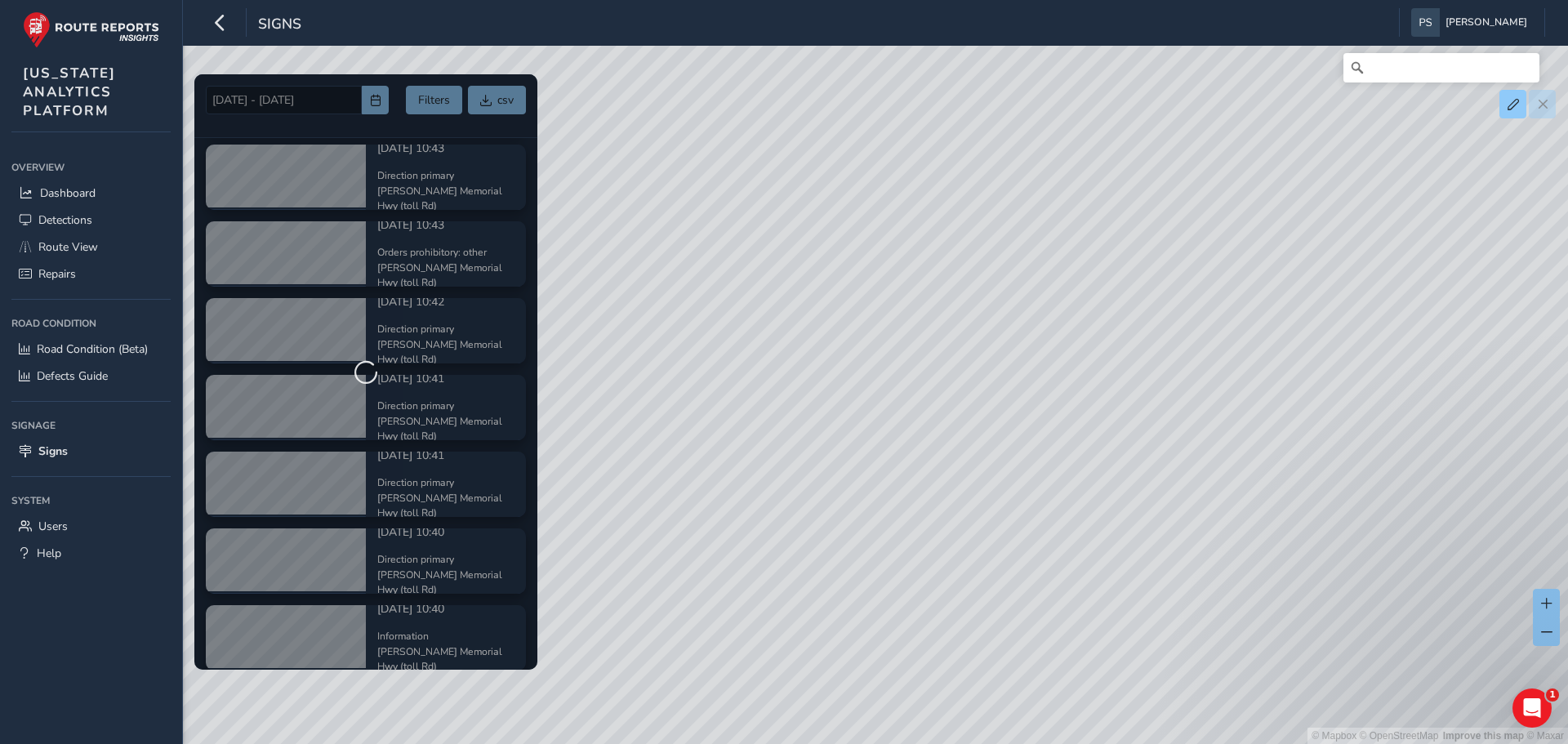
click at [367, 109] on div at bounding box center [366, 372] width 343 height 595
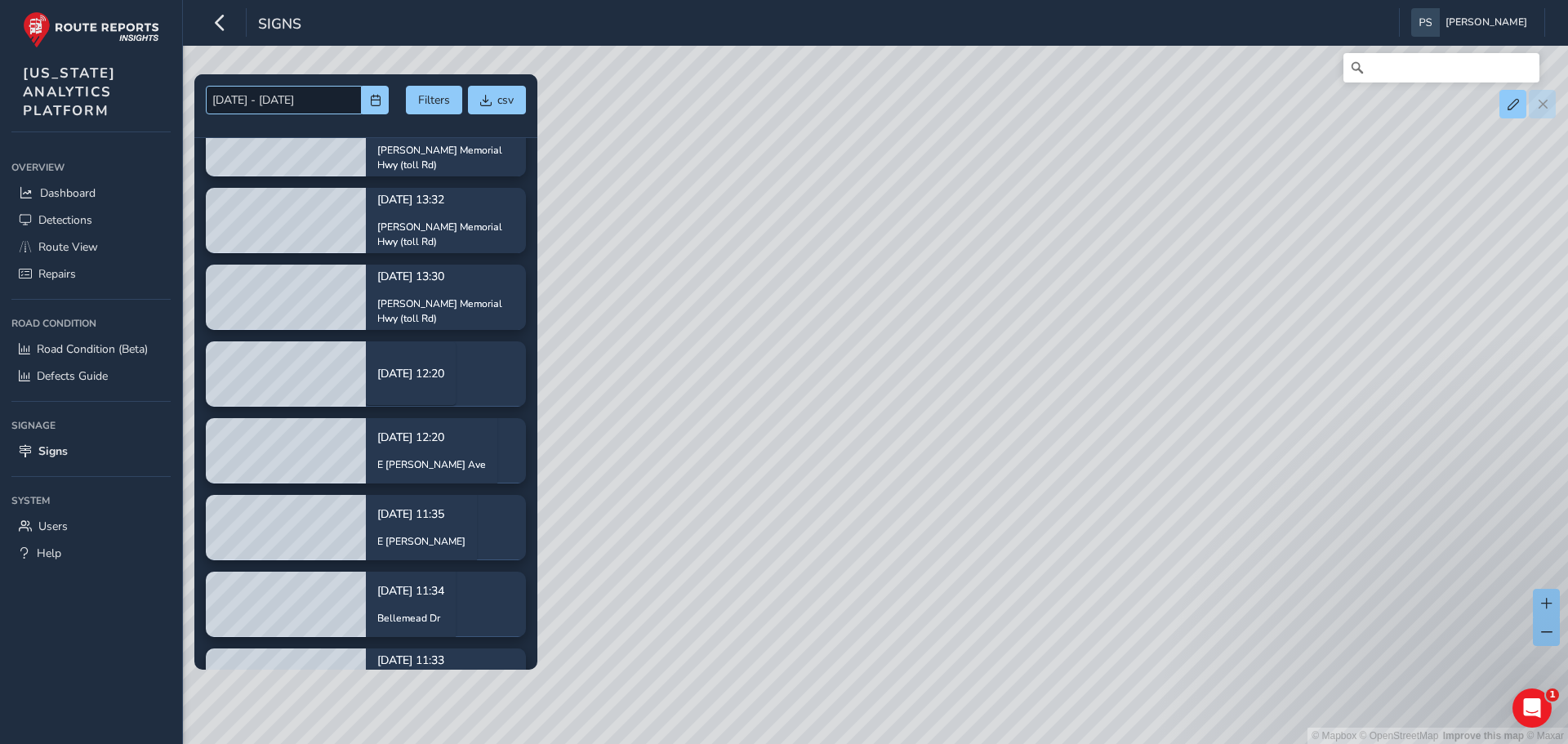
scroll to position [1194, 0]
click at [370, 100] on span "button" at bounding box center [376, 100] width 11 height 11
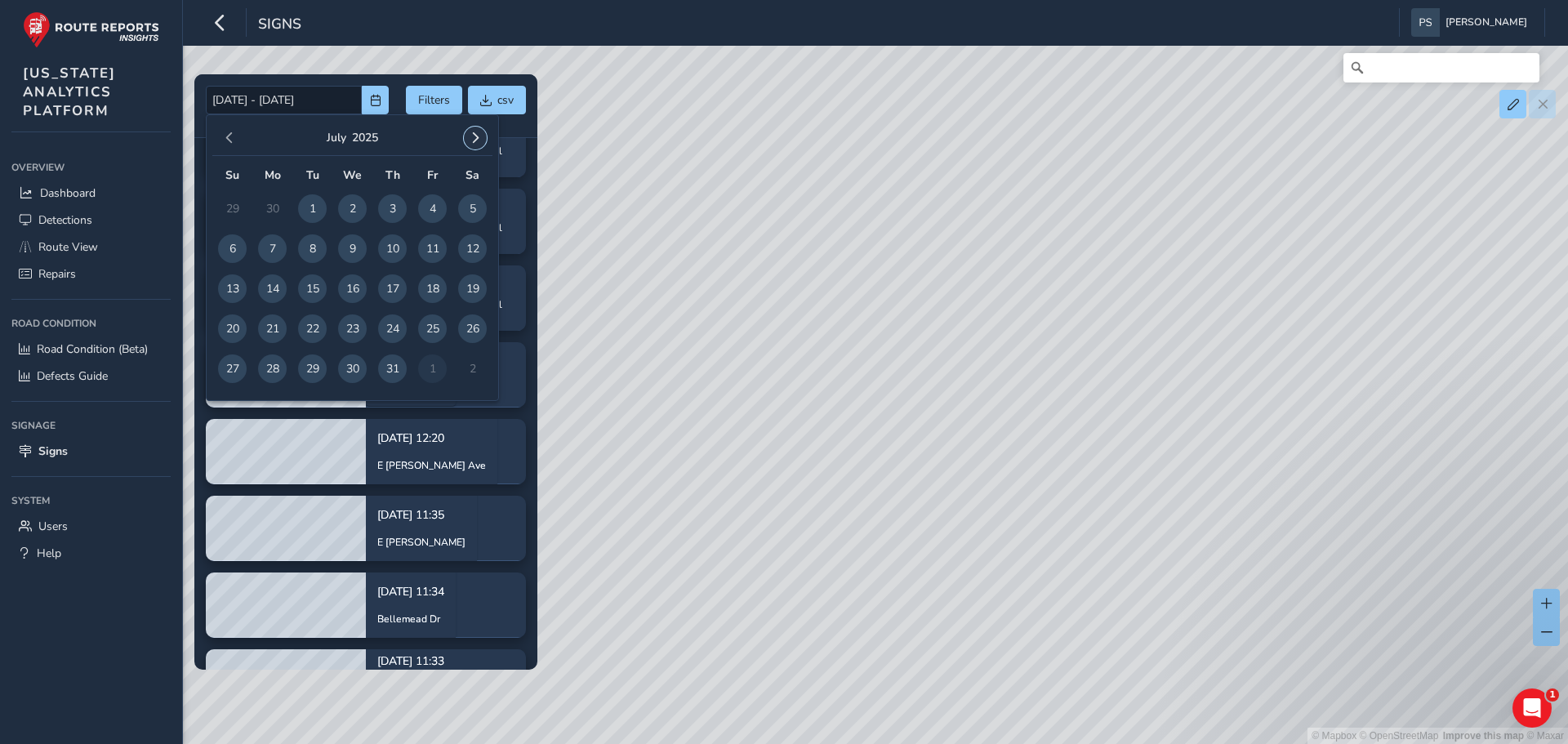
click at [476, 134] on span "button" at bounding box center [475, 138] width 11 height 11
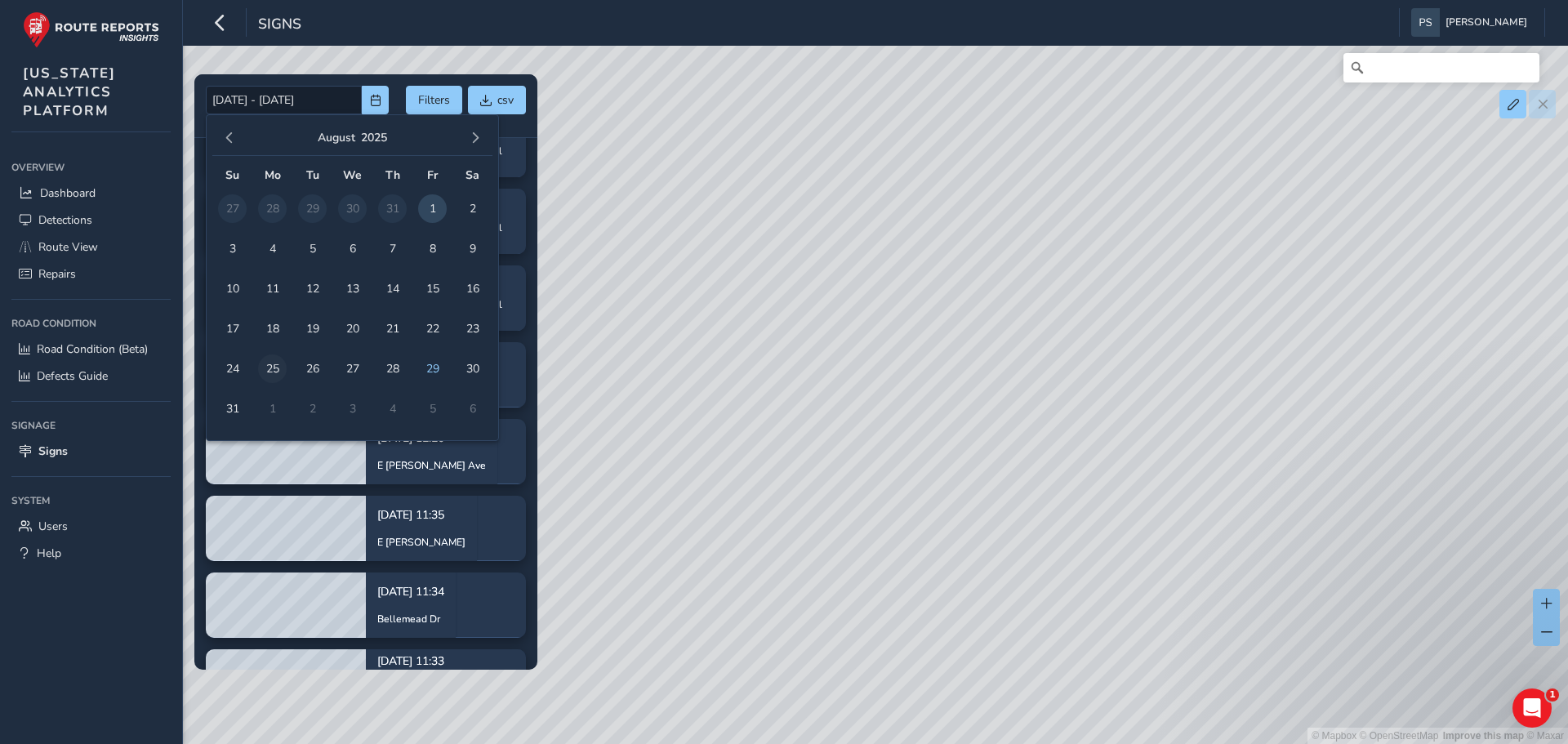
click at [268, 370] on span "25" at bounding box center [273, 369] width 29 height 29
click at [436, 371] on span "29" at bounding box center [432, 369] width 29 height 29
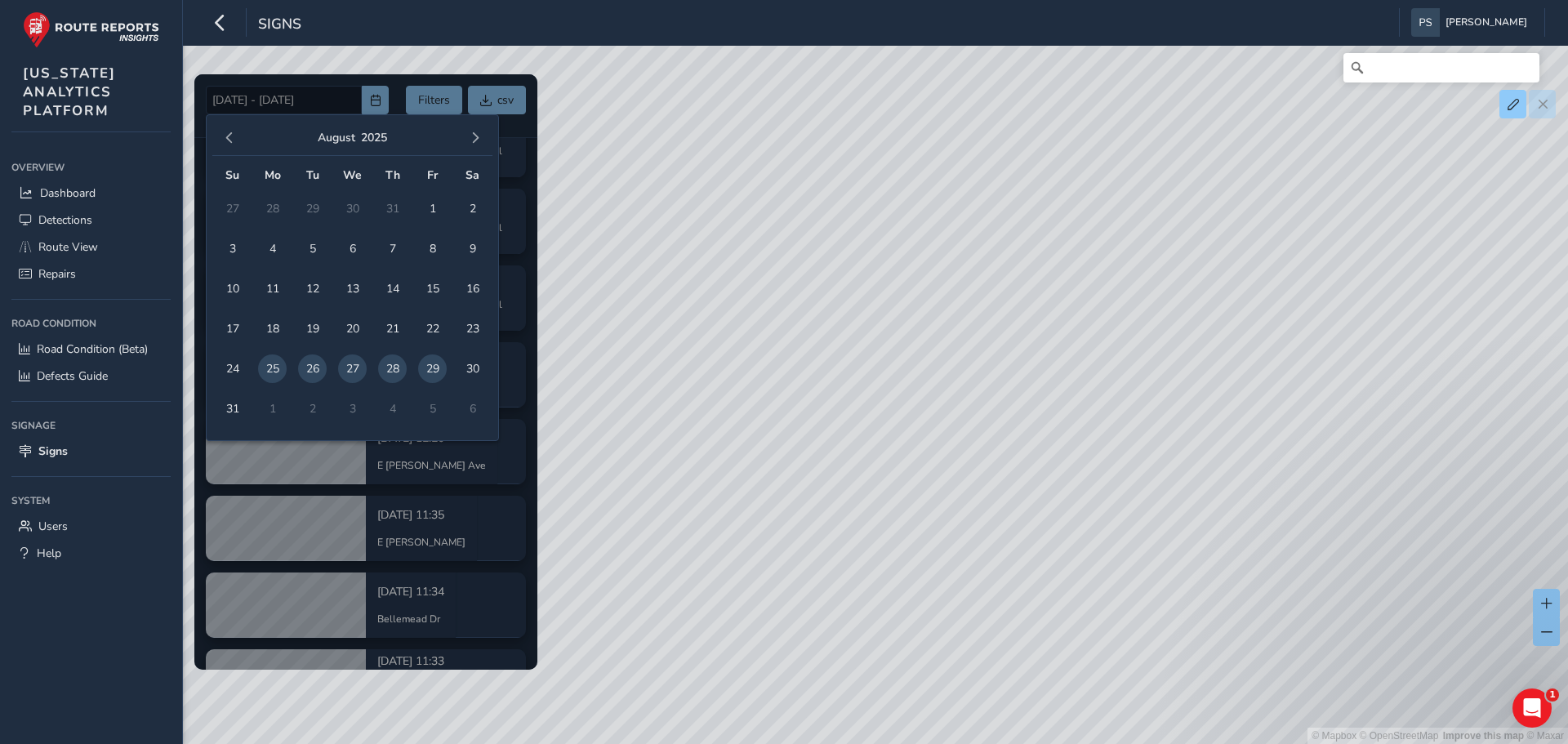
click at [528, 132] on div at bounding box center [366, 372] width 343 height 595
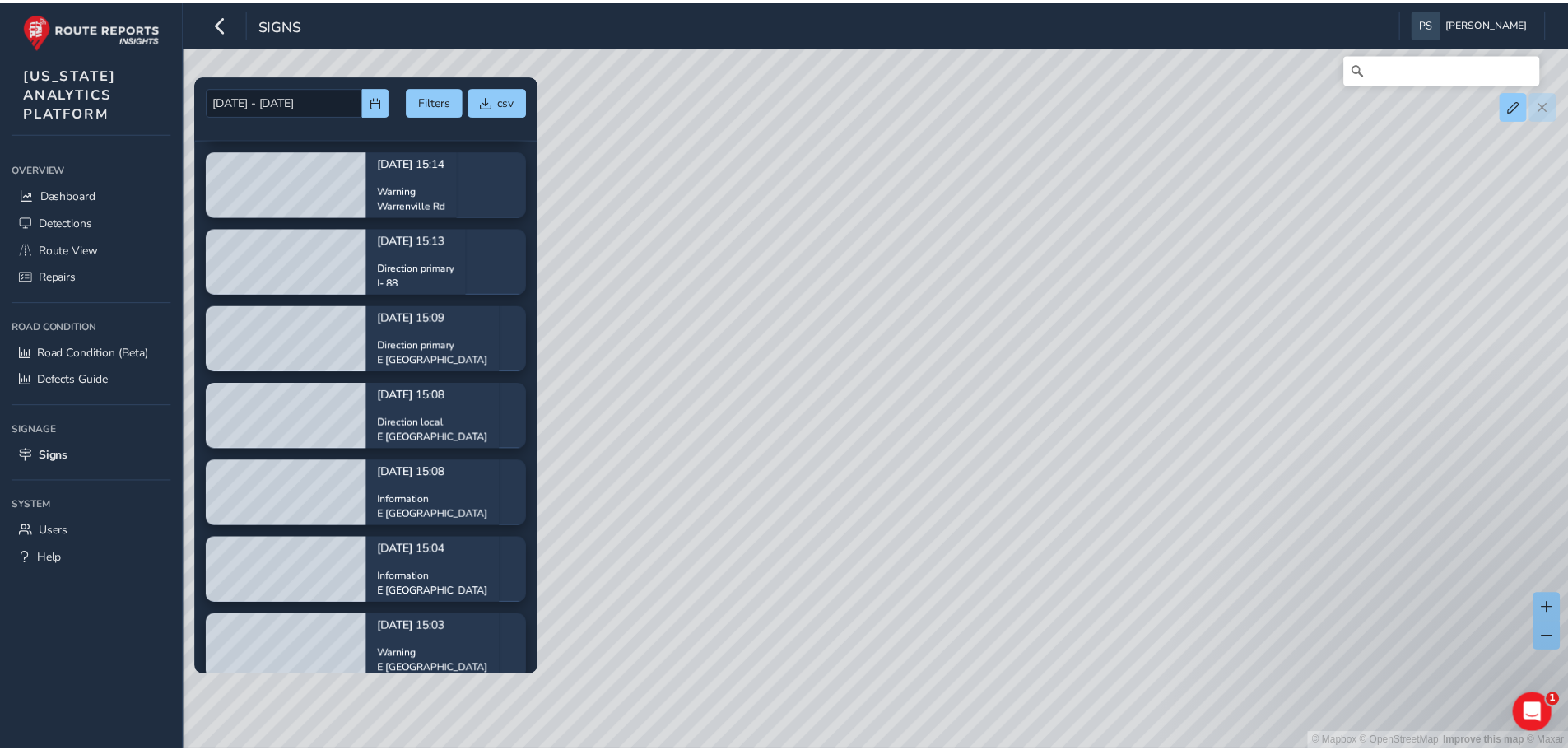
scroll to position [0, 0]
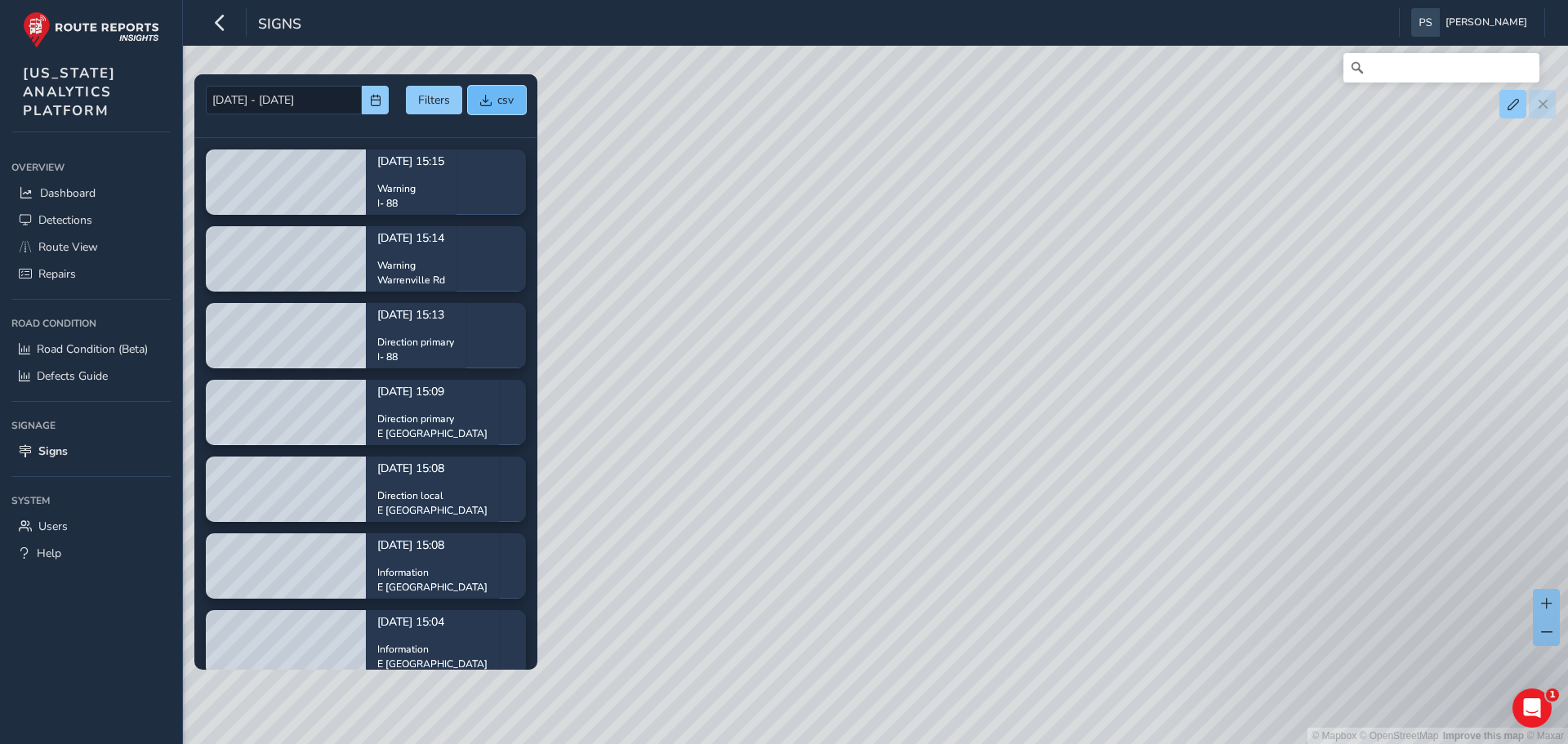
click at [495, 102] on button "csv" at bounding box center [497, 100] width 58 height 29
click at [372, 98] on span "button" at bounding box center [376, 100] width 11 height 11
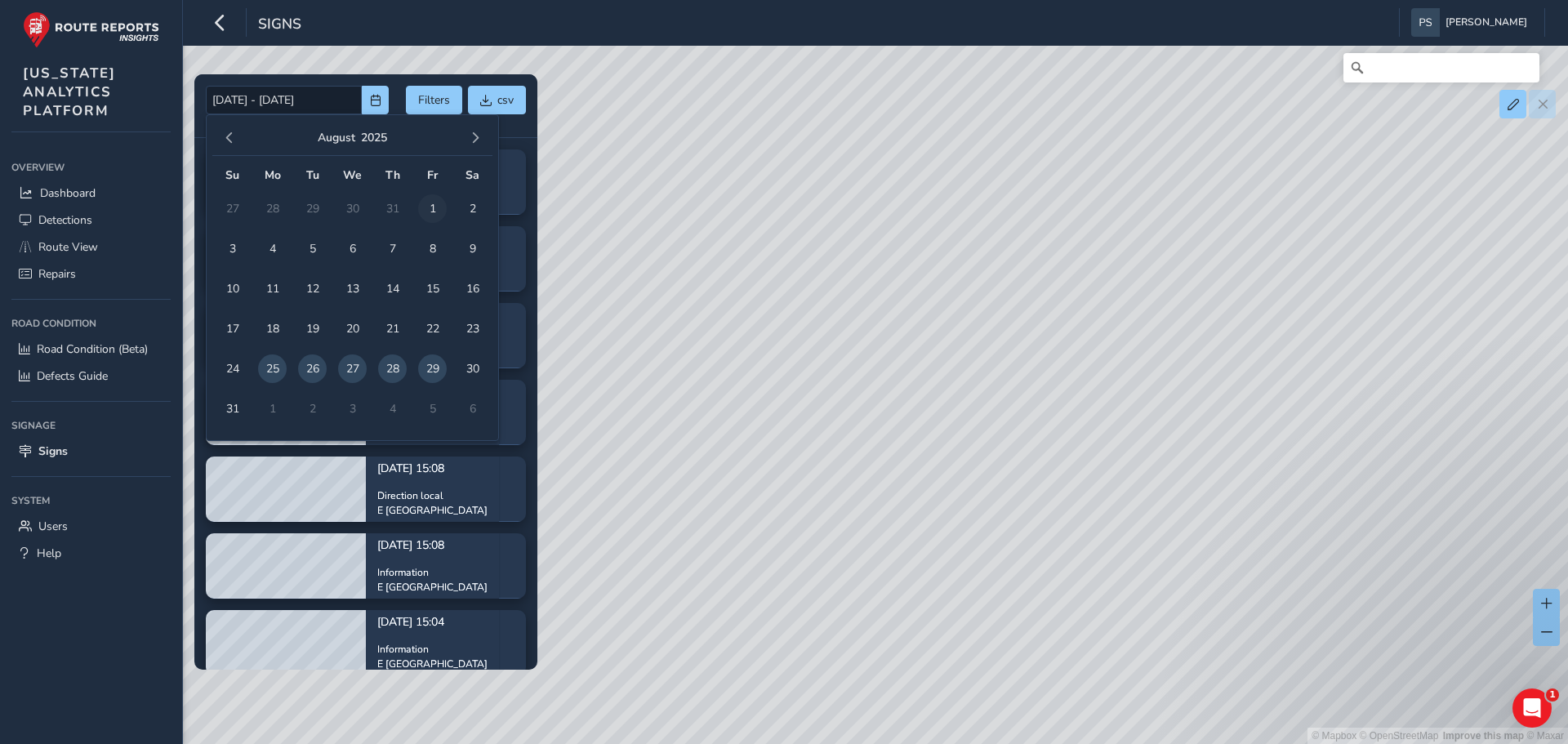
click at [427, 208] on span "1" at bounding box center [432, 209] width 29 height 29
click at [436, 362] on span "29" at bounding box center [432, 369] width 29 height 29
type input "[DATE] - [DATE]"
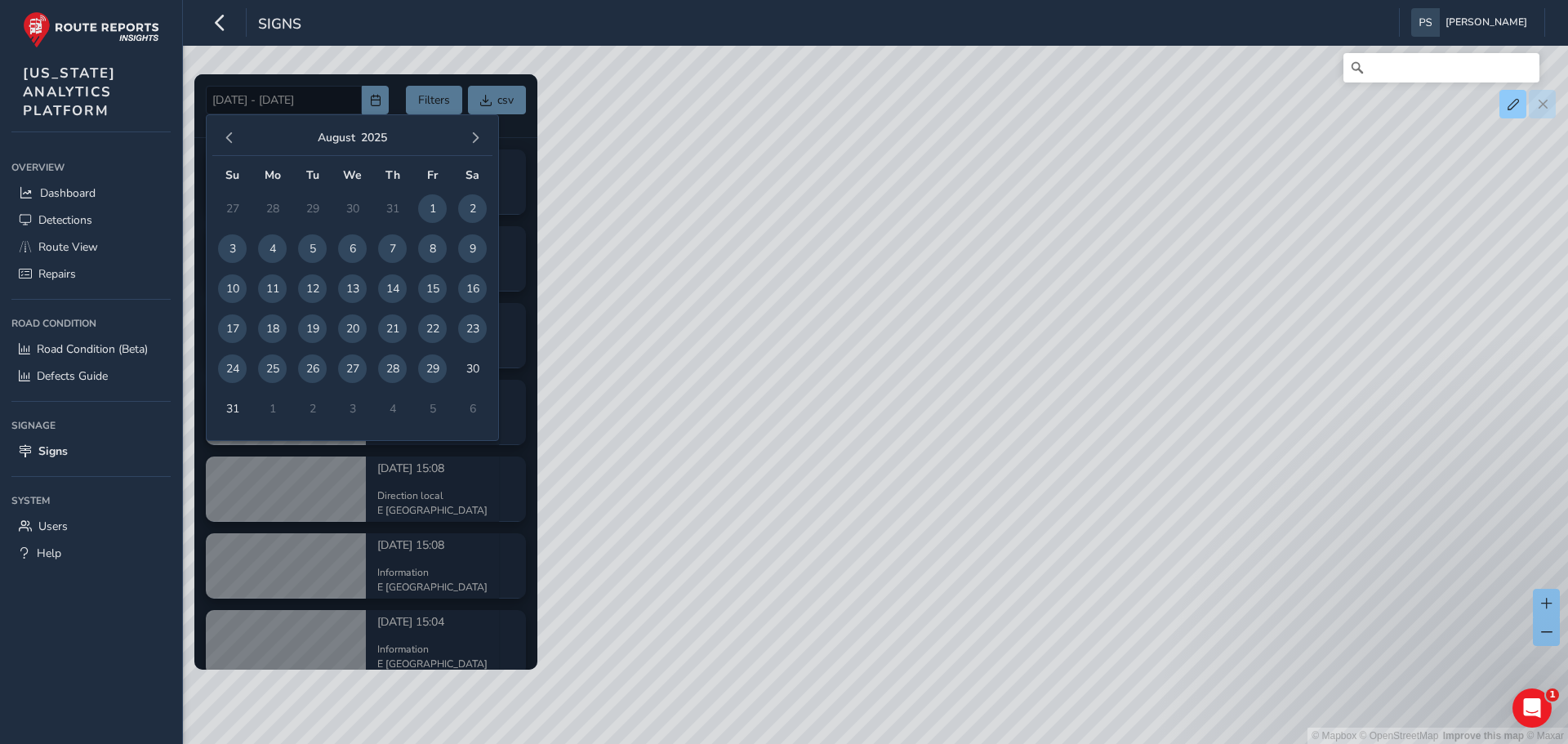
click at [392, 82] on div at bounding box center [366, 372] width 343 height 595
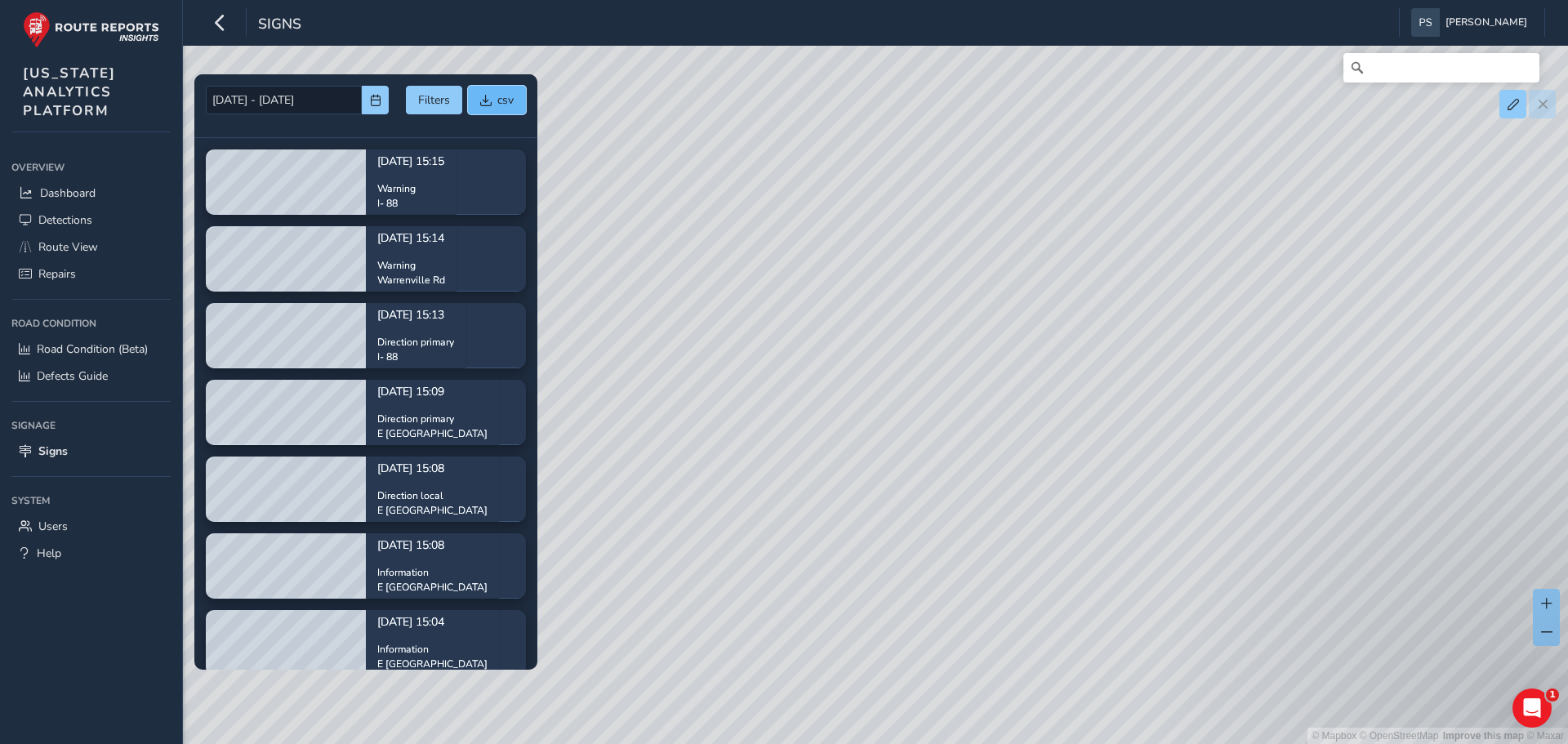
click at [485, 107] on button "csv" at bounding box center [497, 100] width 58 height 29
click at [686, 521] on div "© Mapbox © OpenStreetMap Improve this map © Maxar" at bounding box center [784, 372] width 1568 height 744
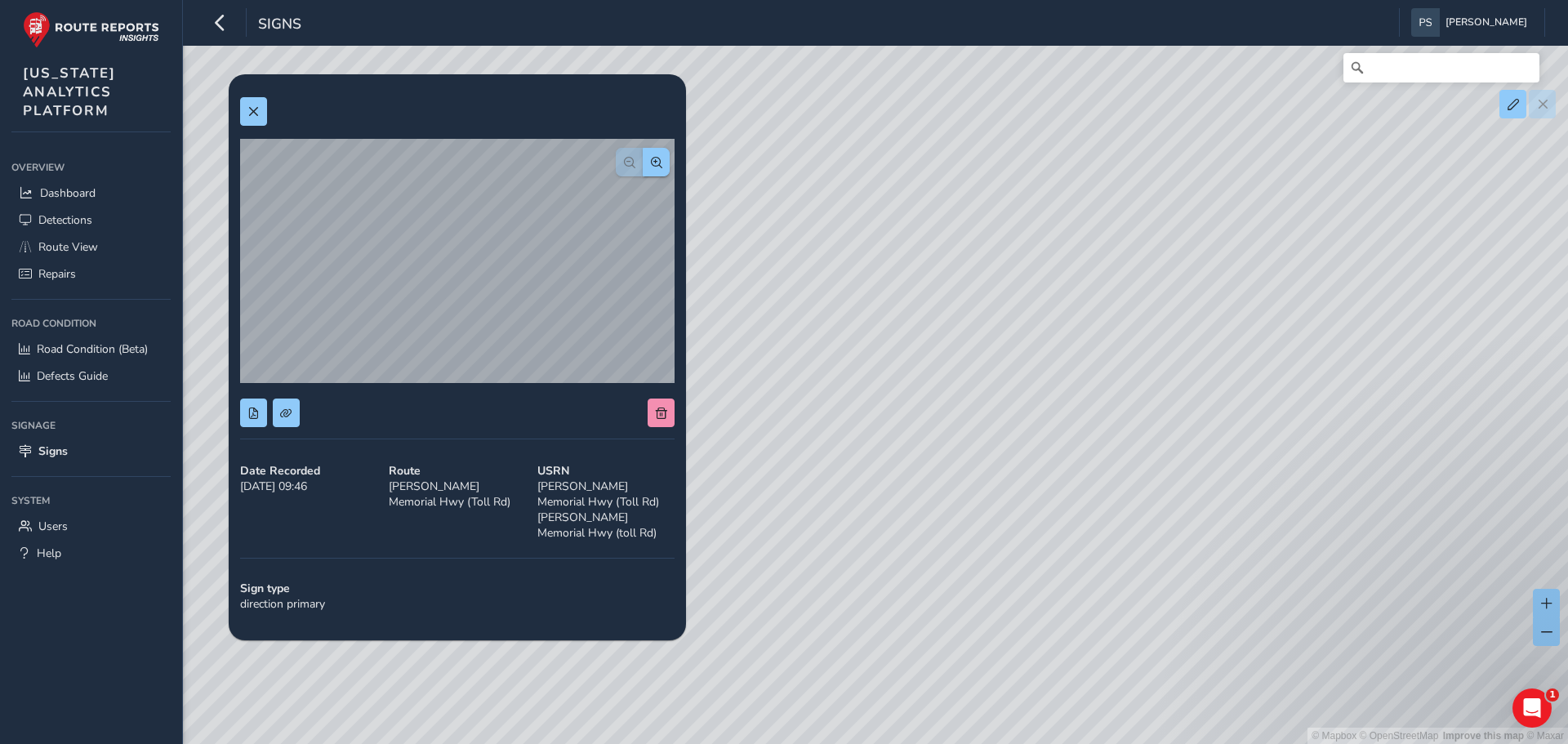
drag, startPoint x: 1294, startPoint y: 445, endPoint x: 1104, endPoint y: 463, distance: 190.9
click at [1101, 476] on div "© Mapbox © OpenStreetMap Improve this map © Maxar" at bounding box center [784, 372] width 1568 height 744
drag, startPoint x: 1100, startPoint y: 422, endPoint x: 1091, endPoint y: 509, distance: 87.5
click at [1091, 509] on div "© Mapbox © OpenStreetMap Improve this map © Maxar" at bounding box center [784, 372] width 1568 height 744
drag, startPoint x: 1104, startPoint y: 466, endPoint x: 747, endPoint y: 531, distance: 362.9
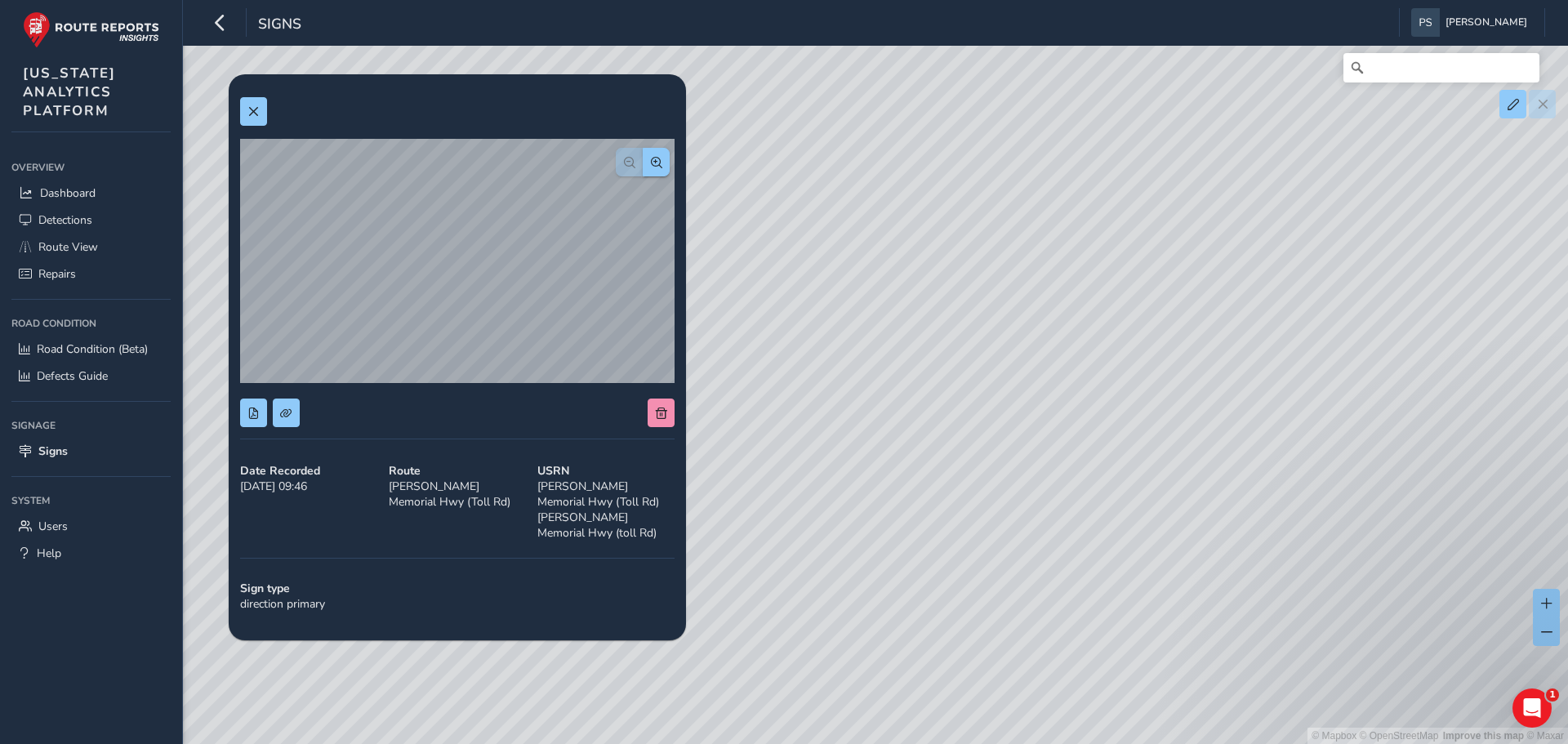
click at [747, 531] on div "© Mapbox © OpenStreetMap Improve this map © Maxar" at bounding box center [784, 372] width 1568 height 744
click at [241, 102] on button at bounding box center [254, 112] width 27 height 29
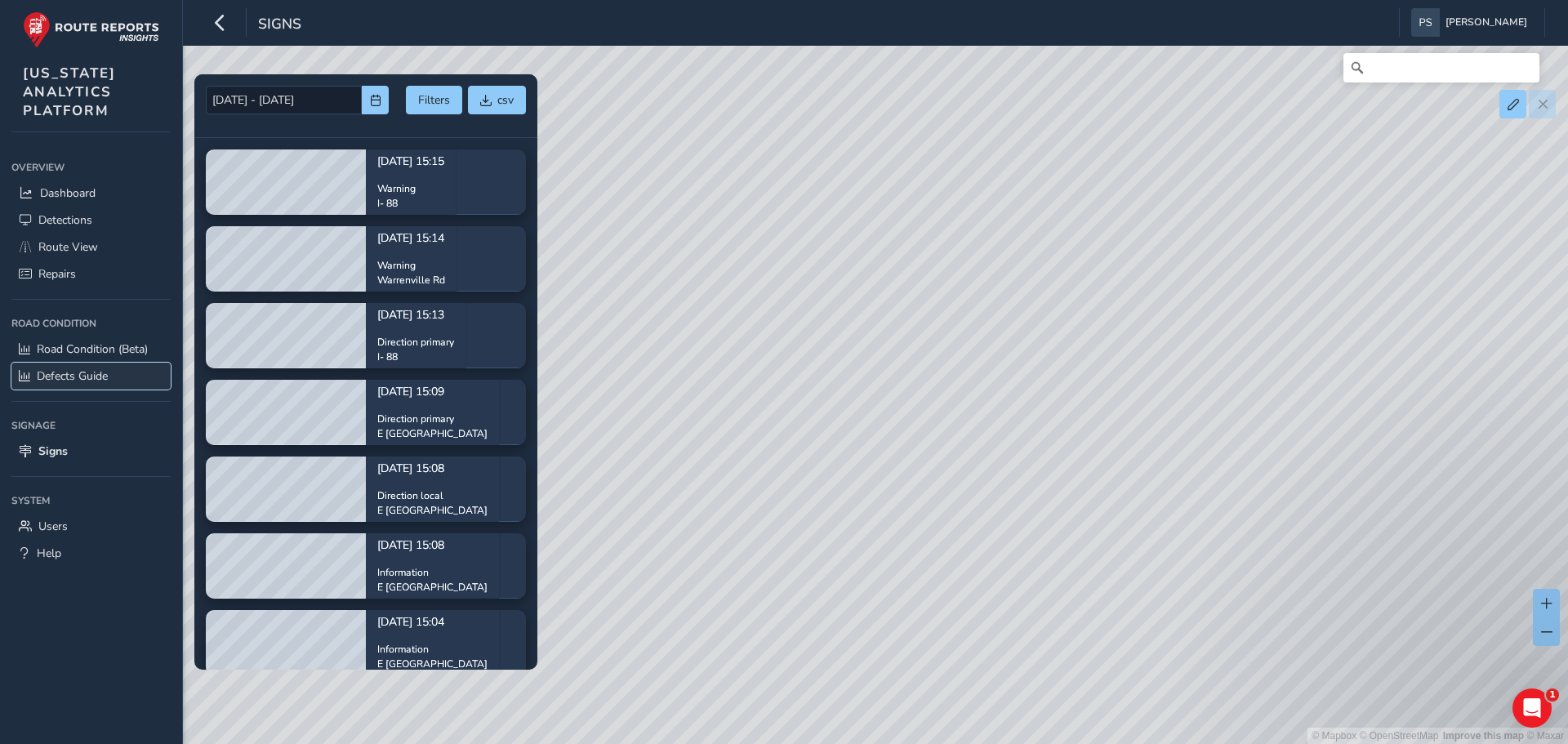
click at [67, 369] on span "Defects Guide" at bounding box center [72, 376] width 71 height 15
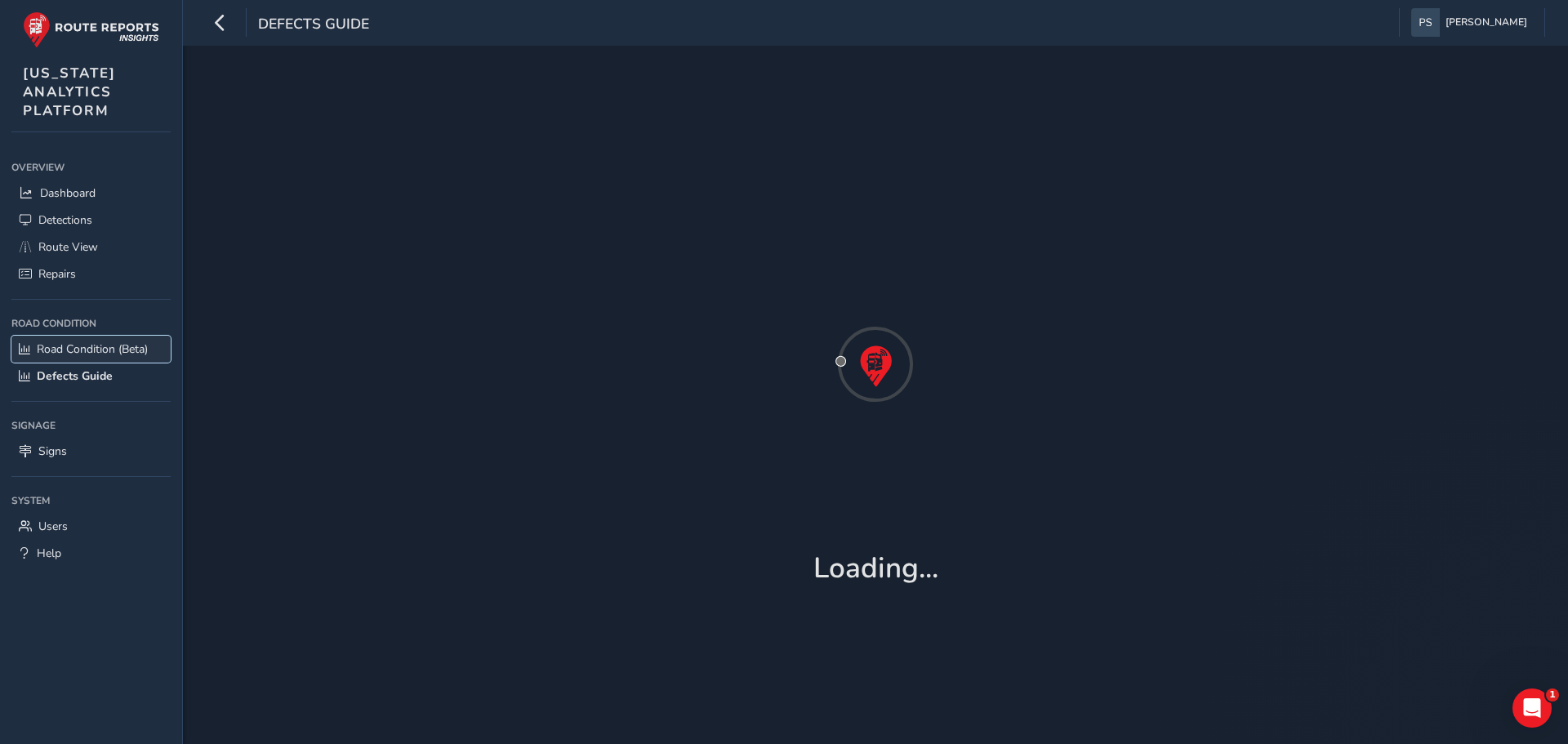
click at [93, 344] on span "Road Condition (Beta)" at bounding box center [93, 349] width 111 height 15
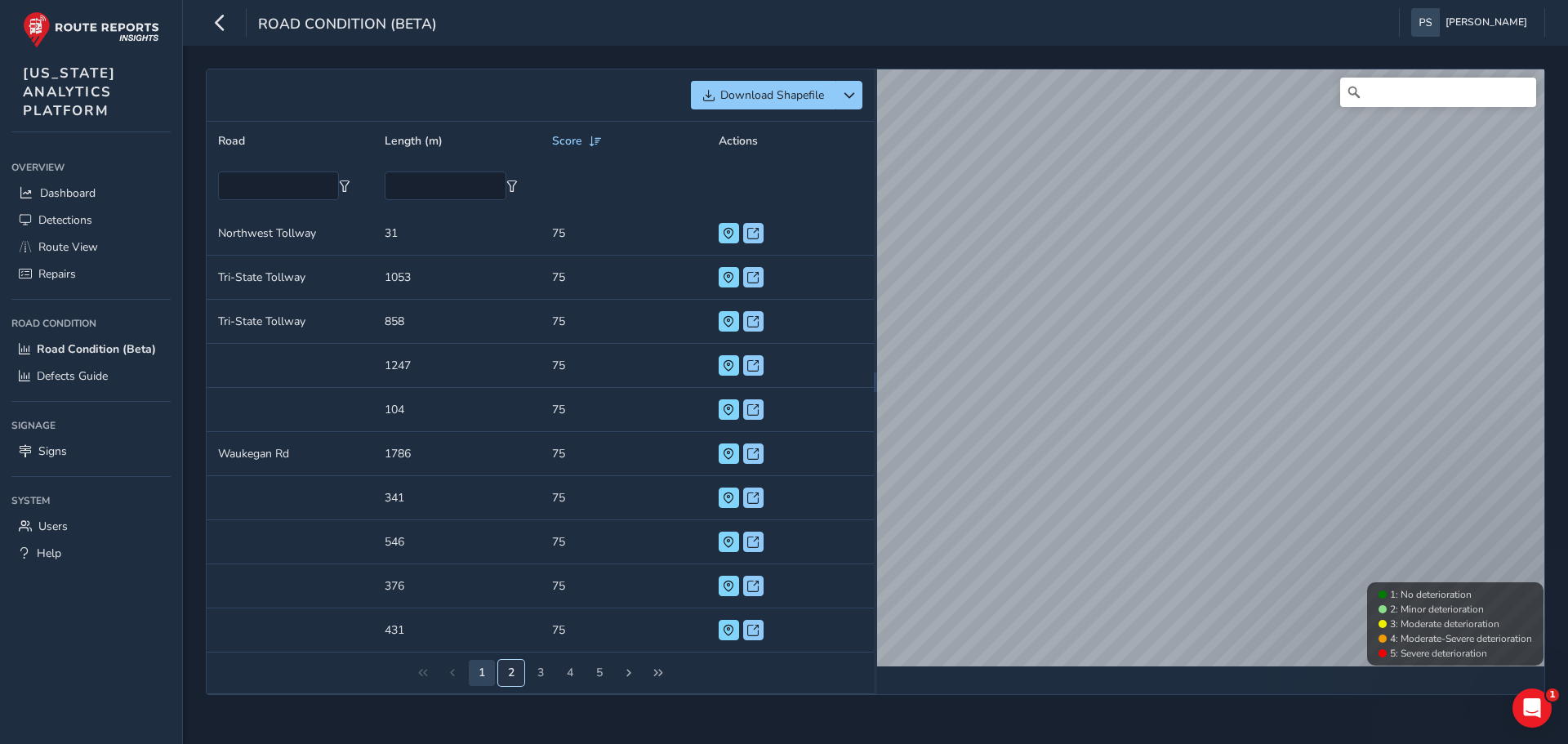
click at [511, 675] on button "2" at bounding box center [510, 672] width 26 height 26
click at [541, 674] on button "3" at bounding box center [540, 672] width 26 height 26
click at [566, 678] on button "4" at bounding box center [569, 672] width 26 height 26
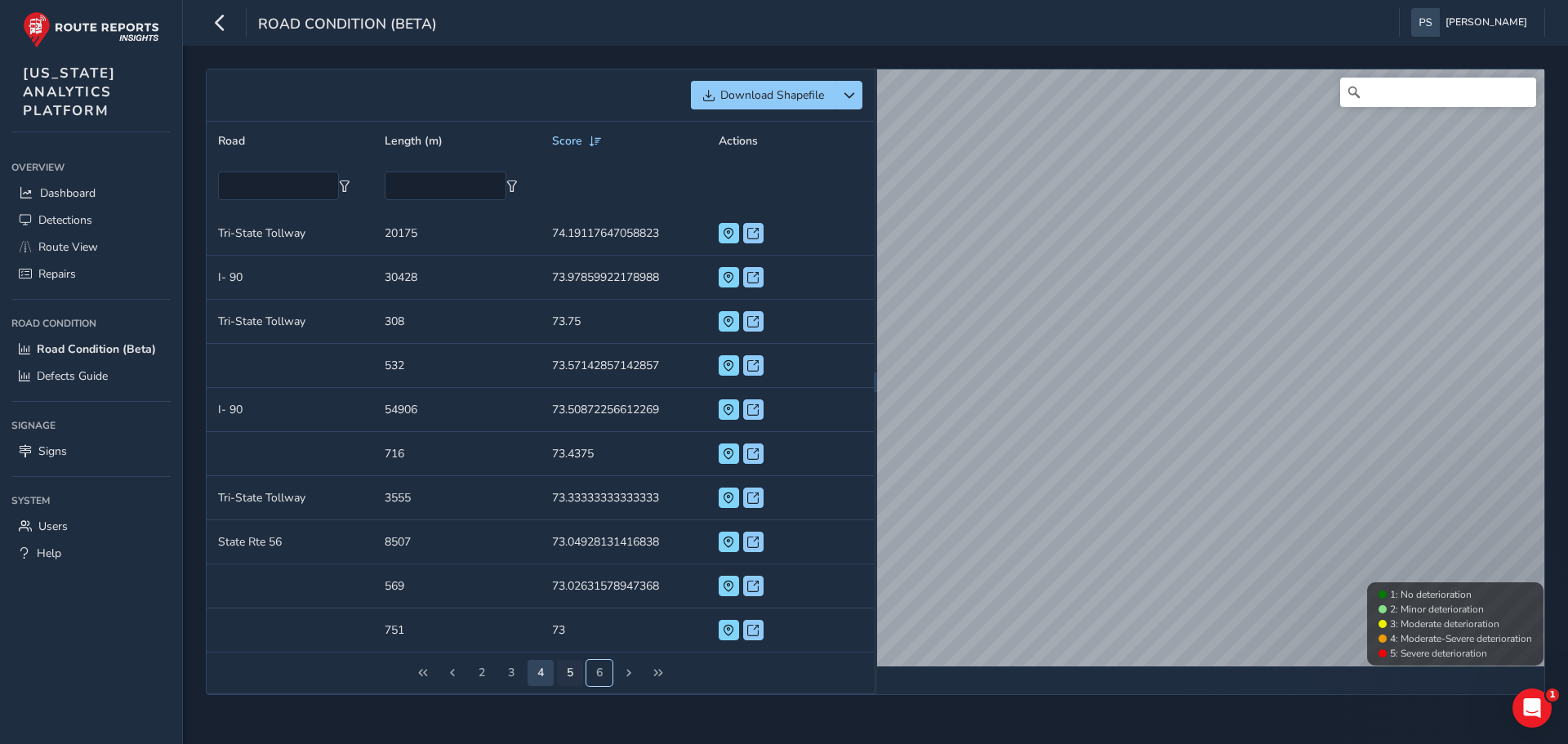
click at [589, 679] on button "6" at bounding box center [599, 672] width 26 height 26
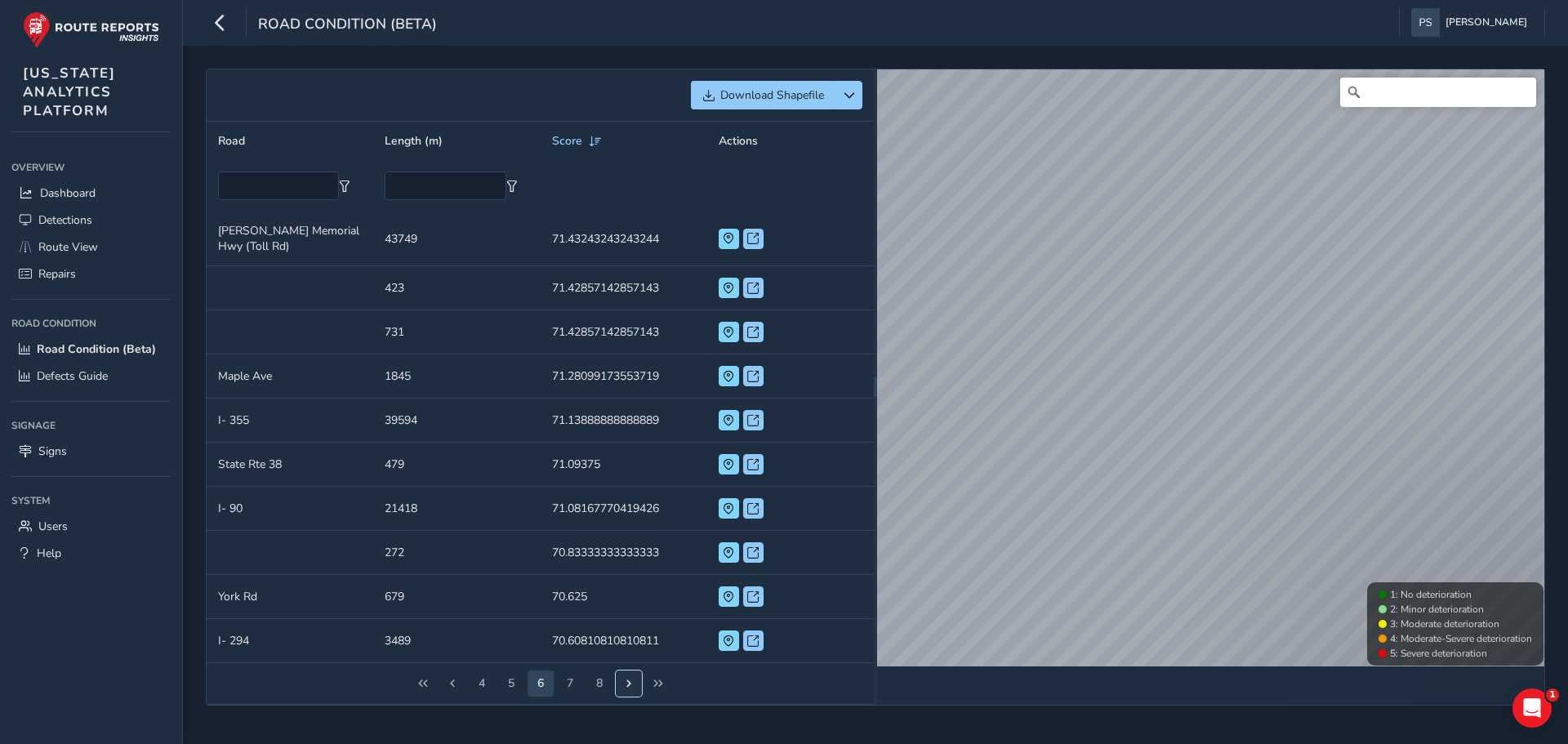
click at [625, 681] on span "Next Page" at bounding box center [629, 684] width 11 height 11
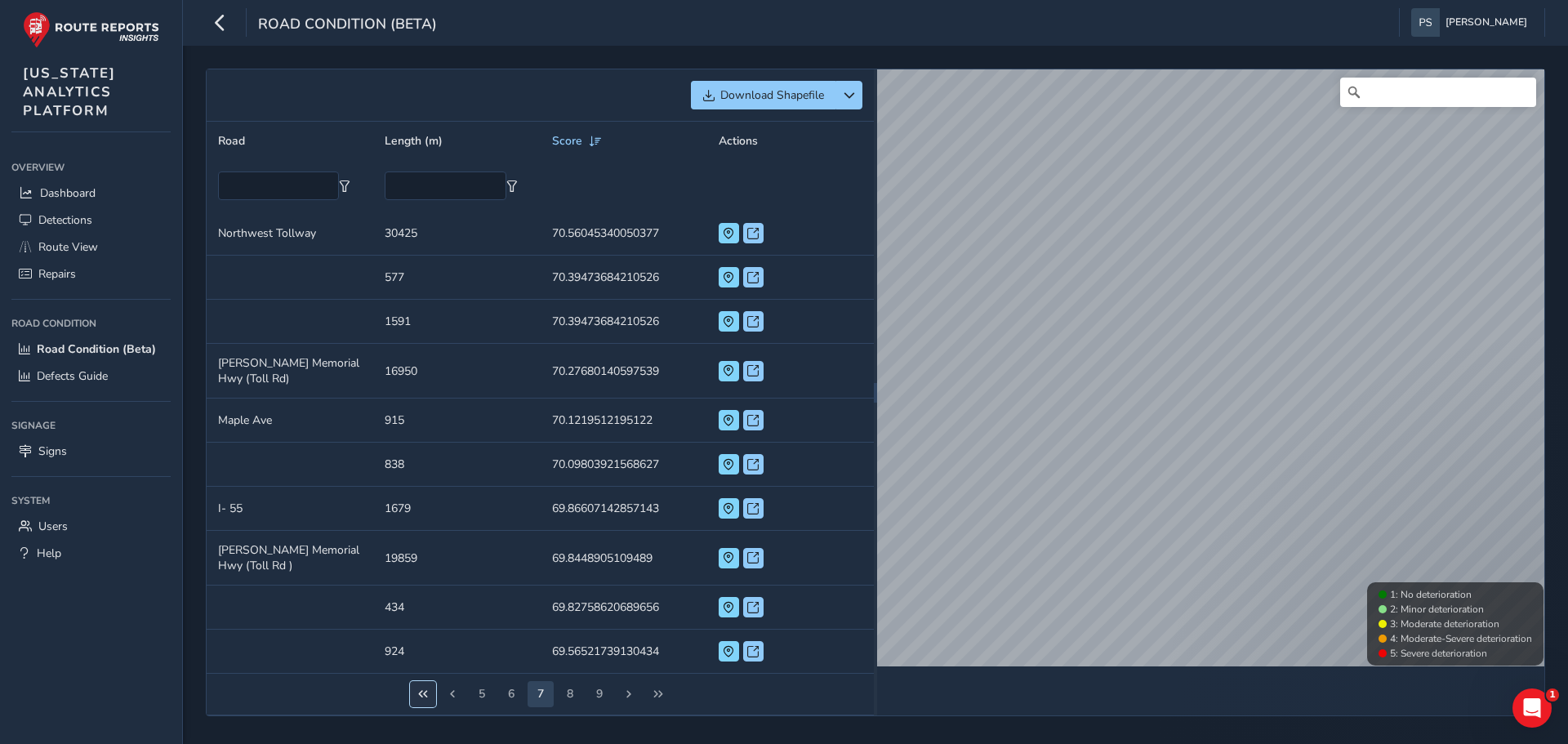
click at [418, 692] on span "First Page" at bounding box center [423, 694] width 11 height 11
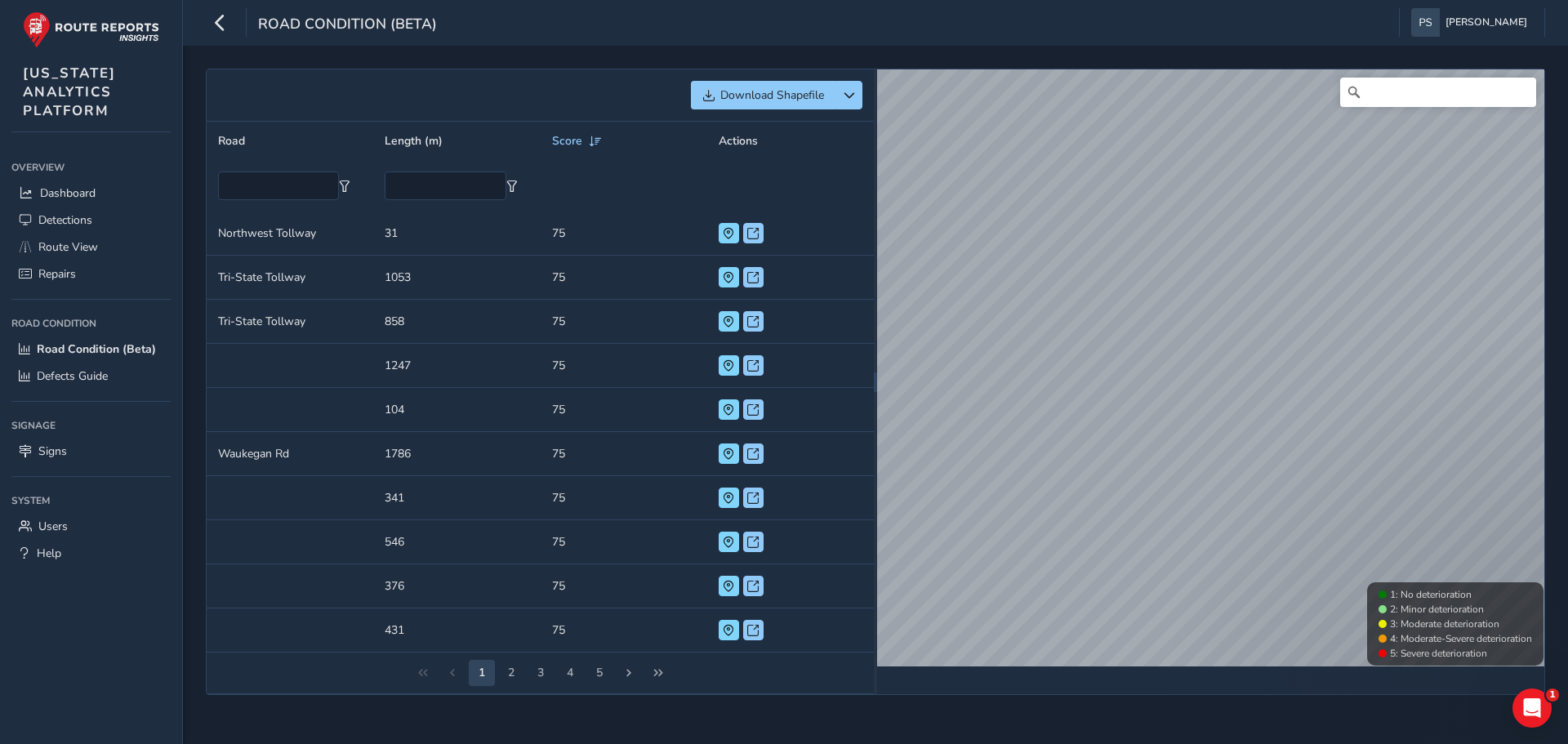
click at [417, 692] on div "1 2 3 4 5" at bounding box center [541, 673] width 668 height 42
click at [66, 247] on span "Route View" at bounding box center [68, 247] width 60 height 15
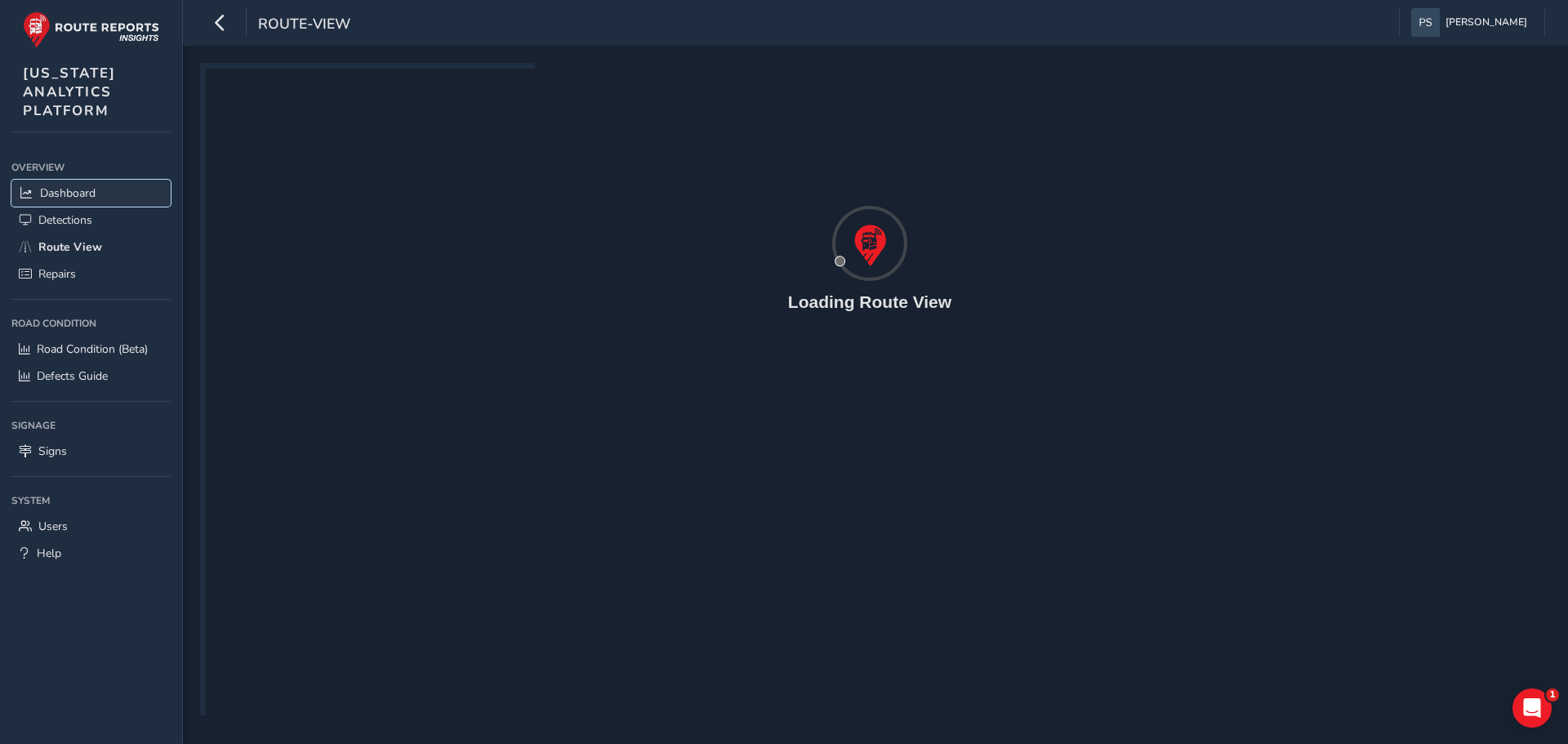
click at [63, 195] on span "Dashboard" at bounding box center [68, 193] width 55 height 15
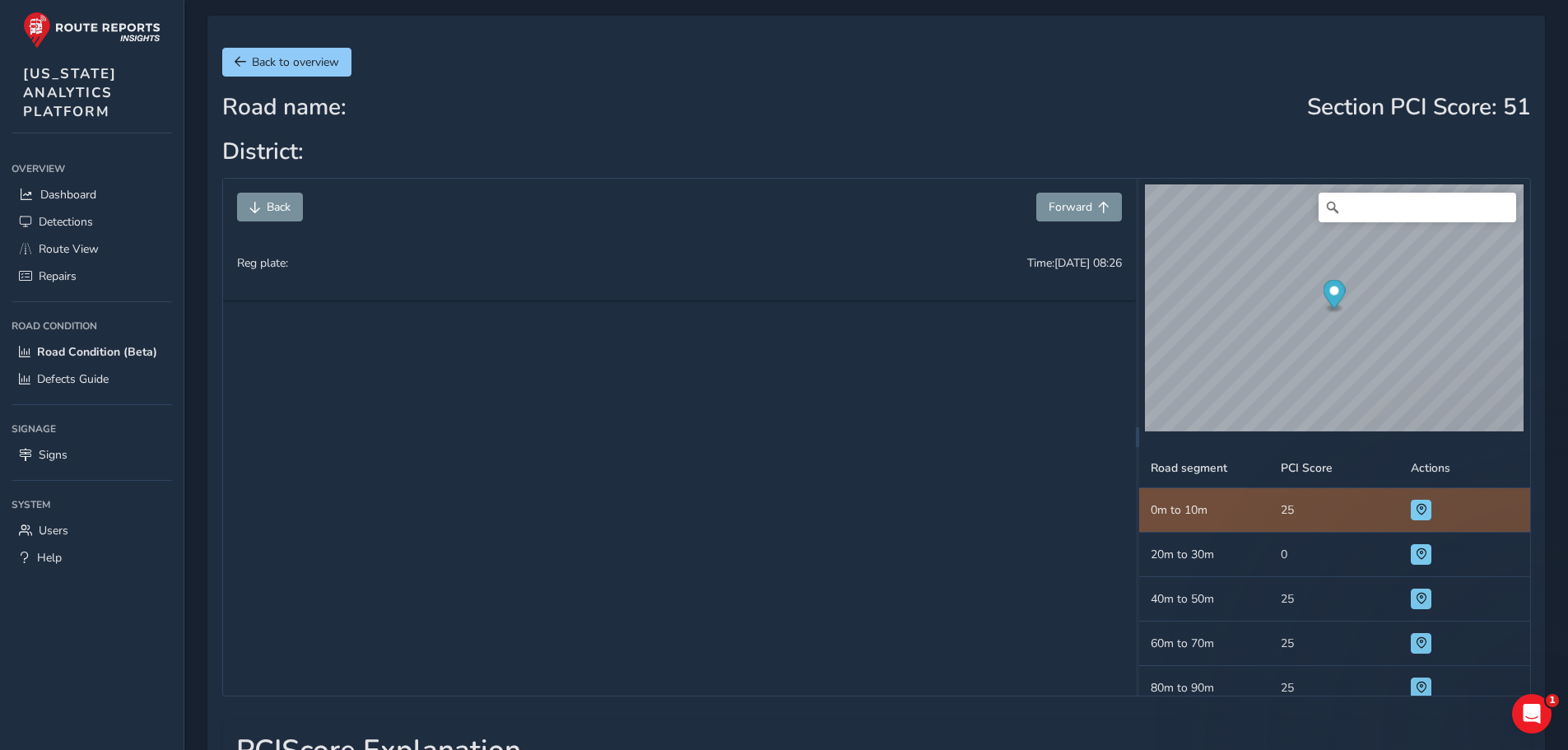
scroll to position [83, 0]
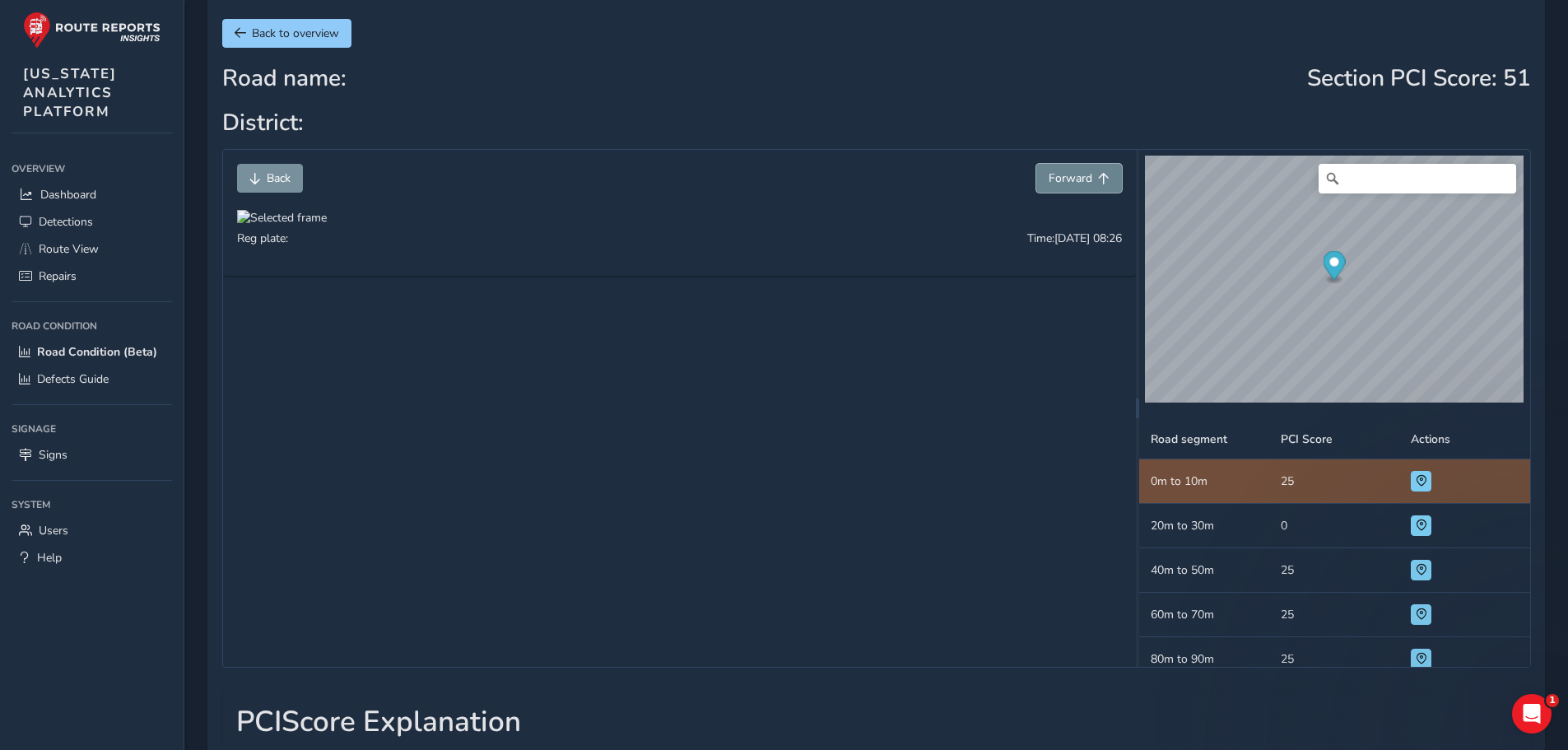
click at [1062, 182] on span "Forward" at bounding box center [1070, 178] width 43 height 15
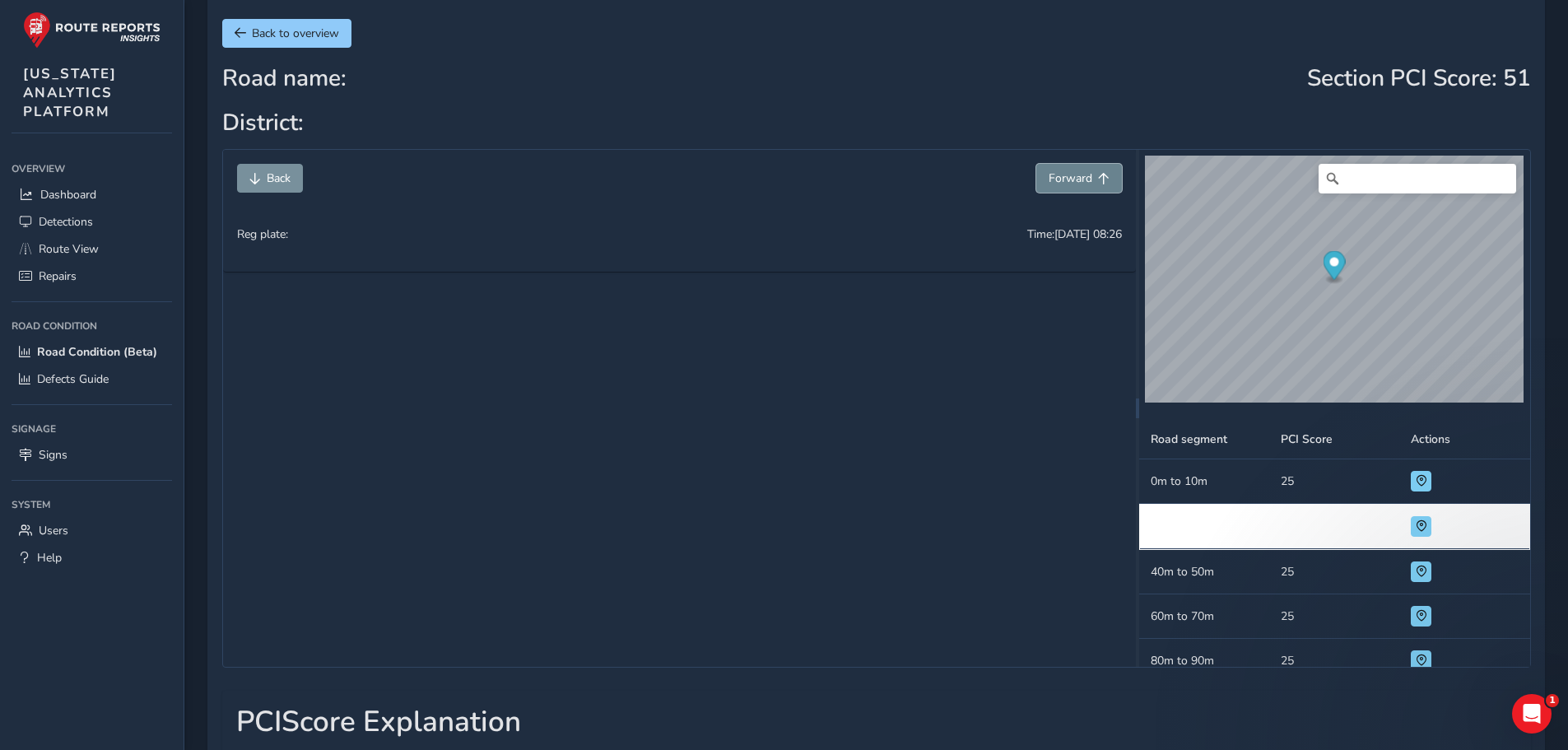
scroll to position [2, 0]
click at [1062, 182] on span "Forward" at bounding box center [1070, 178] width 43 height 15
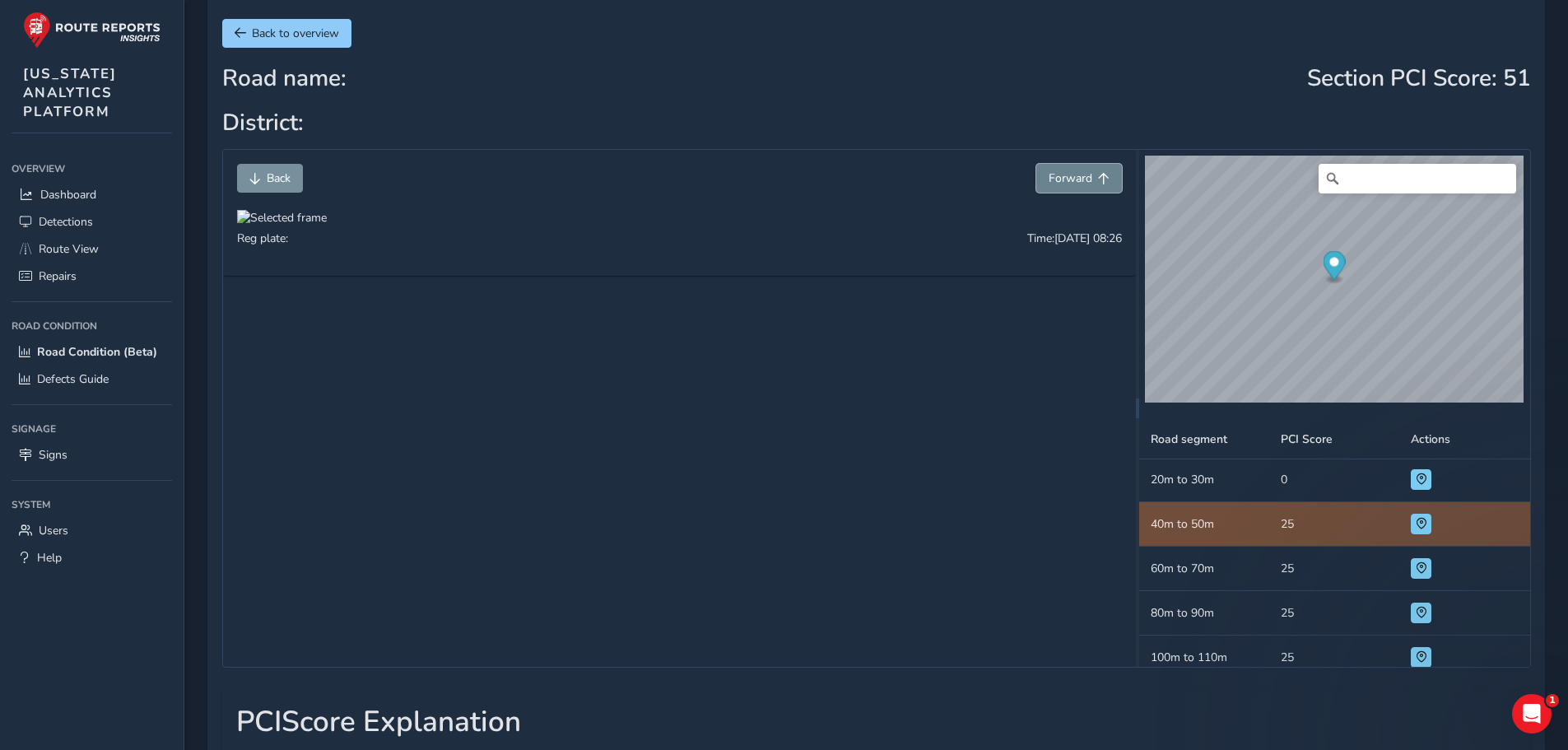
click at [1062, 182] on span "Forward" at bounding box center [1070, 178] width 43 height 15
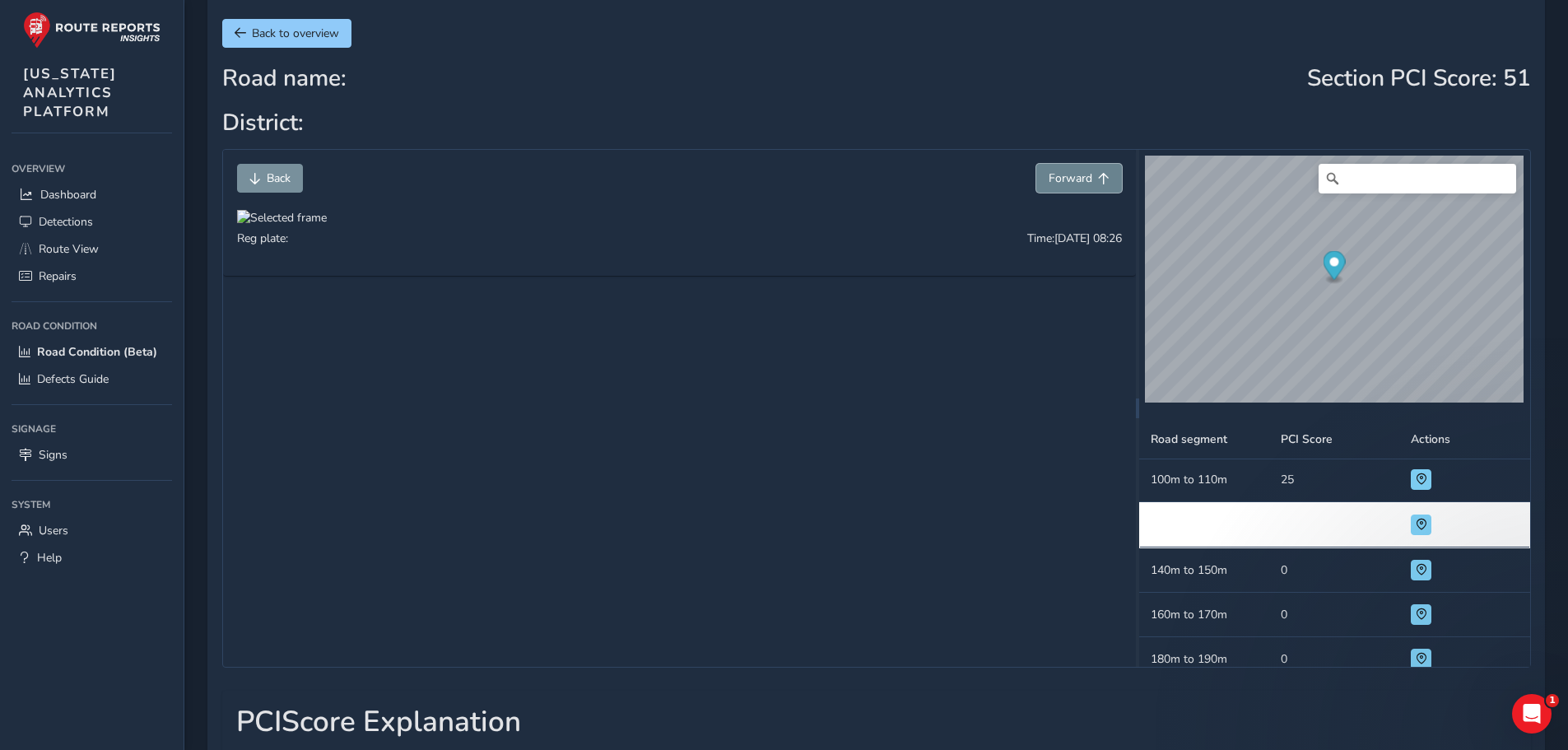
click at [1062, 182] on span "Forward" at bounding box center [1070, 178] width 43 height 15
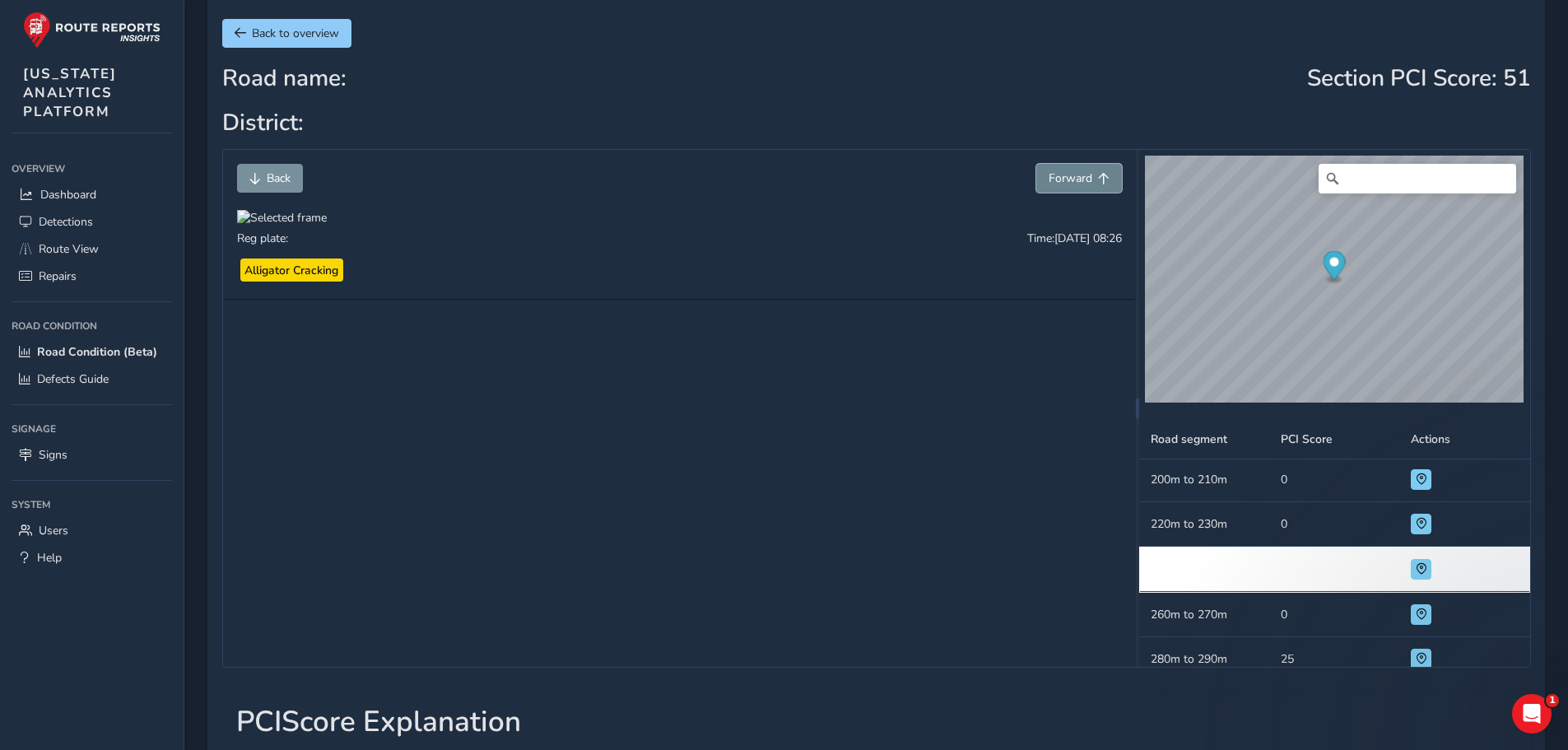
scroll to position [490, 0]
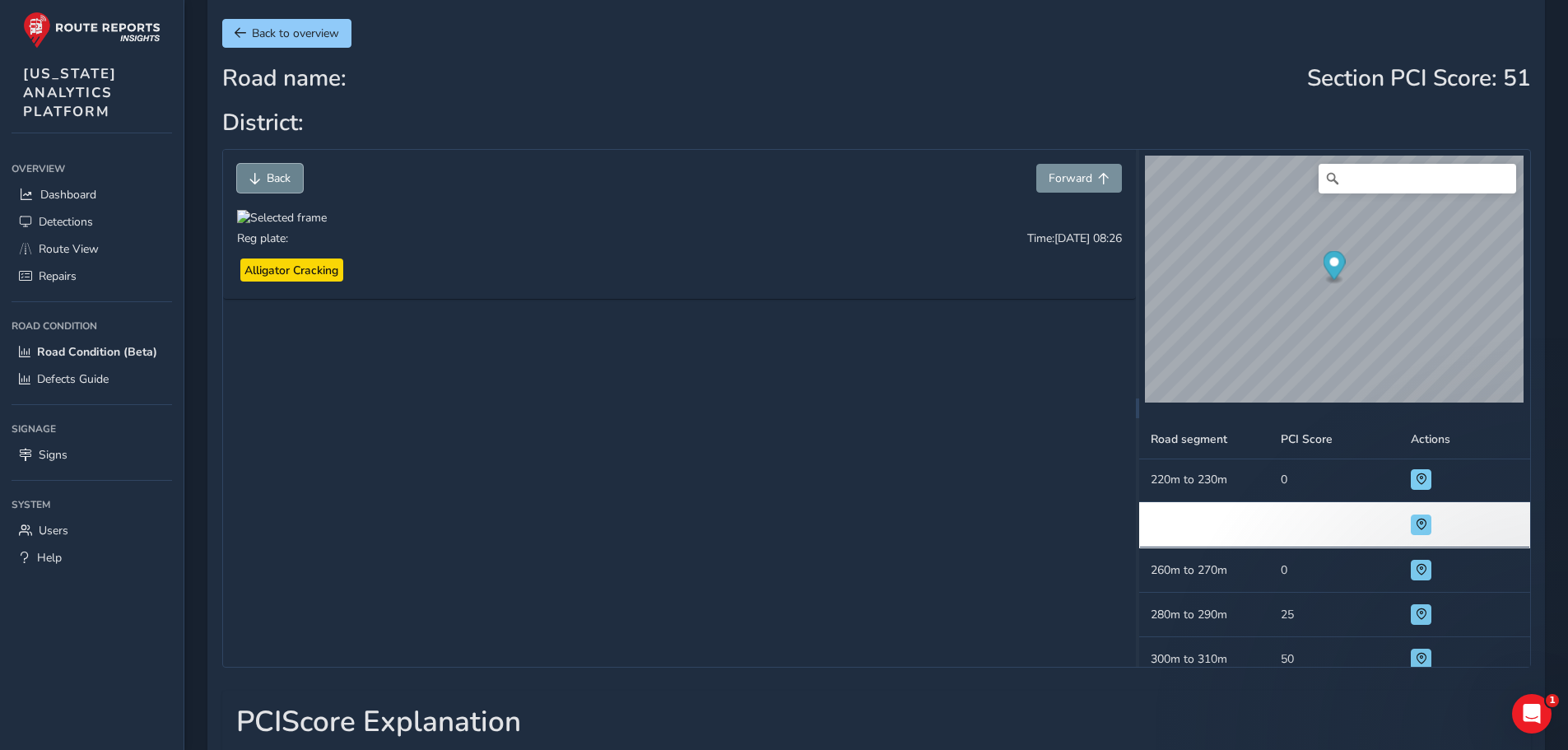
click at [285, 175] on span "Back" at bounding box center [278, 178] width 24 height 15
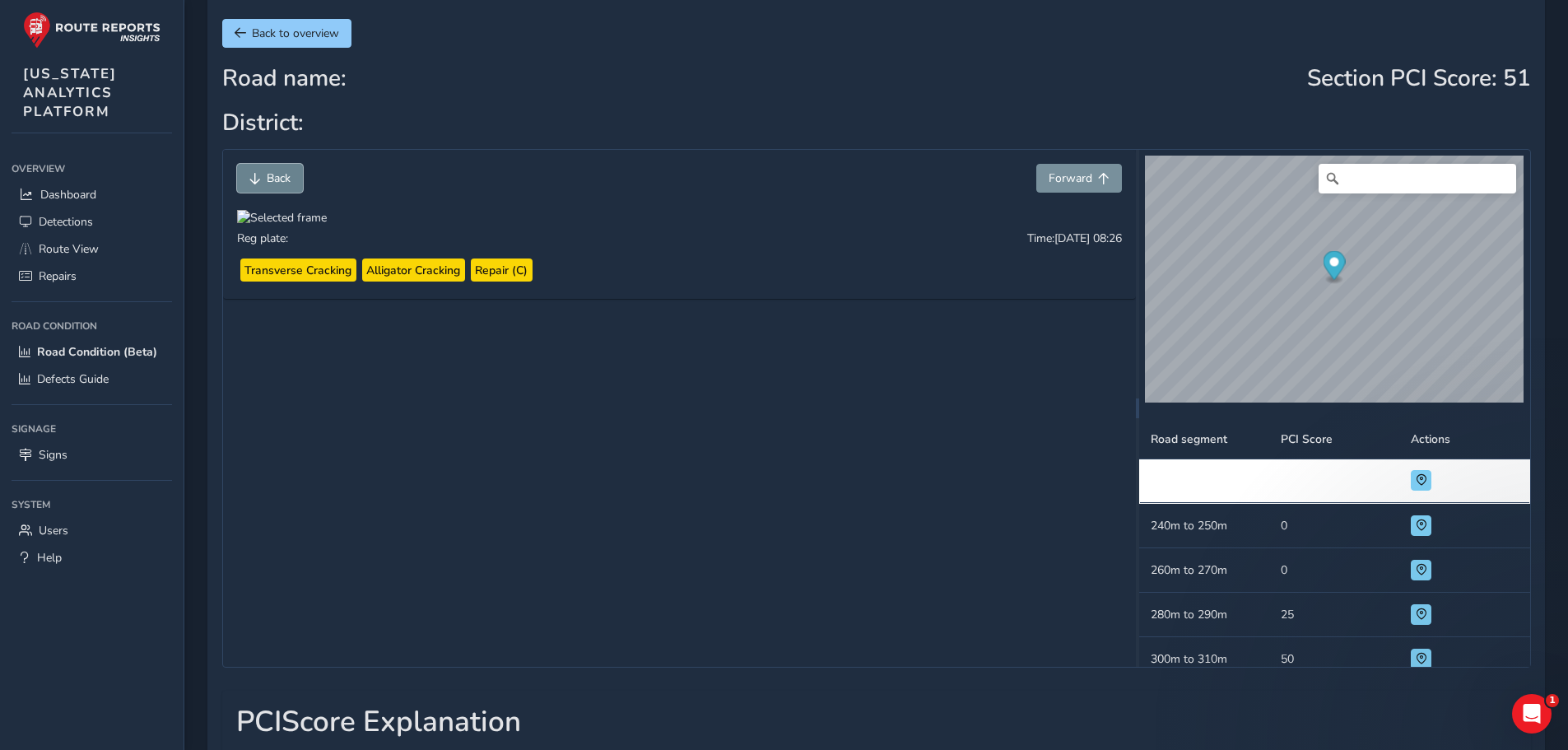
scroll to position [446, 0]
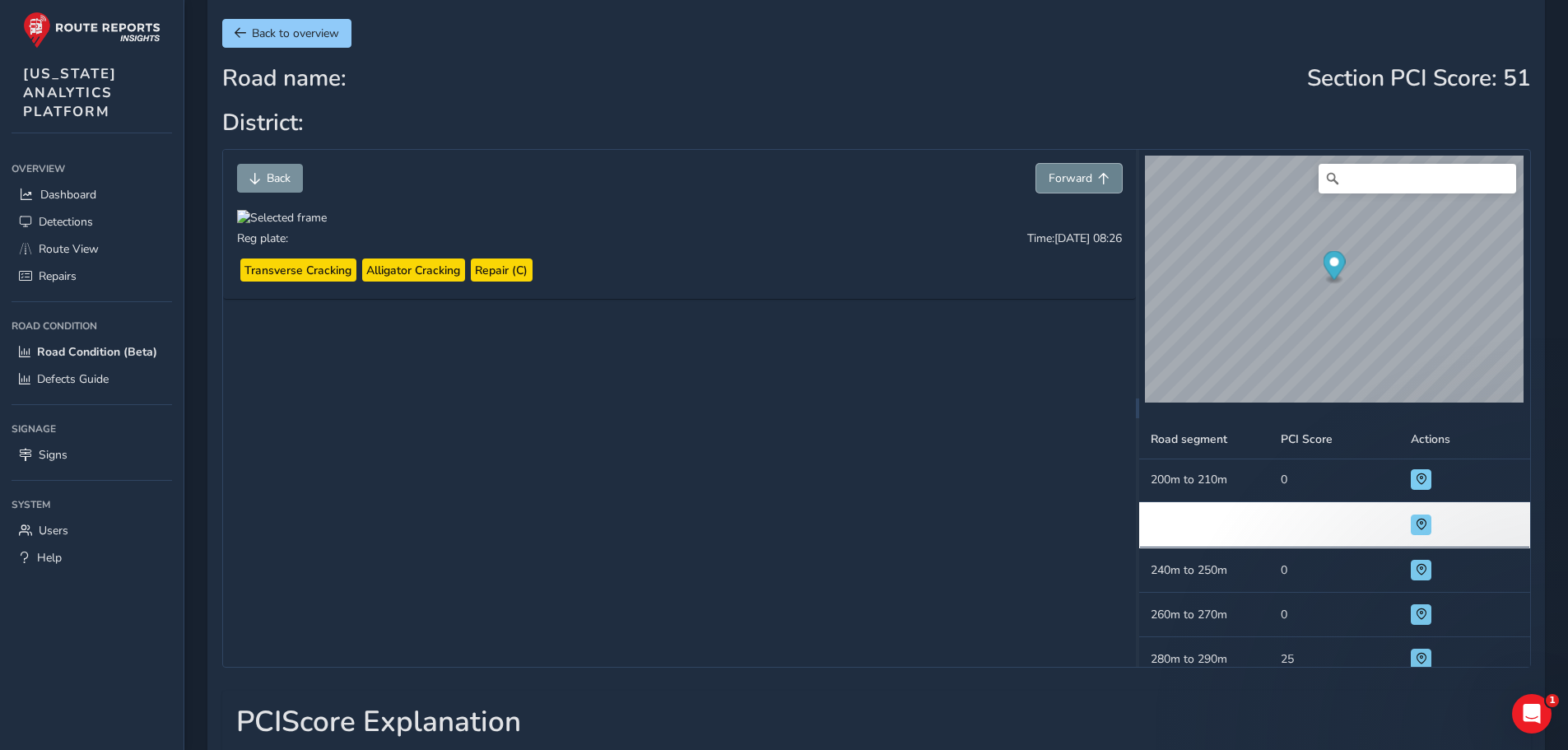
click at [1083, 186] on span "Forward" at bounding box center [1070, 178] width 43 height 15
click at [274, 182] on span "Back" at bounding box center [278, 178] width 24 height 15
click at [272, 179] on span "Back" at bounding box center [278, 178] width 24 height 15
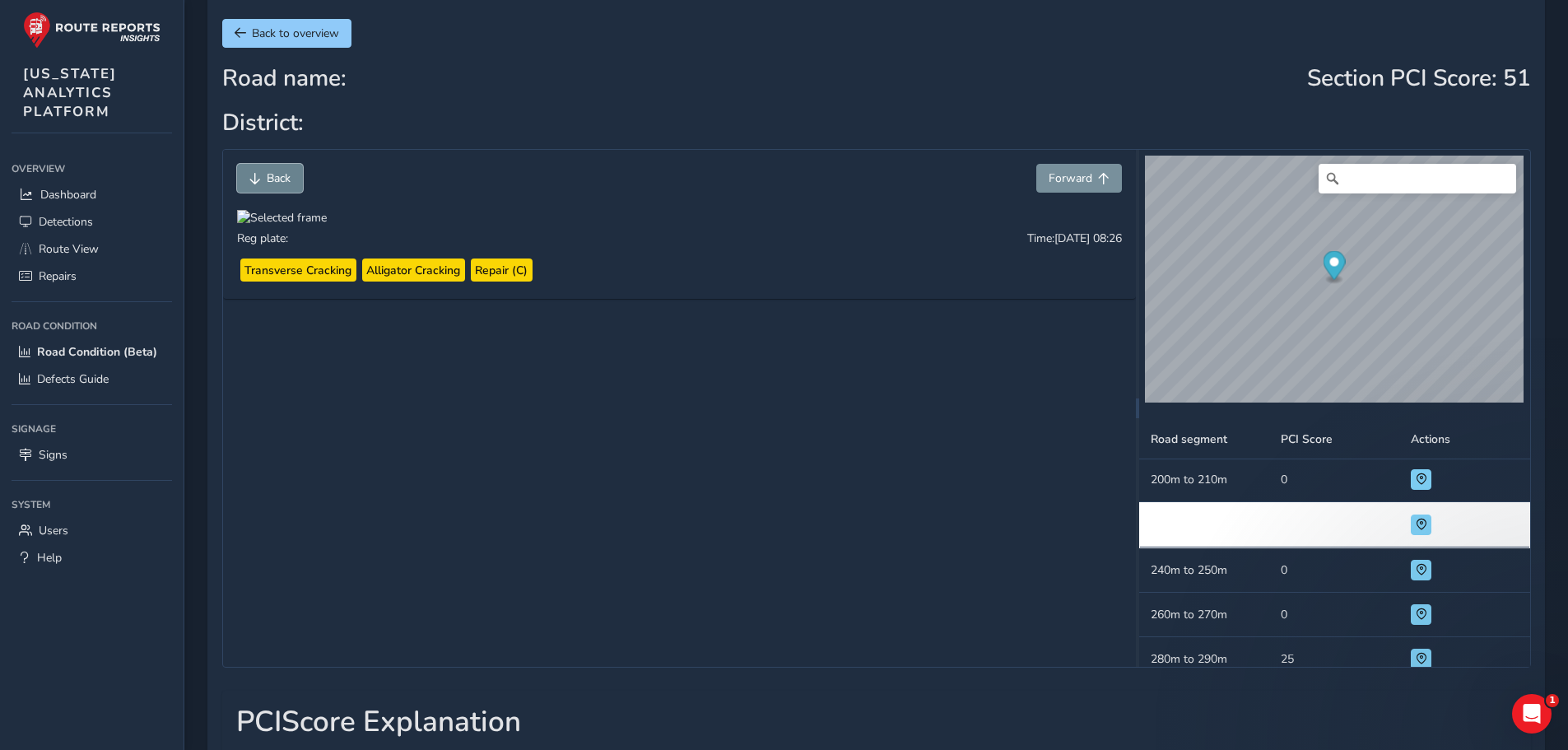
click at [272, 178] on span "Back" at bounding box center [278, 178] width 24 height 15
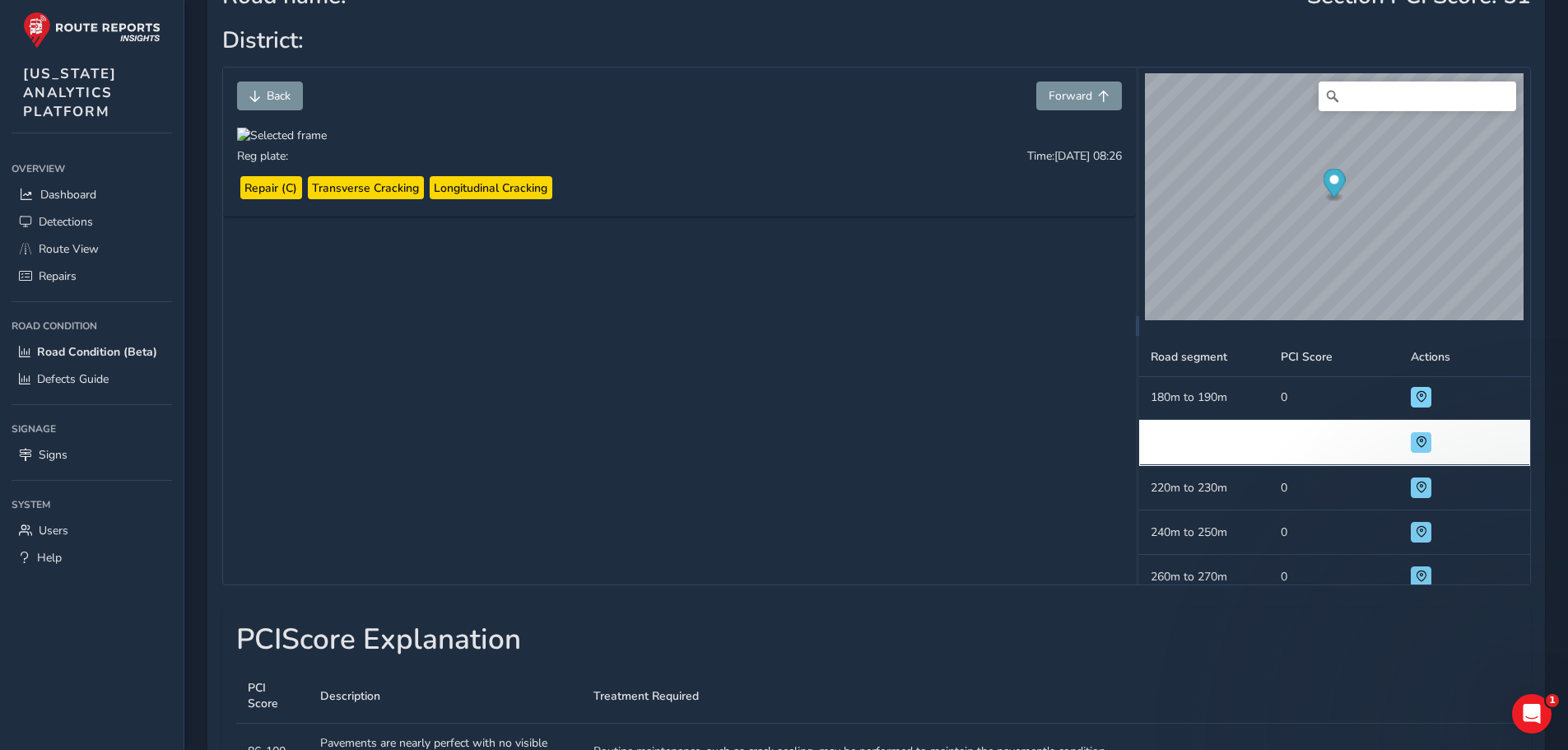
scroll to position [83, 0]
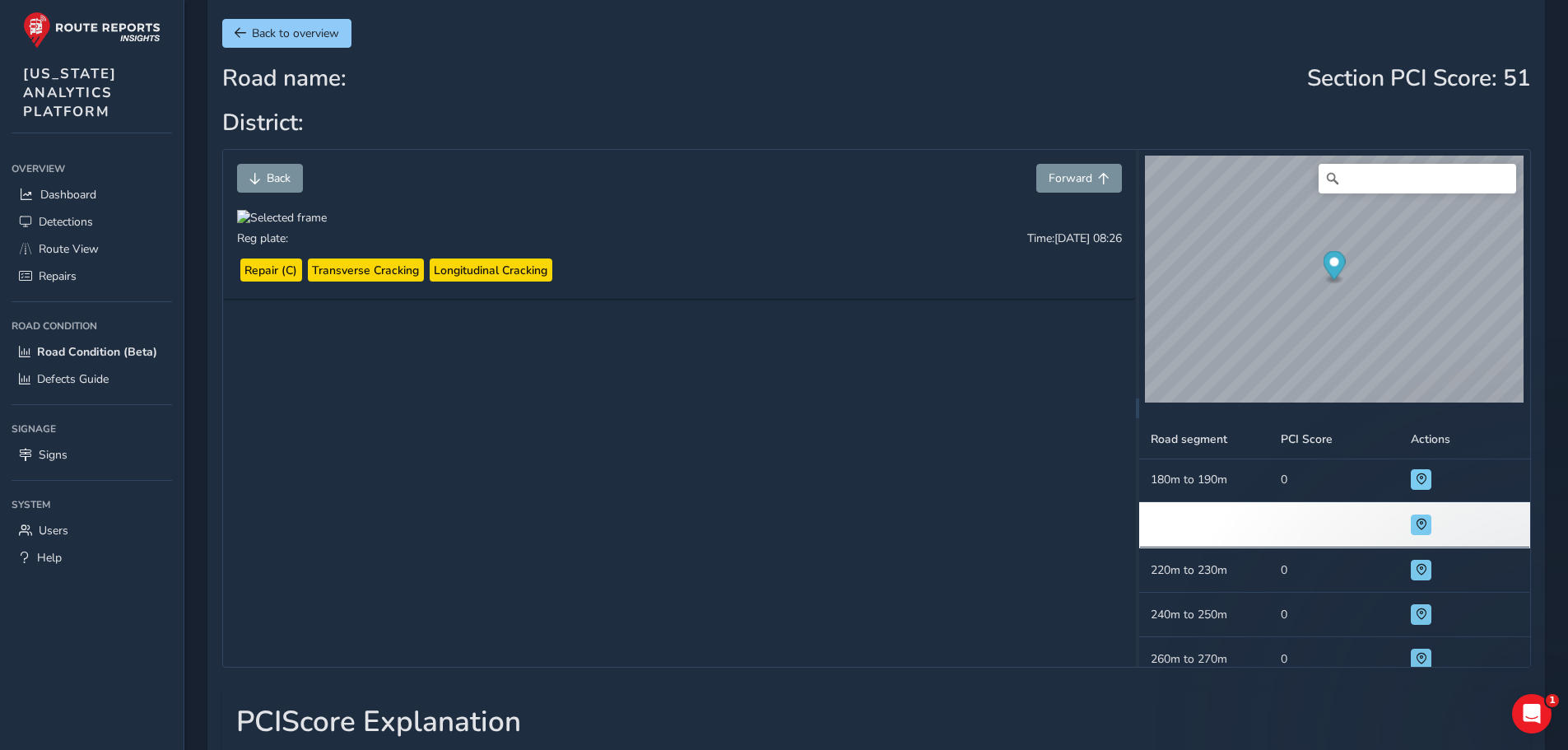
click at [739, 127] on div "Road name: District: Section PCI Score : 51" at bounding box center [876, 107] width 1308 height 84
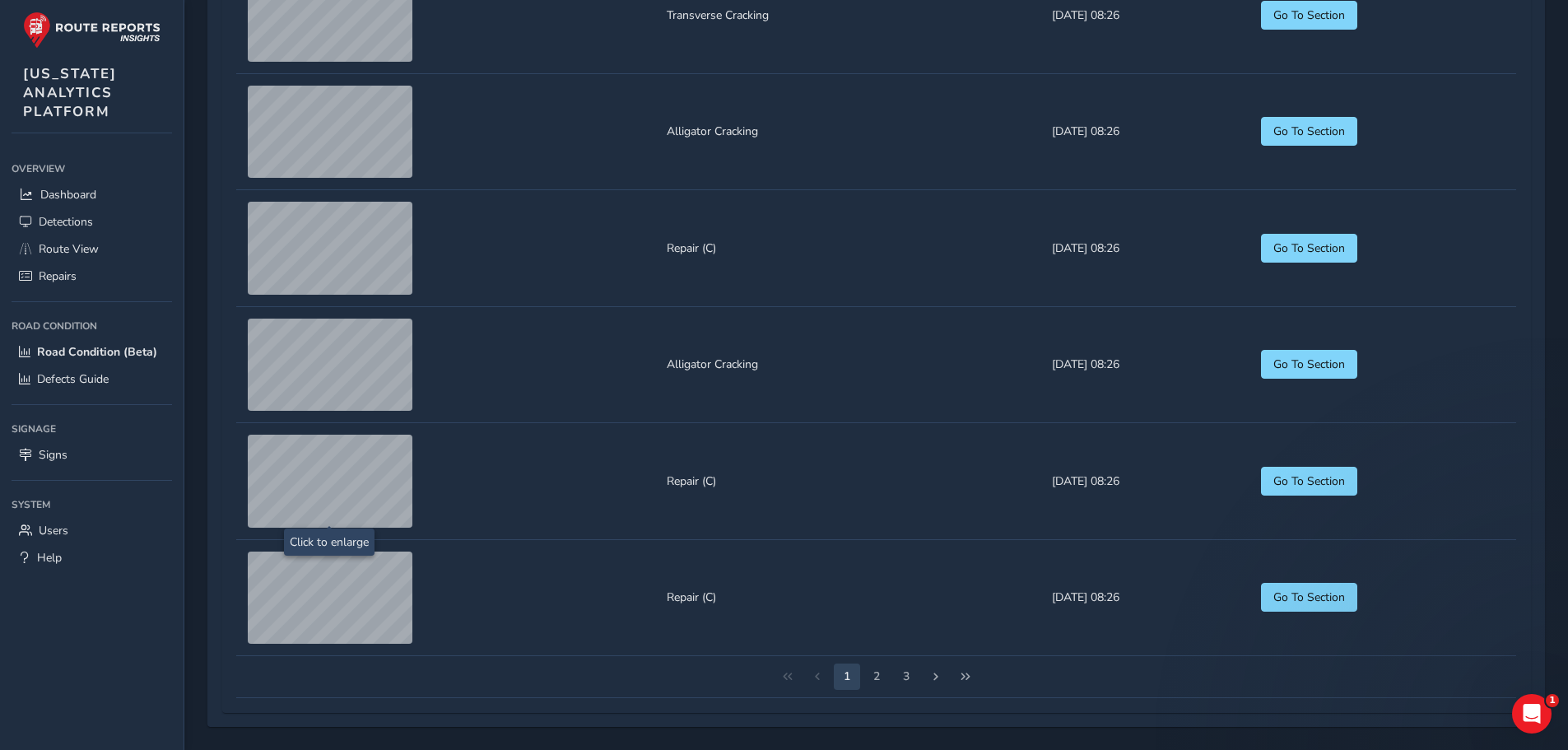
scroll to position [2041, 0]
click at [881, 684] on button "2" at bounding box center [876, 676] width 26 height 26
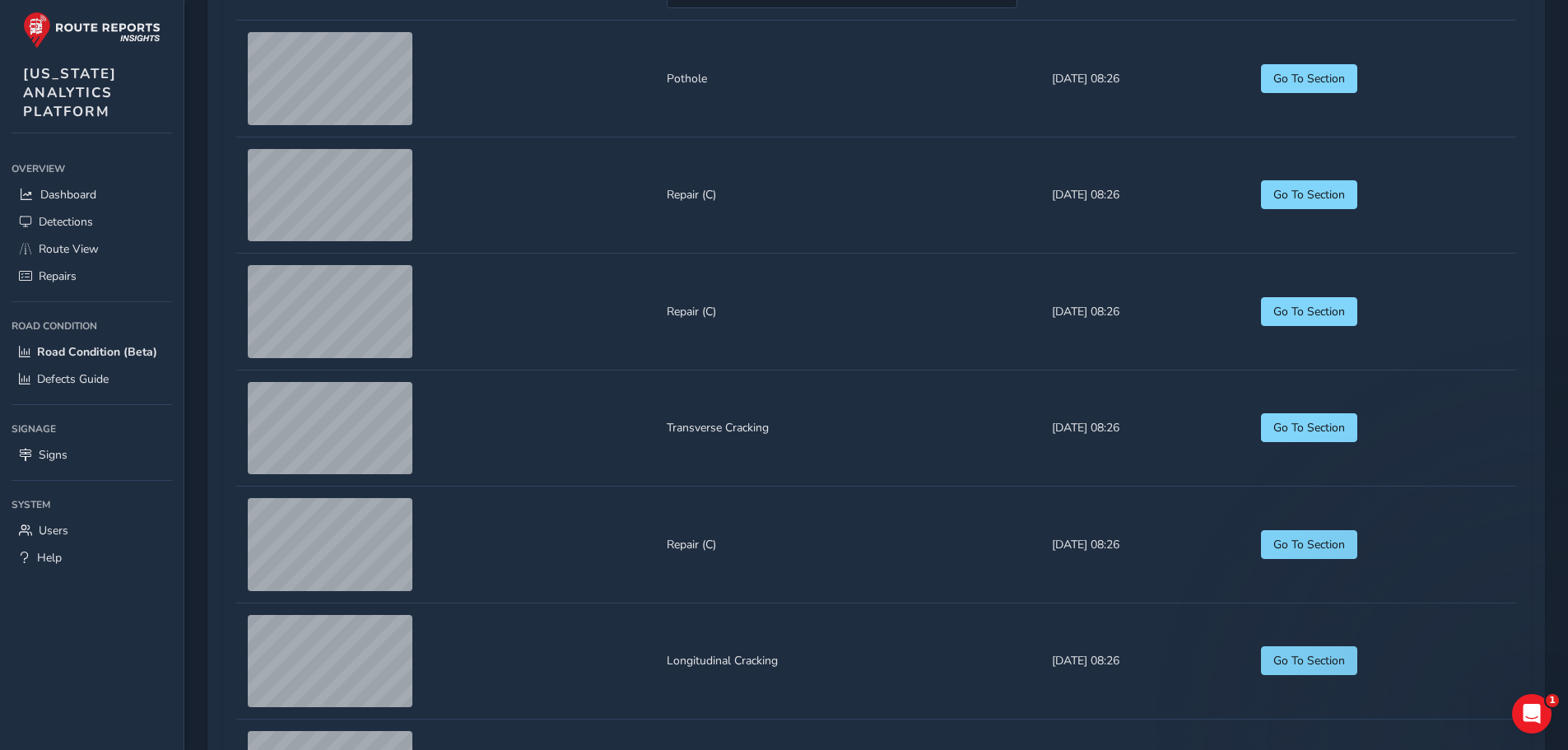
scroll to position [1383, 0]
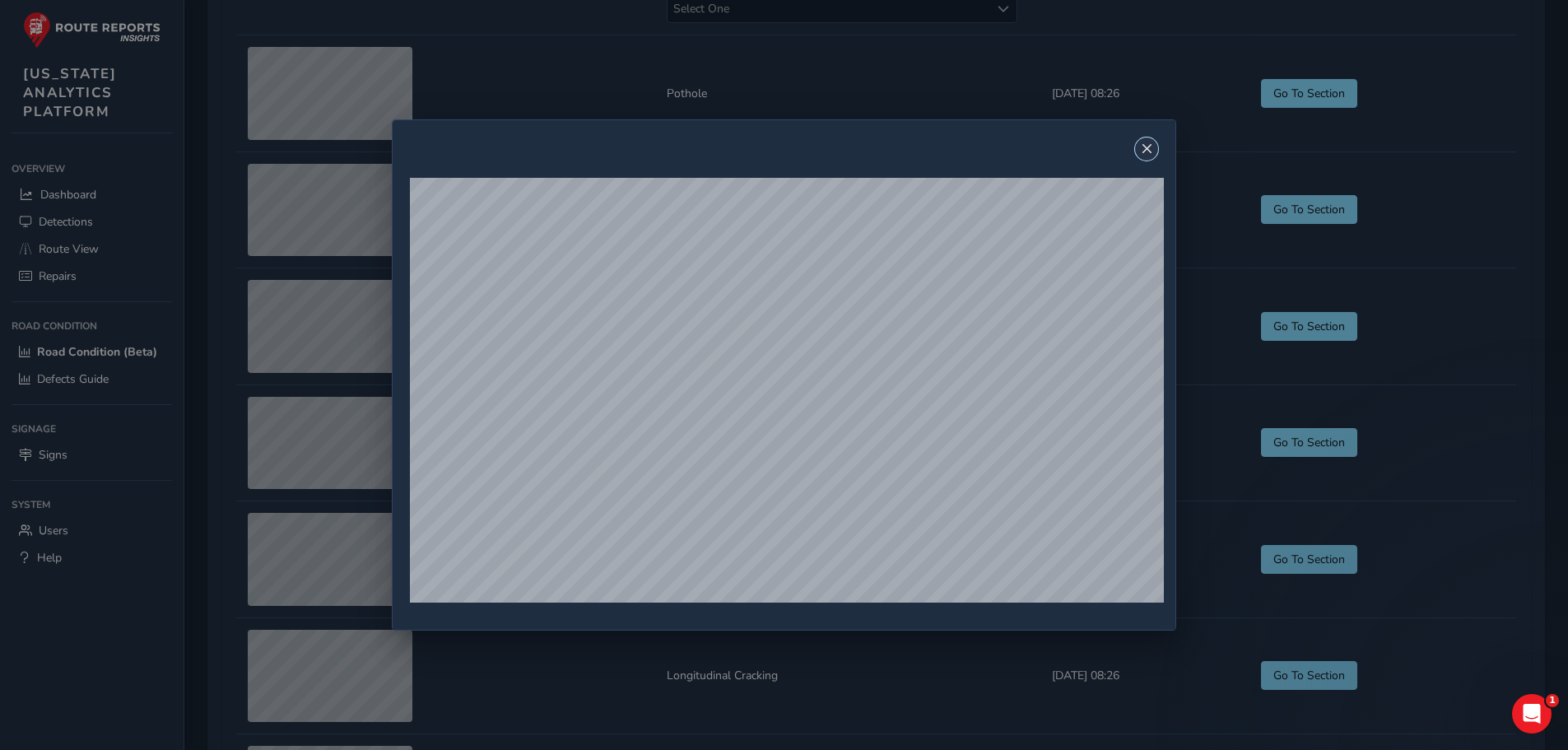
click at [1152, 152] on span "Close" at bounding box center [1147, 149] width 12 height 12
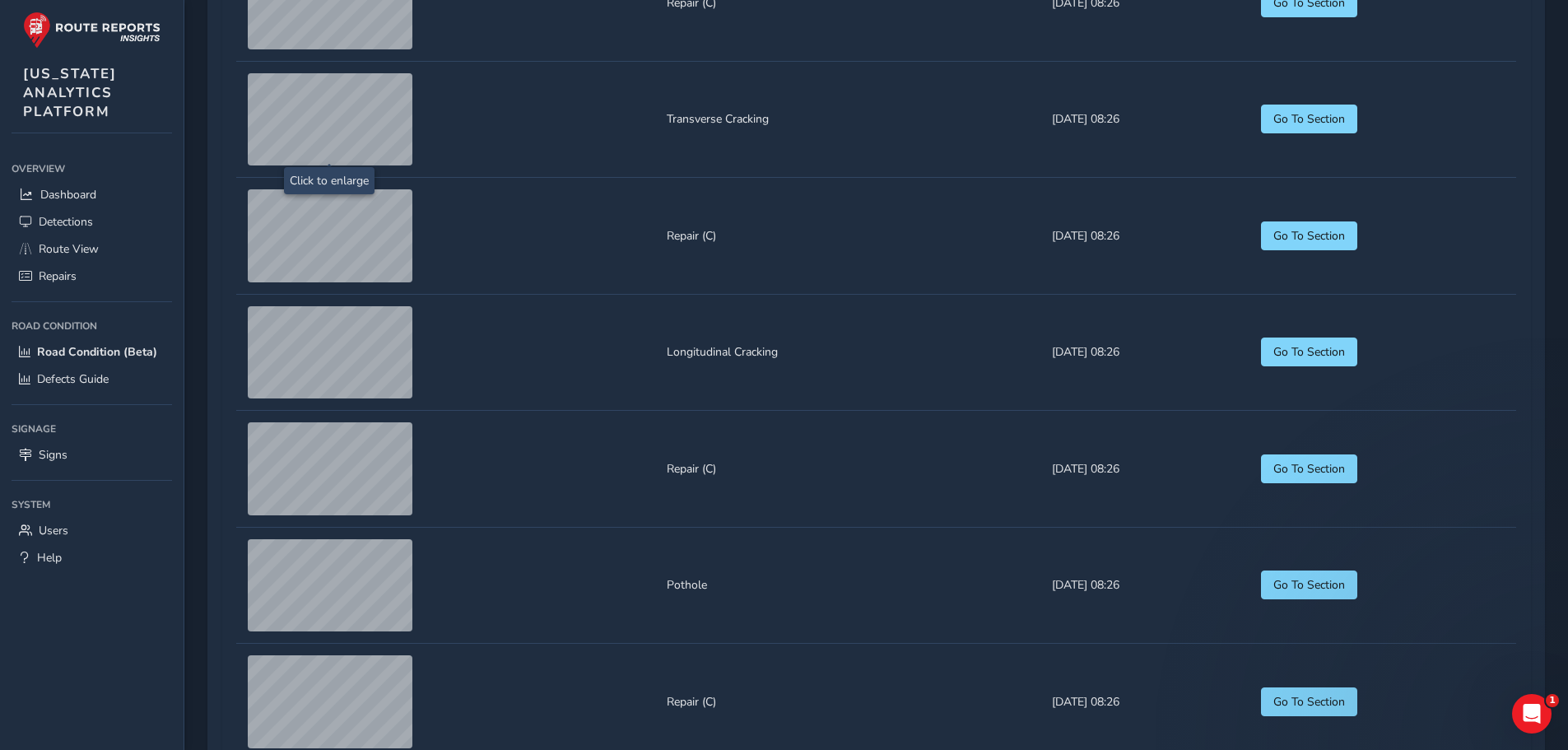
scroll to position [1712, 0]
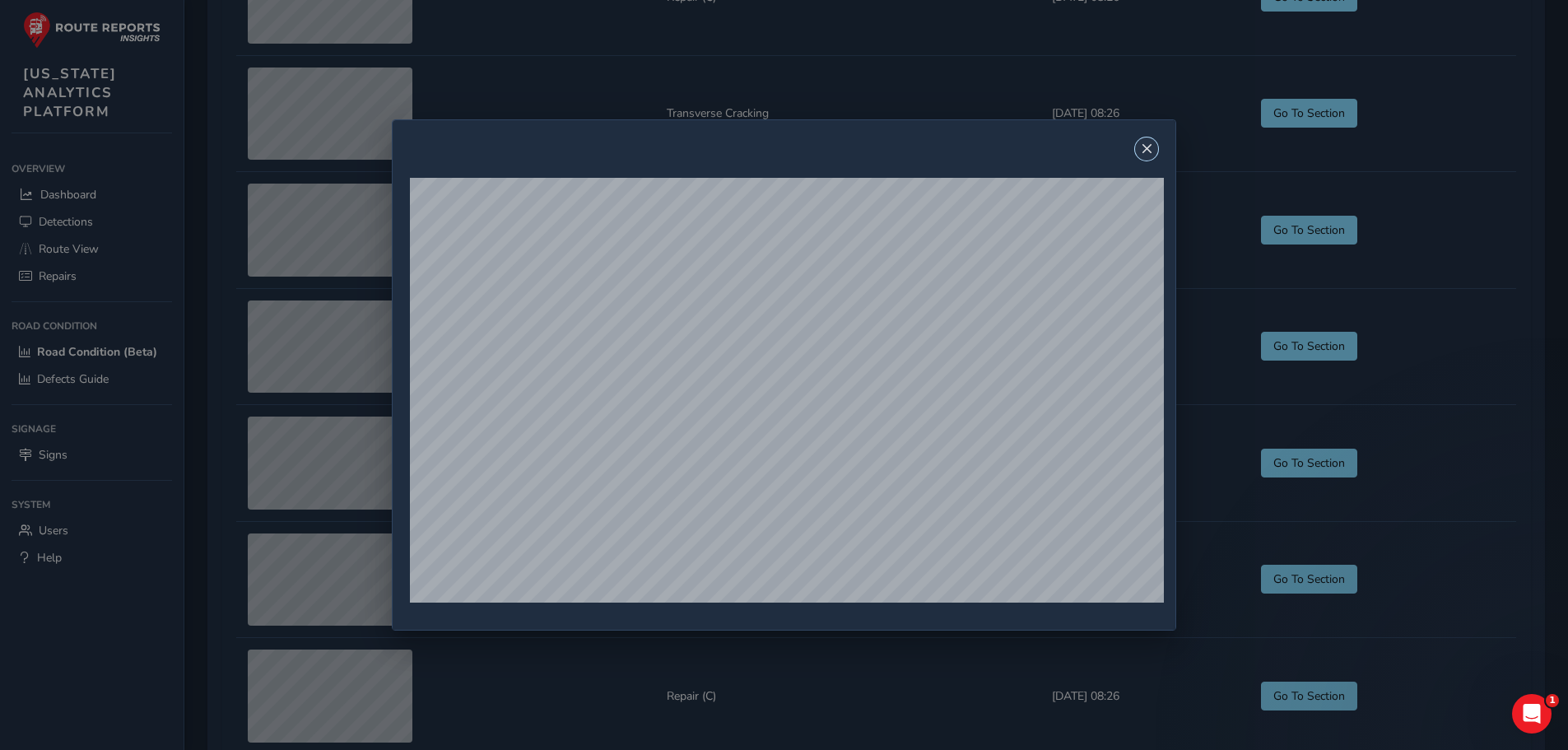
click at [1153, 151] on span "Close" at bounding box center [1147, 149] width 12 height 12
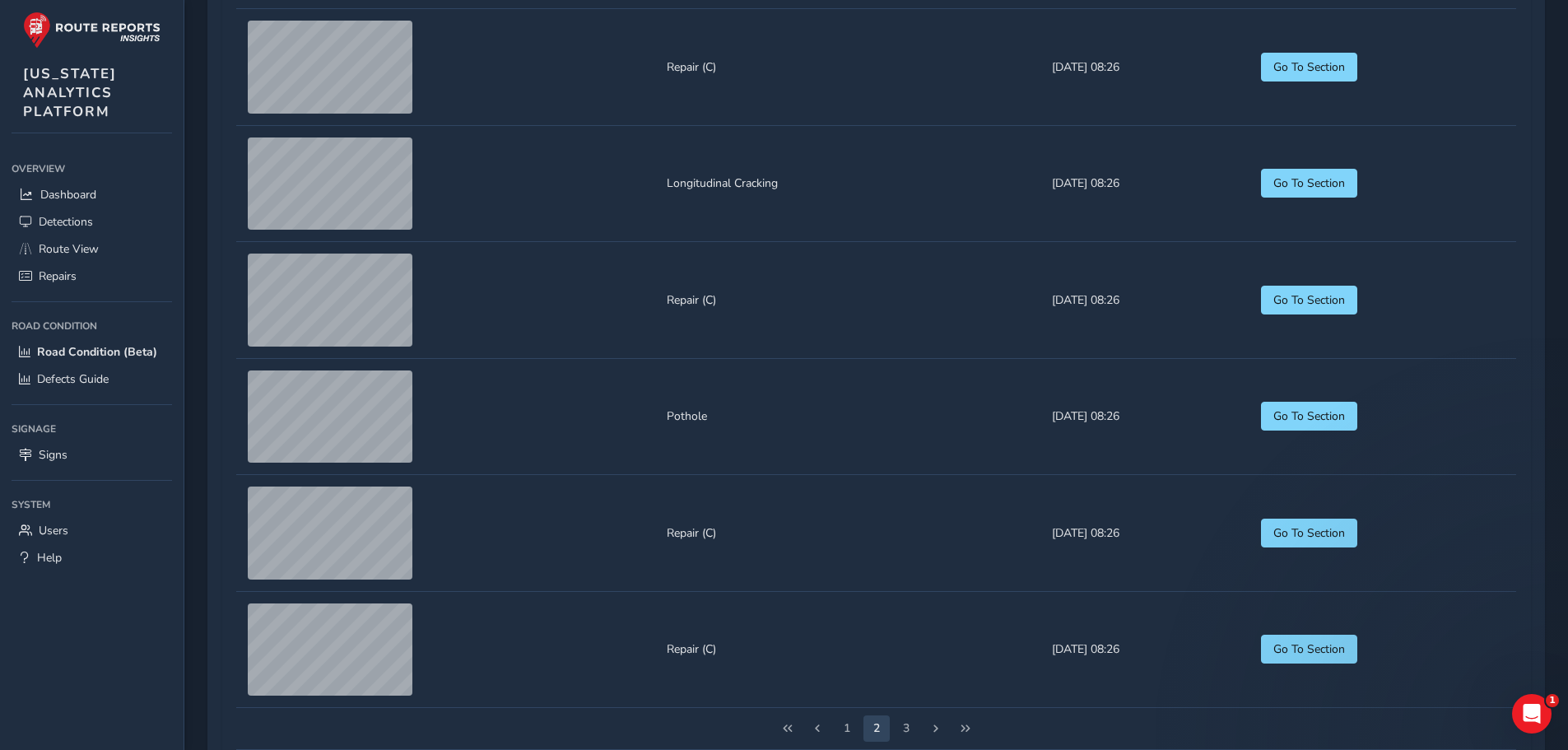
scroll to position [1876, 0]
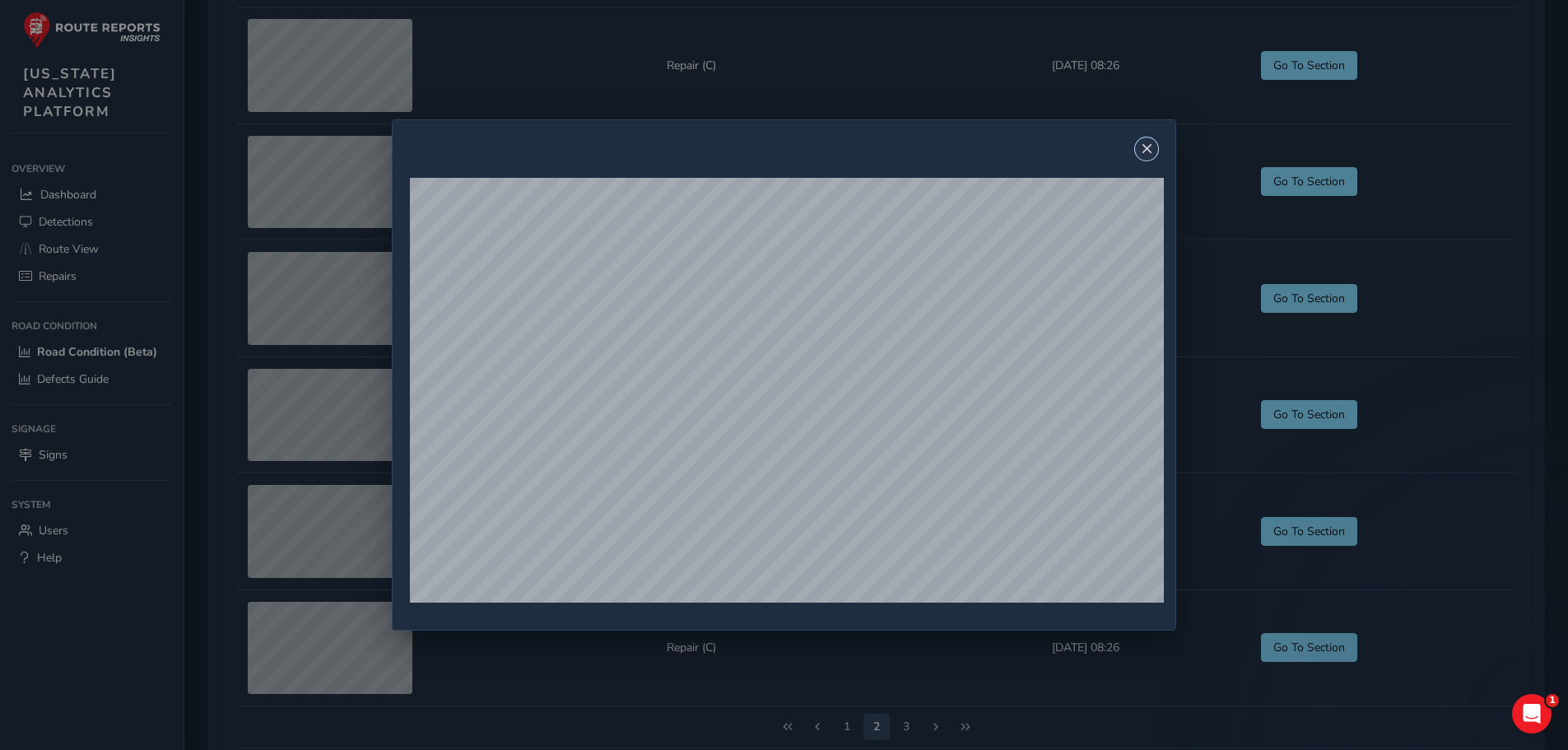
click at [1141, 147] on button "Close" at bounding box center [1147, 149] width 23 height 23
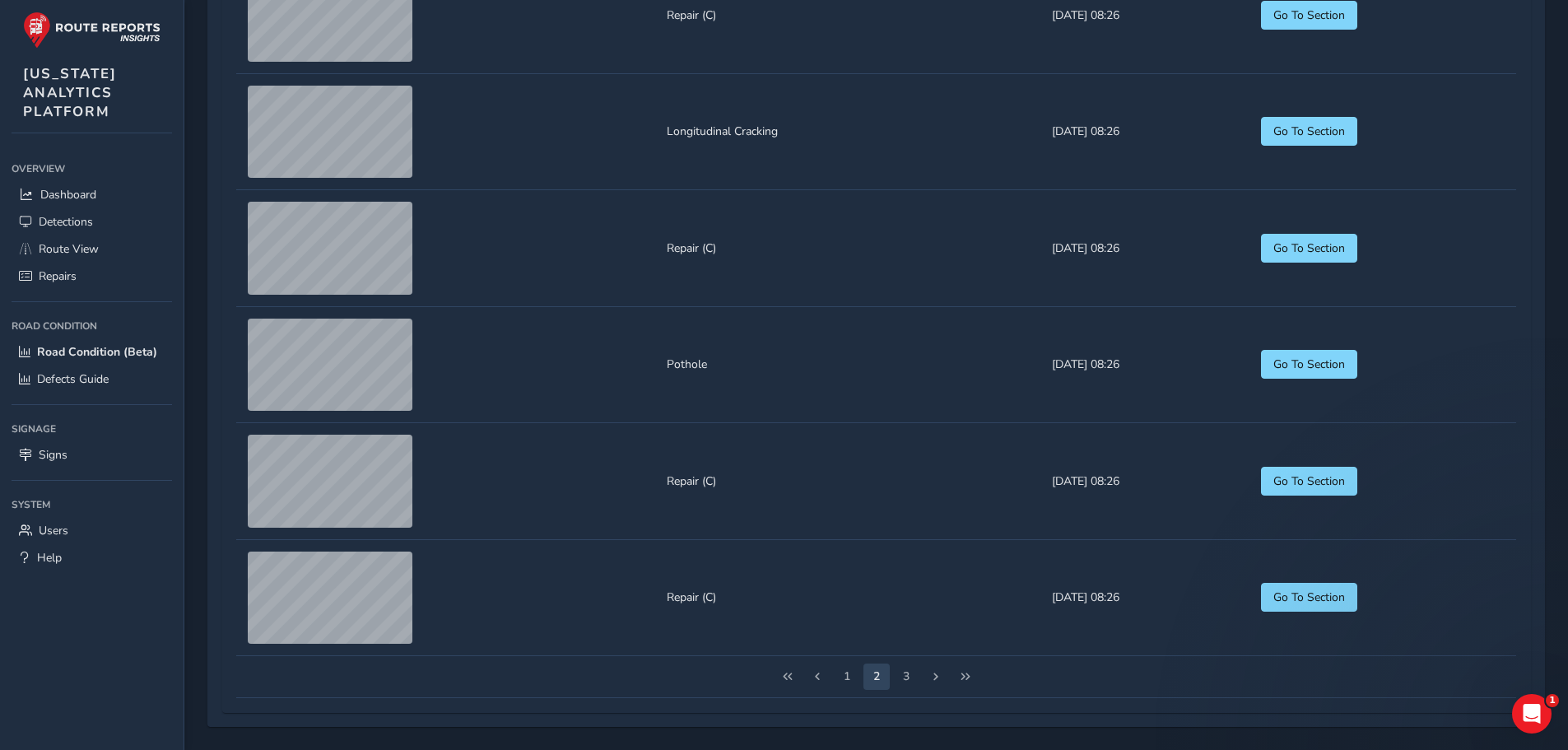
scroll to position [2041, 0]
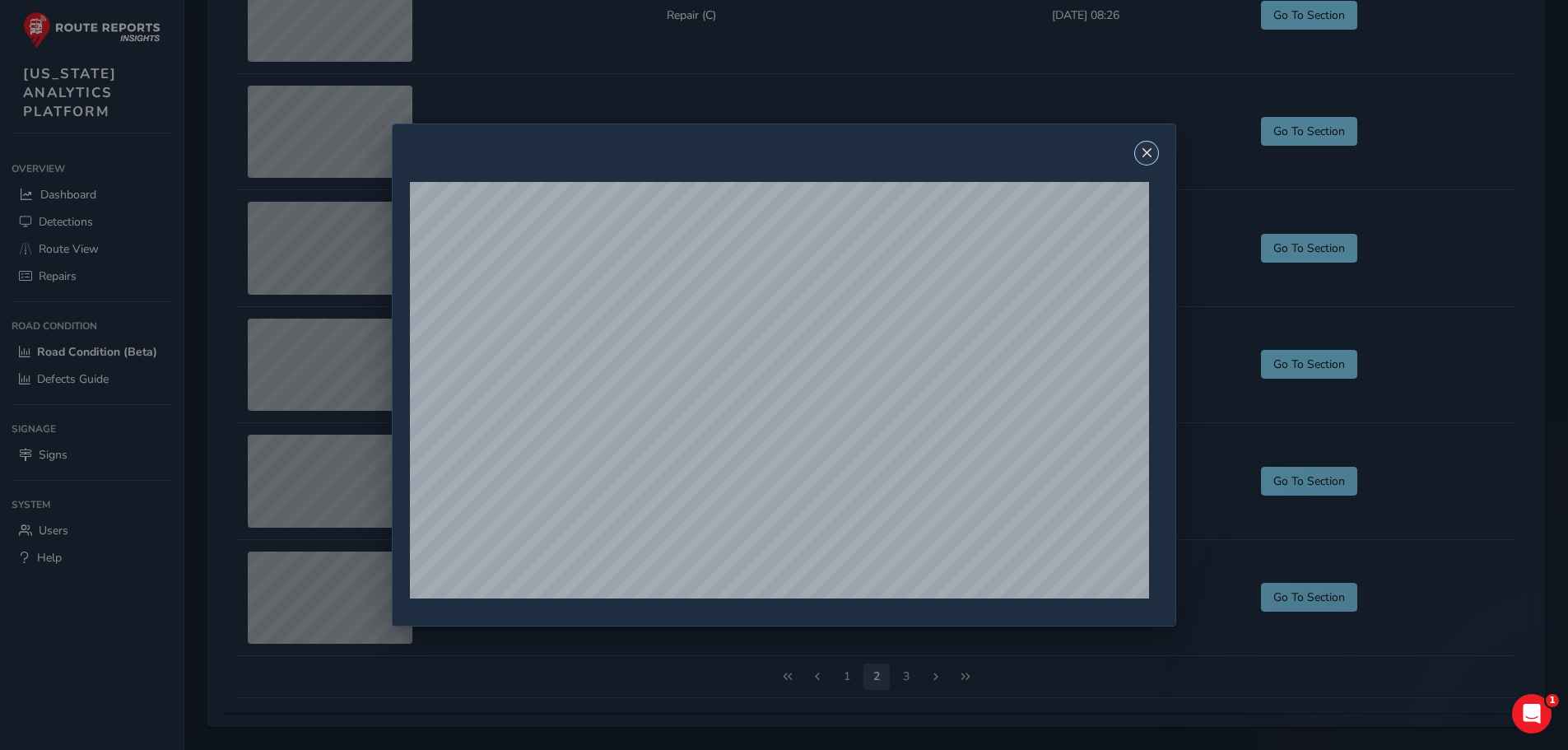
click at [1145, 154] on span "Close" at bounding box center [1147, 153] width 12 height 12
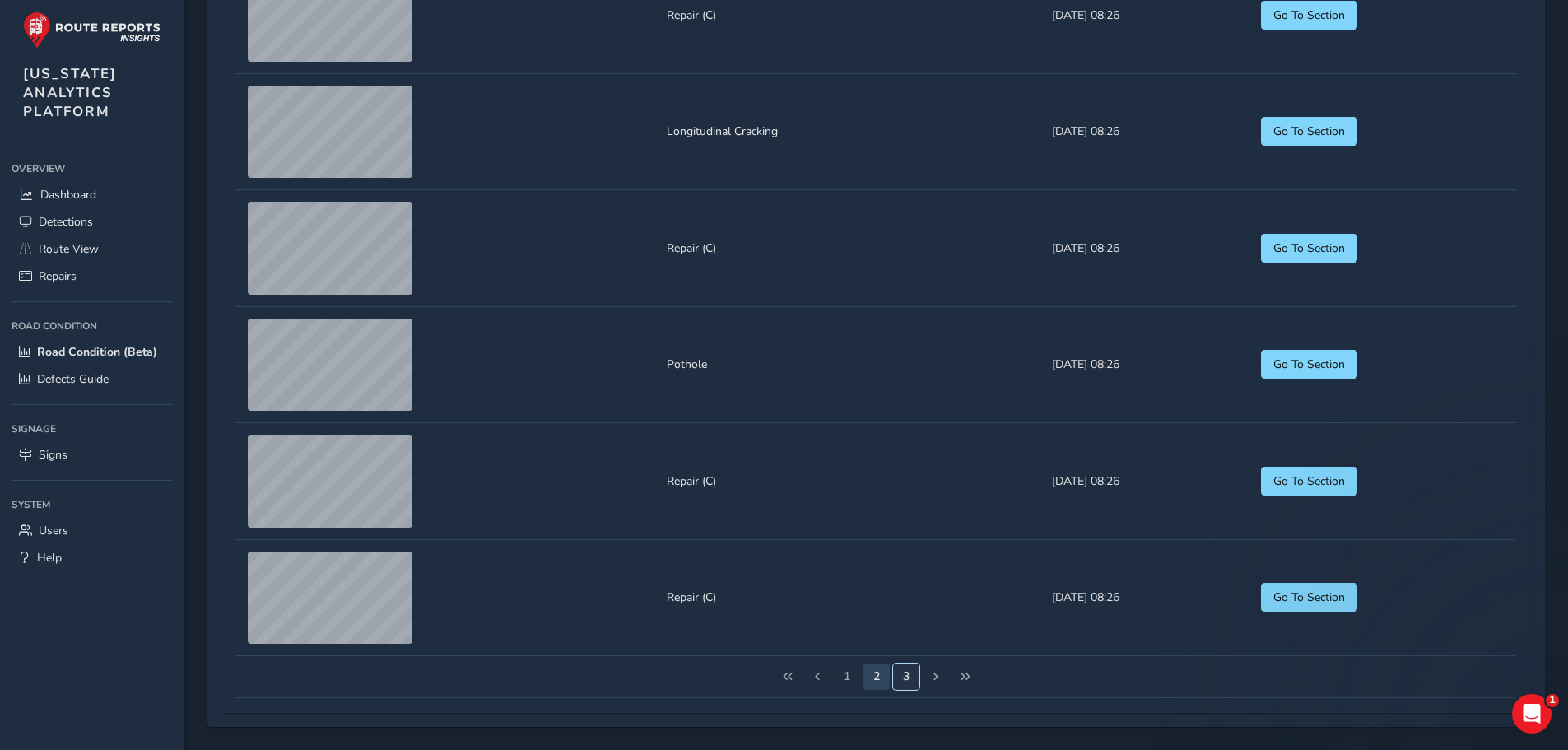
click at [908, 672] on button "3" at bounding box center [906, 676] width 26 height 26
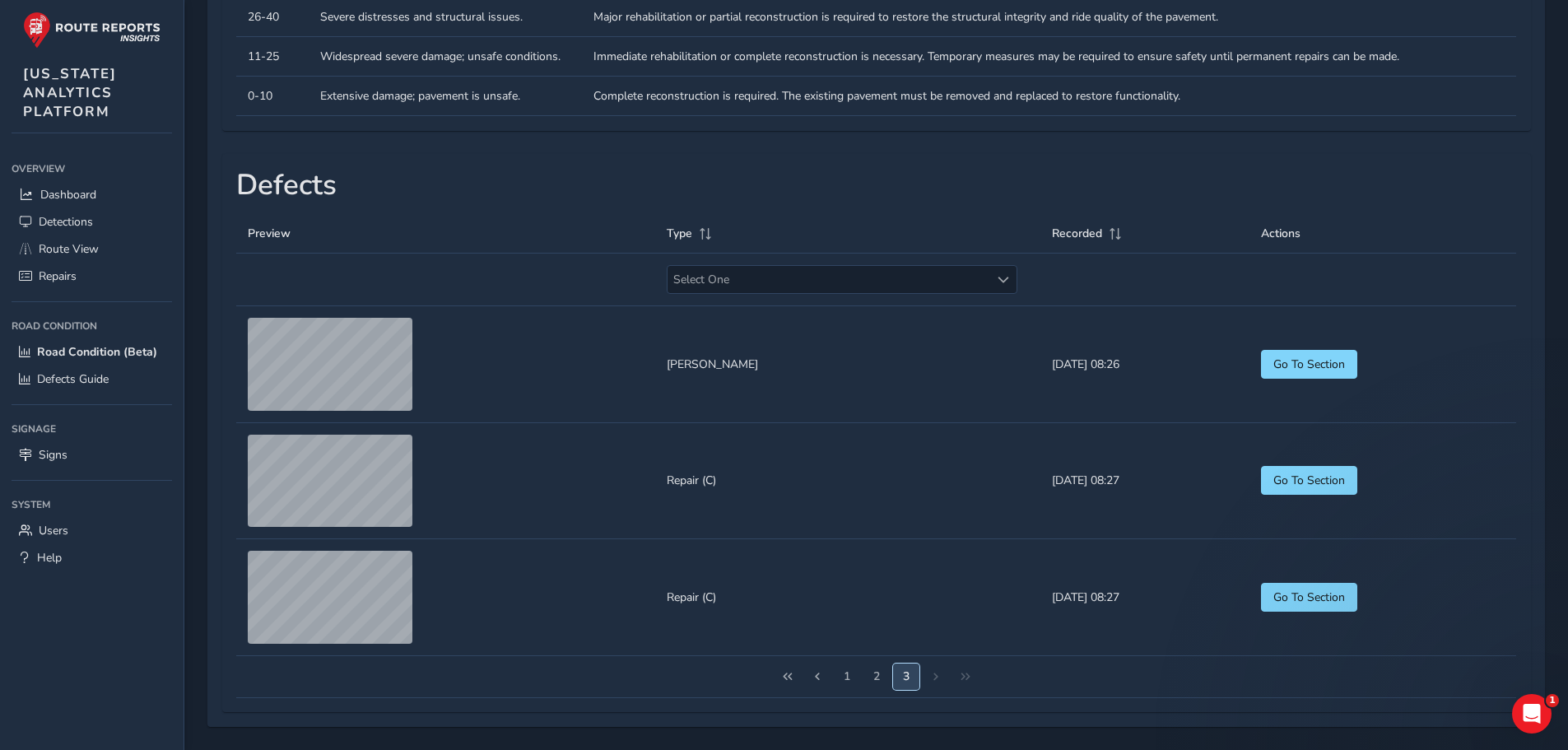
scroll to position [1226, 0]
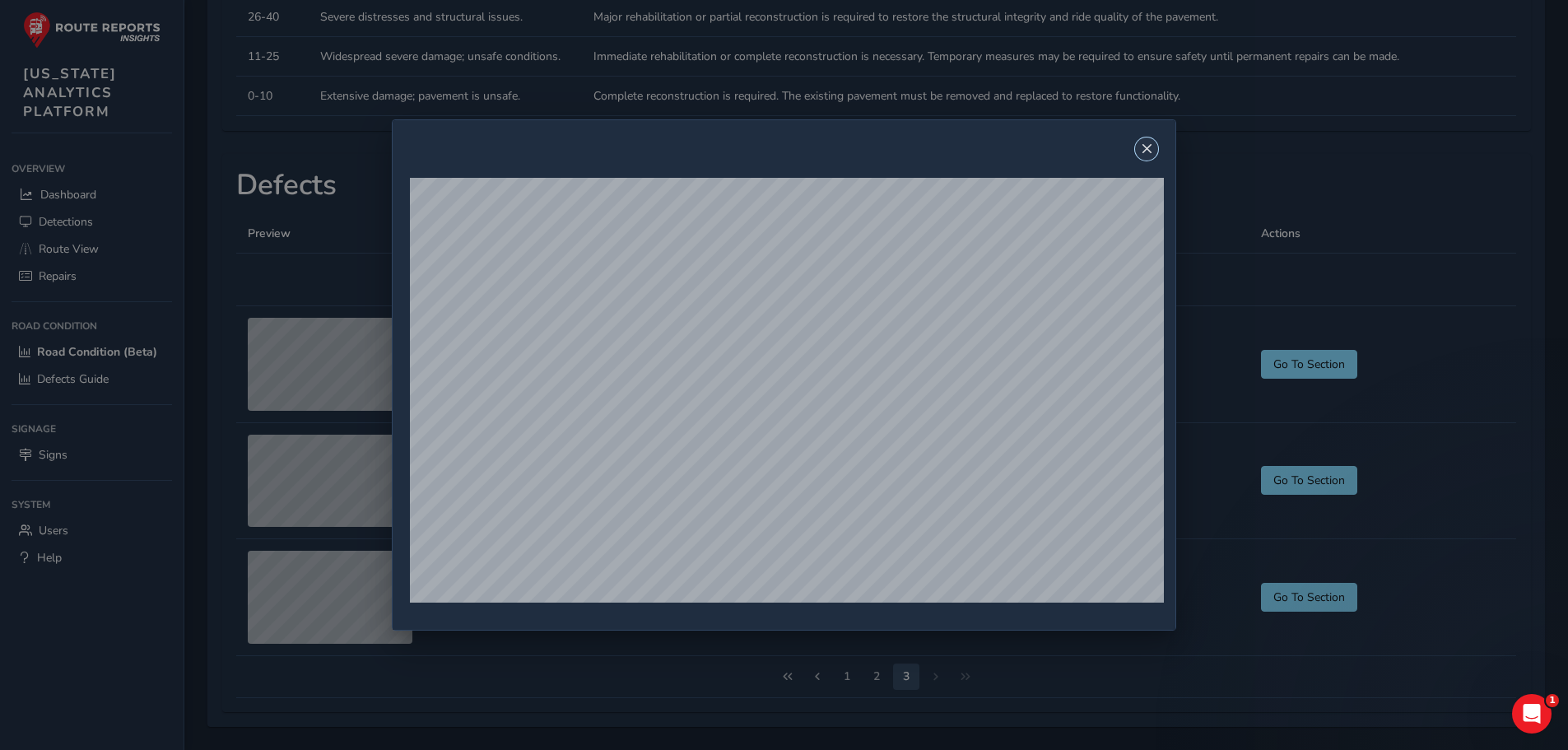
click at [1148, 152] on span "Close" at bounding box center [1147, 149] width 12 height 12
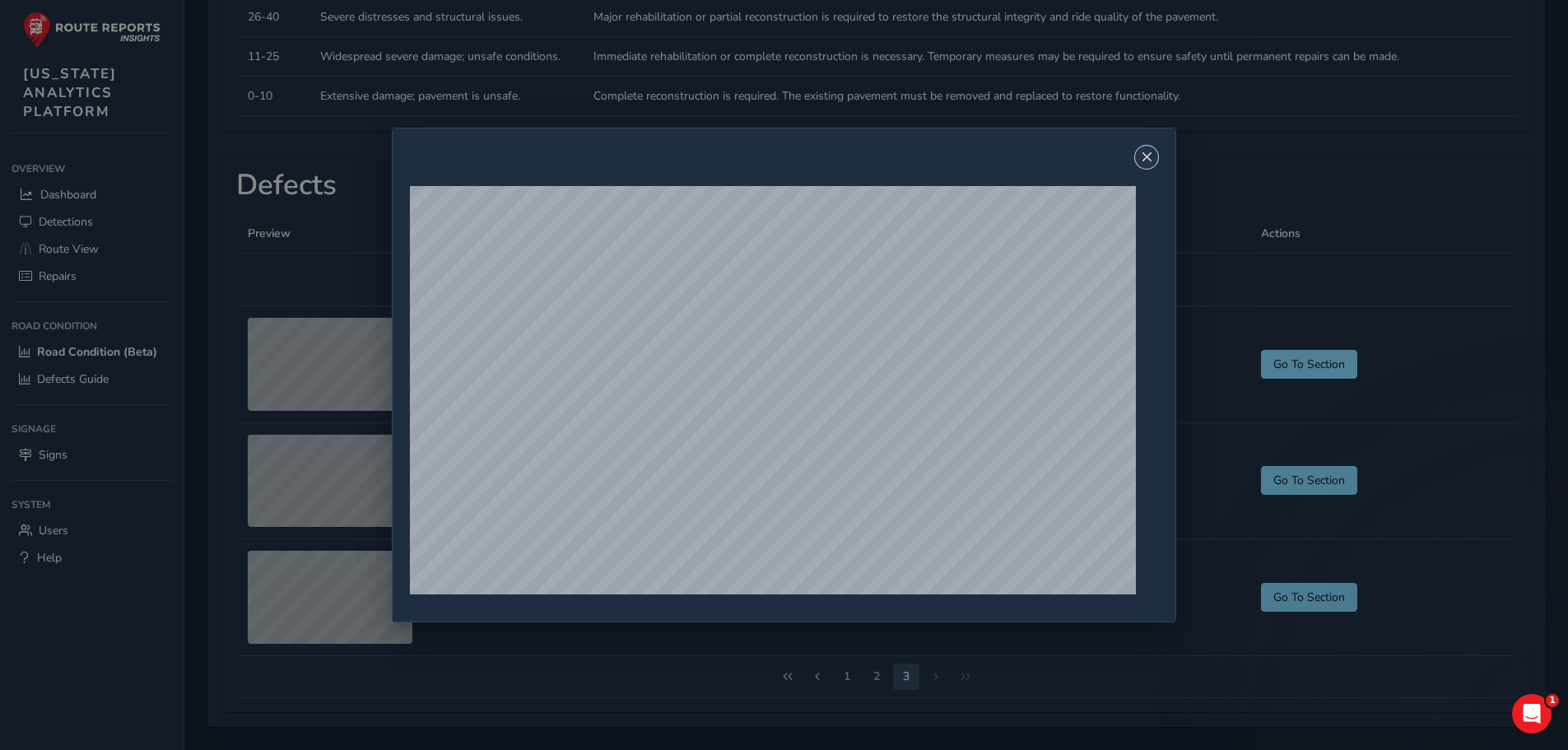
click at [1147, 152] on span "Close" at bounding box center [1147, 158] width 12 height 12
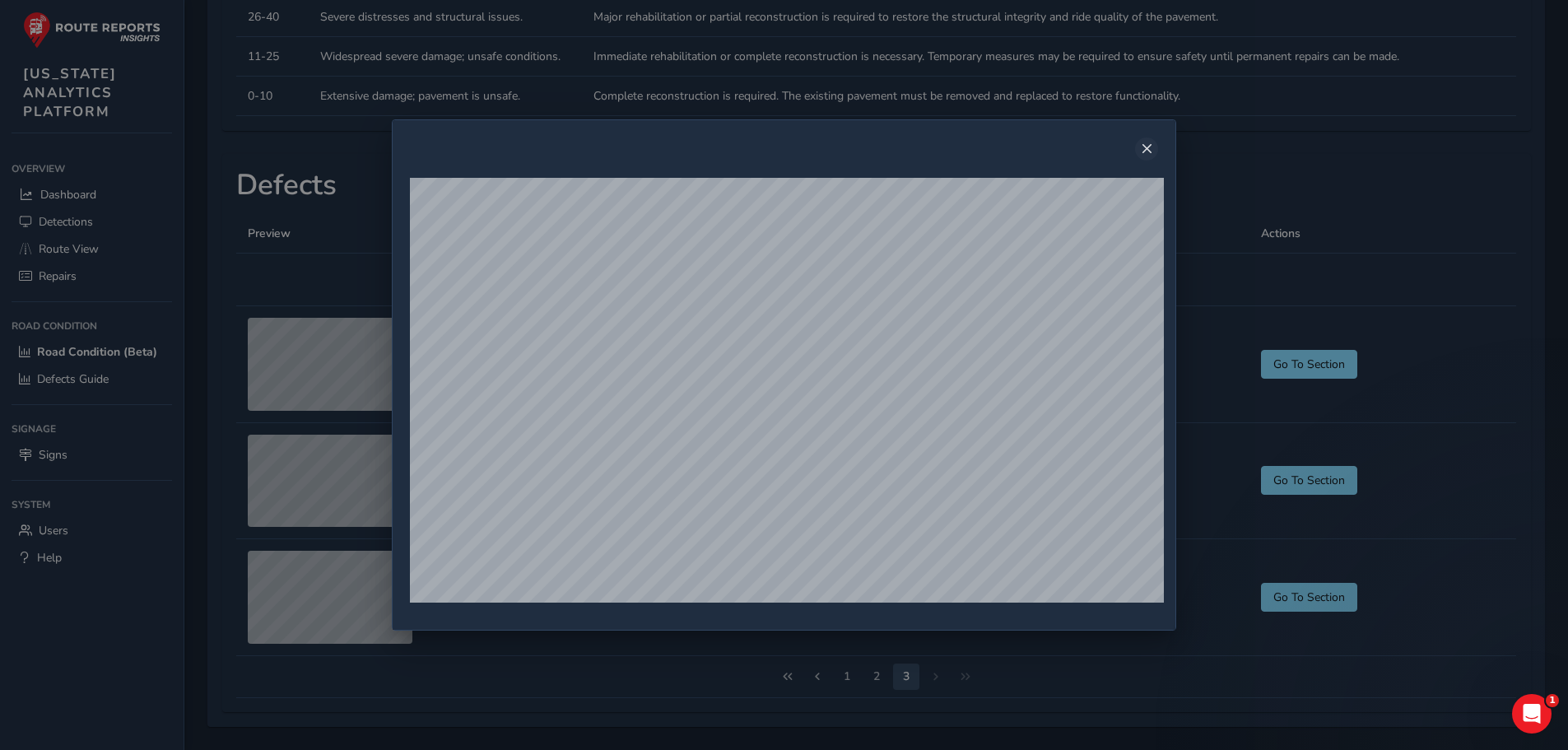
click at [1157, 148] on button "Close" at bounding box center [1147, 149] width 23 height 23
click at [1153, 144] on span "Close" at bounding box center [1147, 149] width 12 height 12
click at [1158, 152] on button "Close" at bounding box center [1147, 149] width 23 height 23
click at [1152, 149] on span "Close" at bounding box center [1147, 150] width 12 height 12
click at [1152, 148] on span "Close" at bounding box center [1147, 149] width 12 height 12
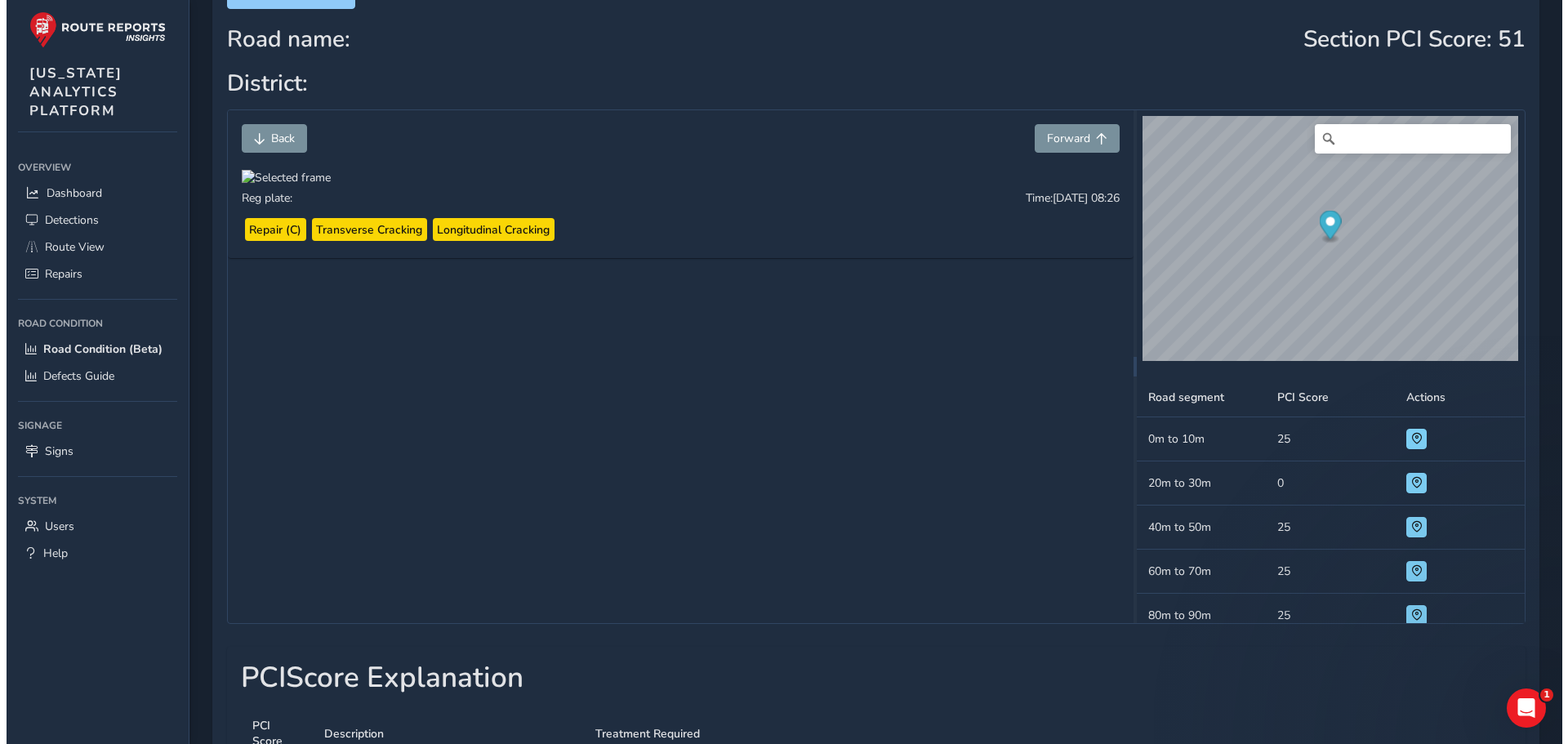
scroll to position [0, 0]
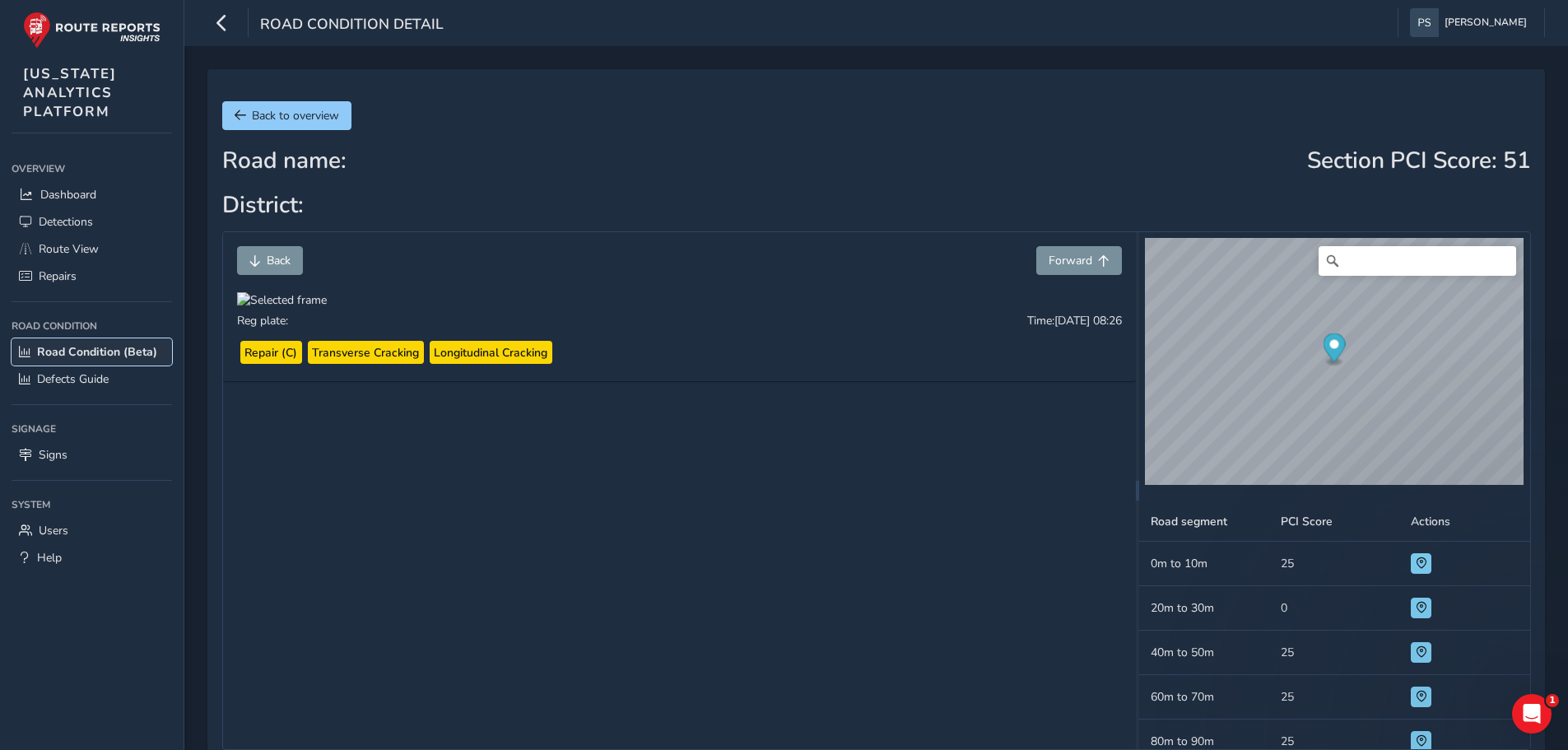
click at [69, 350] on span "Road Condition (Beta)" at bounding box center [97, 352] width 120 height 15
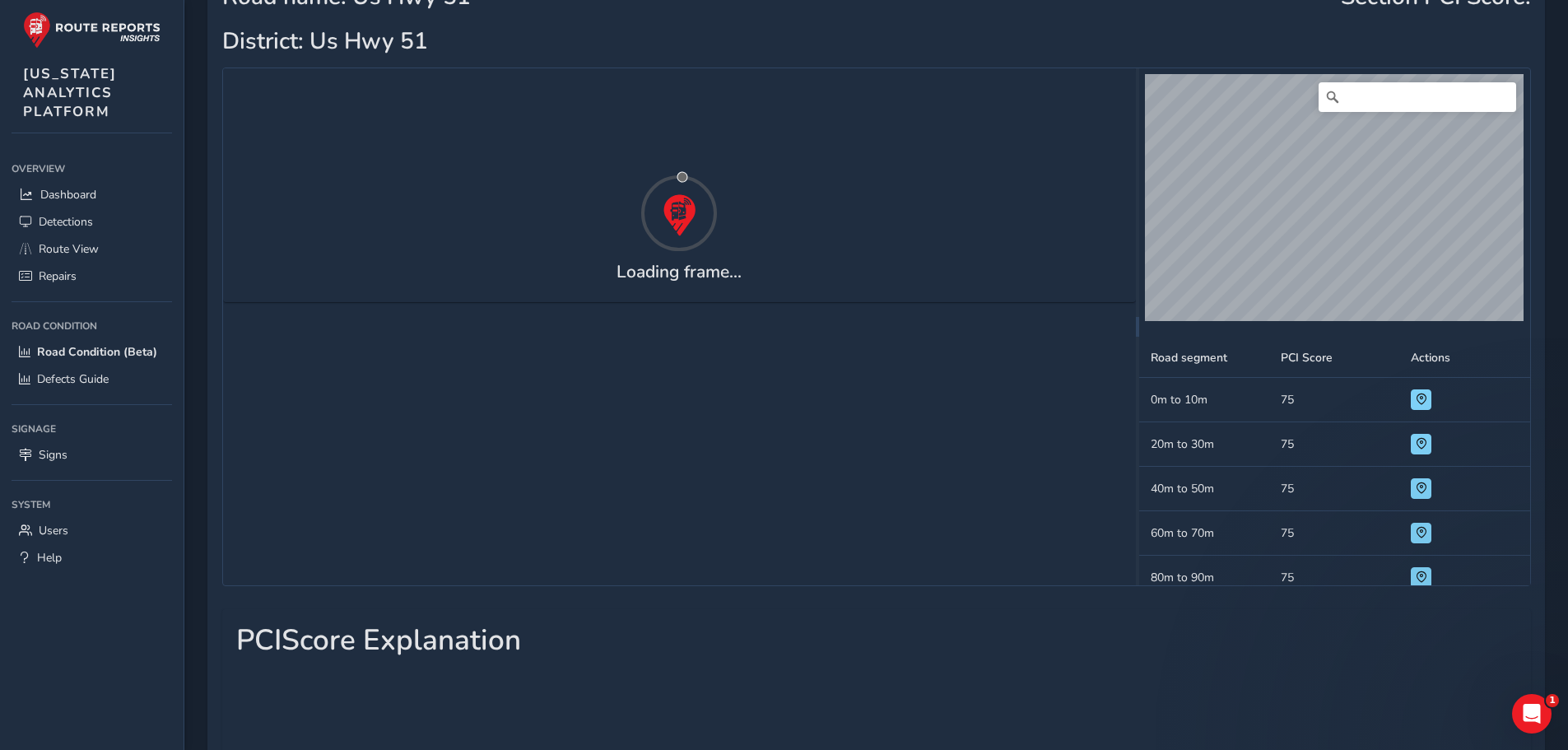
scroll to position [359, 0]
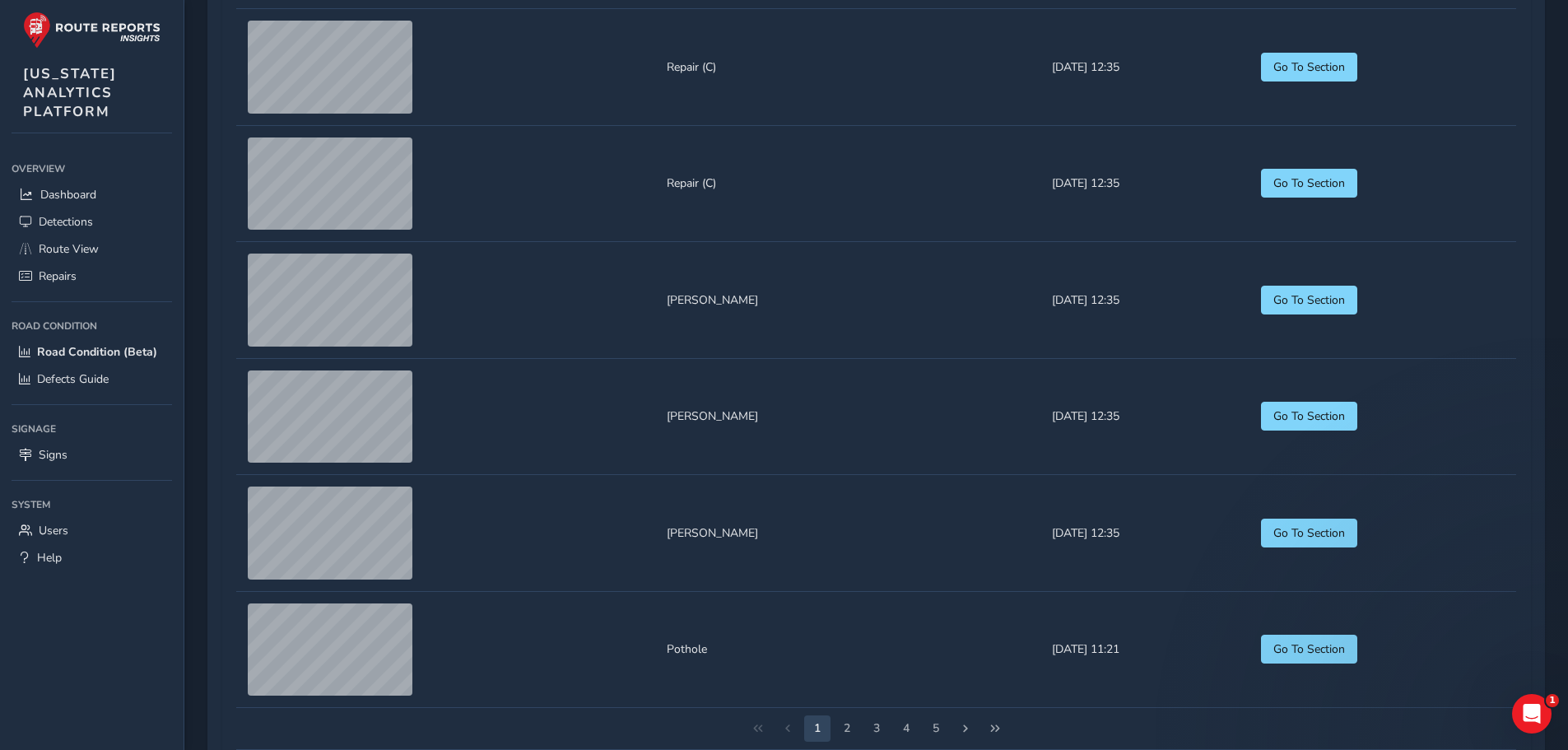
scroll to position [1904, 0]
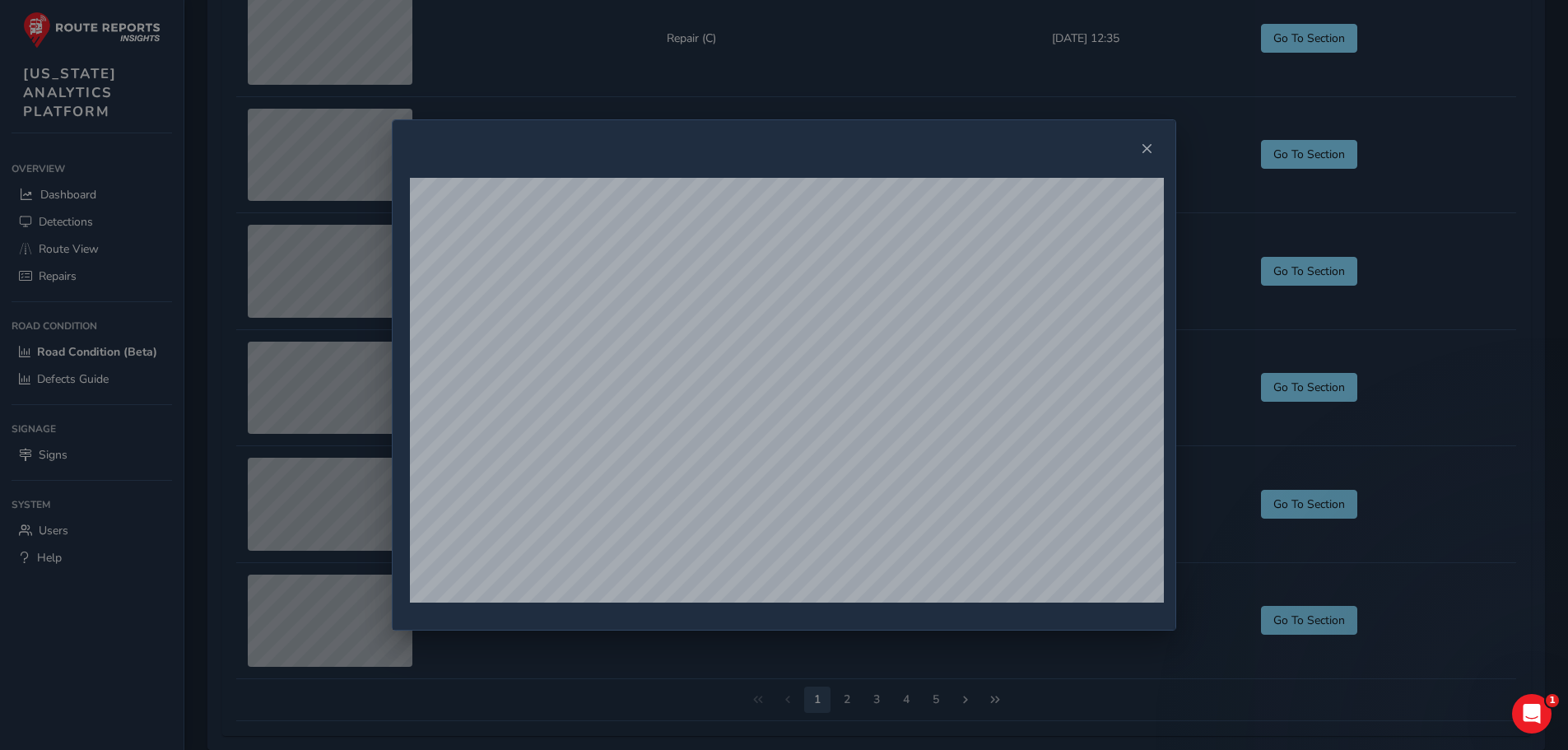
click at [713, 692] on div at bounding box center [784, 375] width 1568 height 750
click at [1148, 146] on span "Close" at bounding box center [1147, 149] width 12 height 12
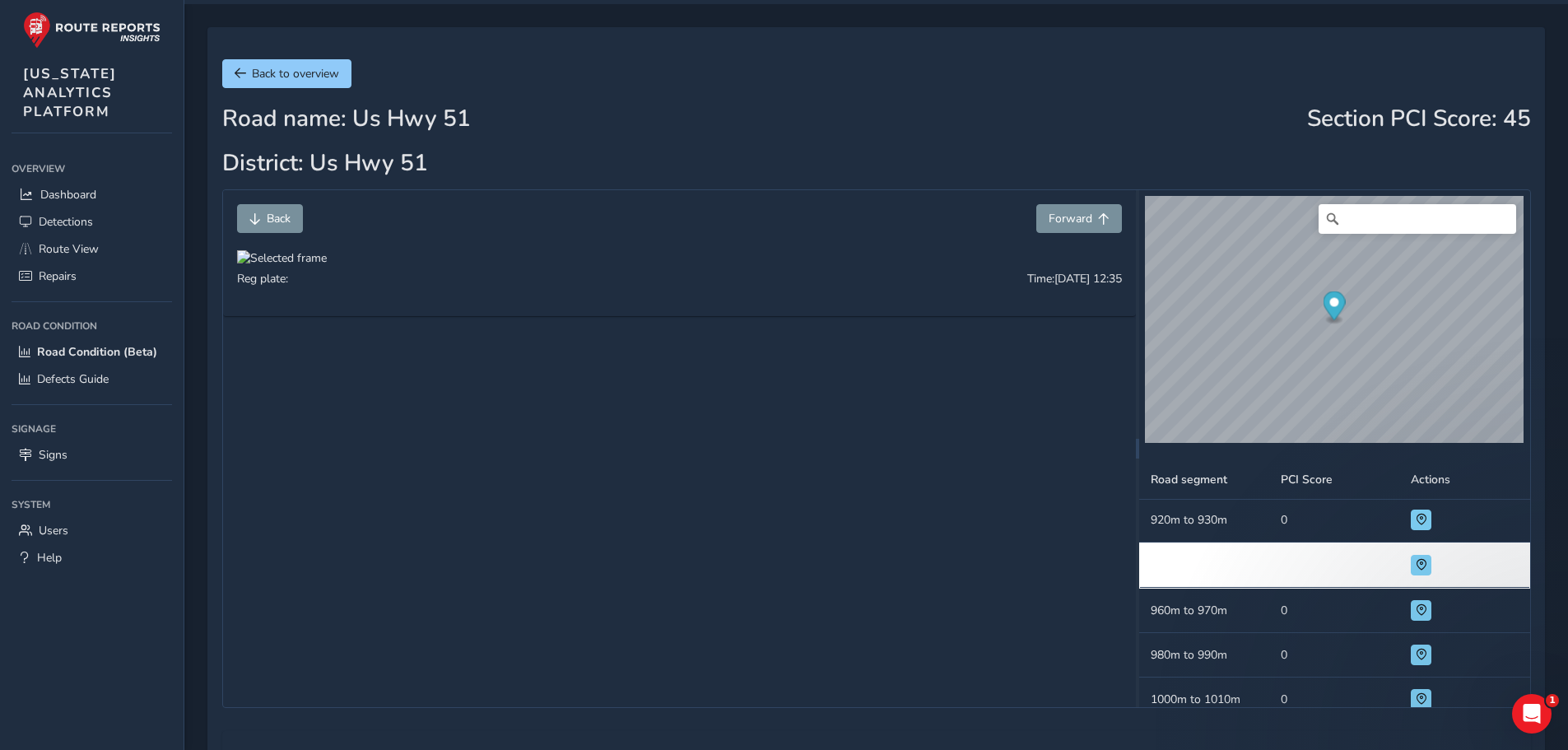
scroll to position [0, 0]
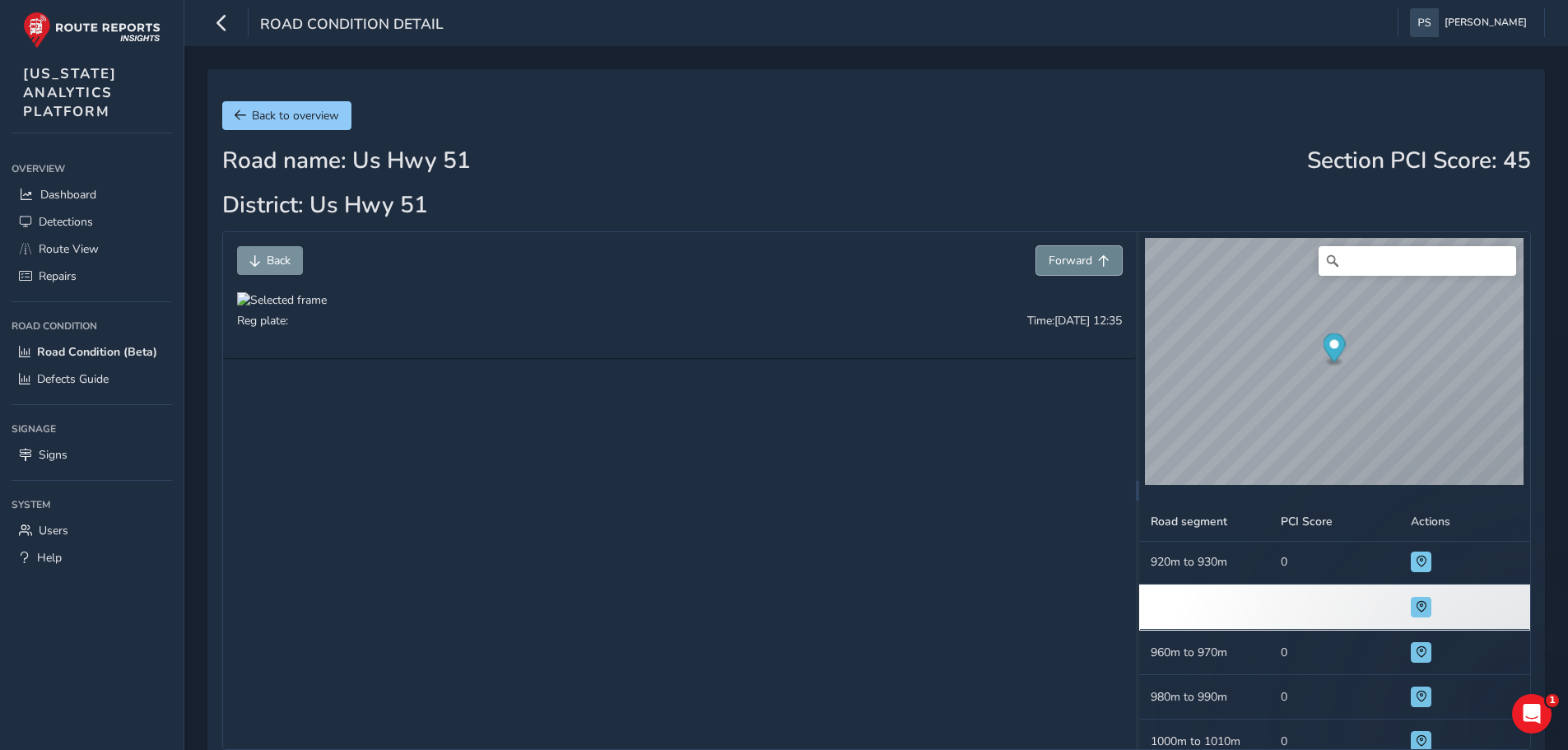
click at [1083, 264] on span "Forward" at bounding box center [1070, 261] width 43 height 15
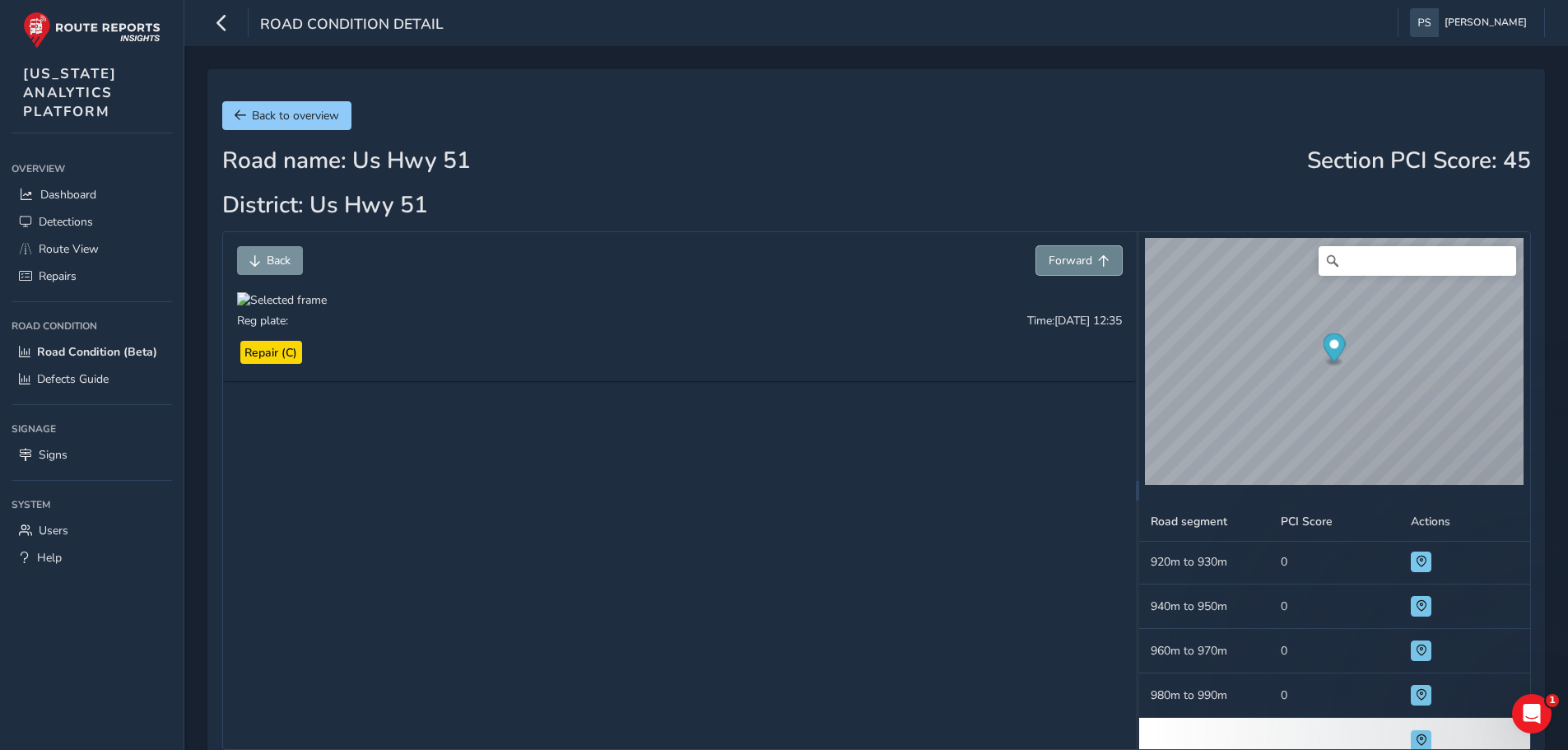
click at [1083, 264] on span "Forward" at bounding box center [1070, 261] width 43 height 15
click at [1082, 264] on span "Forward" at bounding box center [1070, 261] width 43 height 15
click at [1075, 262] on span "Forward" at bounding box center [1070, 261] width 43 height 15
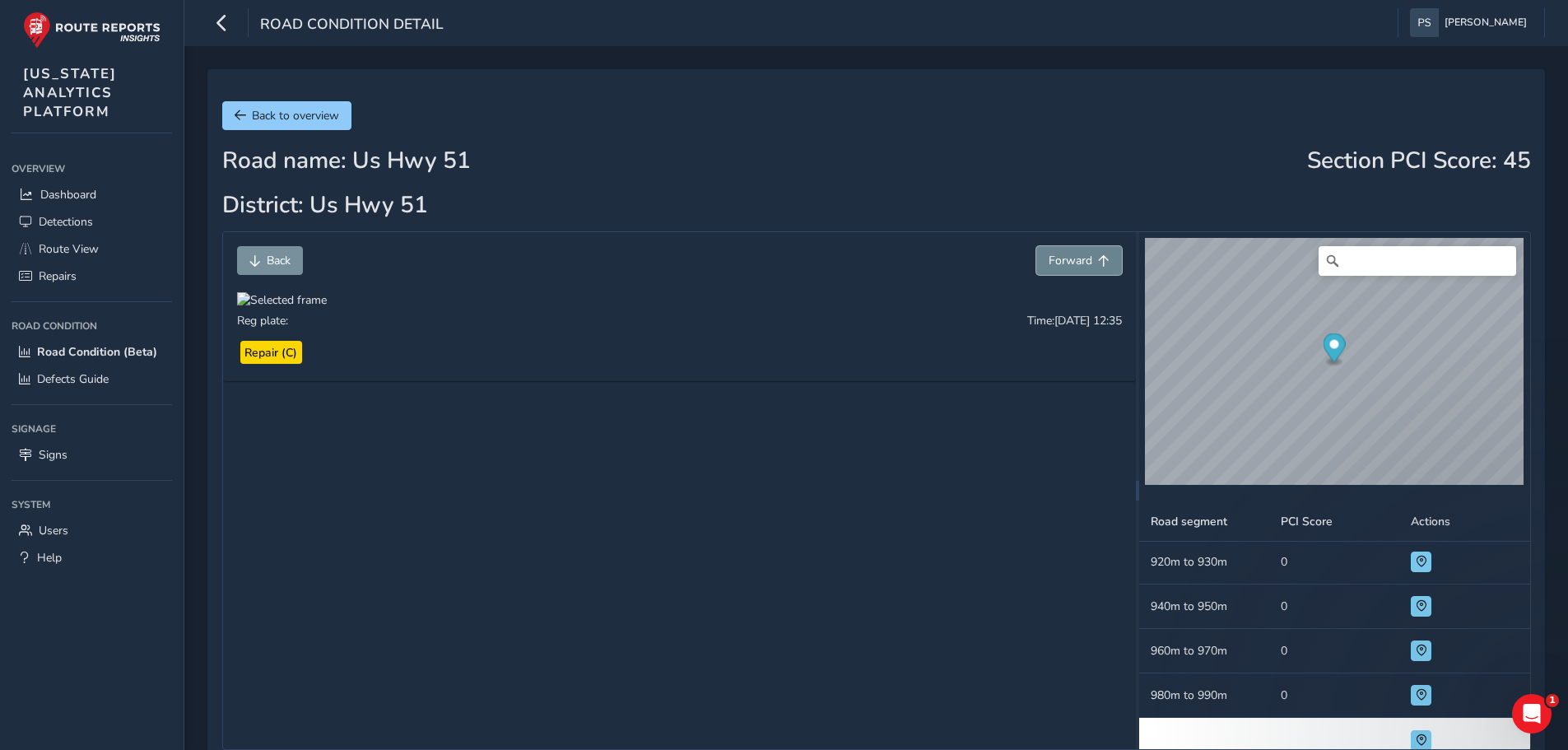
click at [1075, 262] on span "Forward" at bounding box center [1070, 261] width 43 height 15
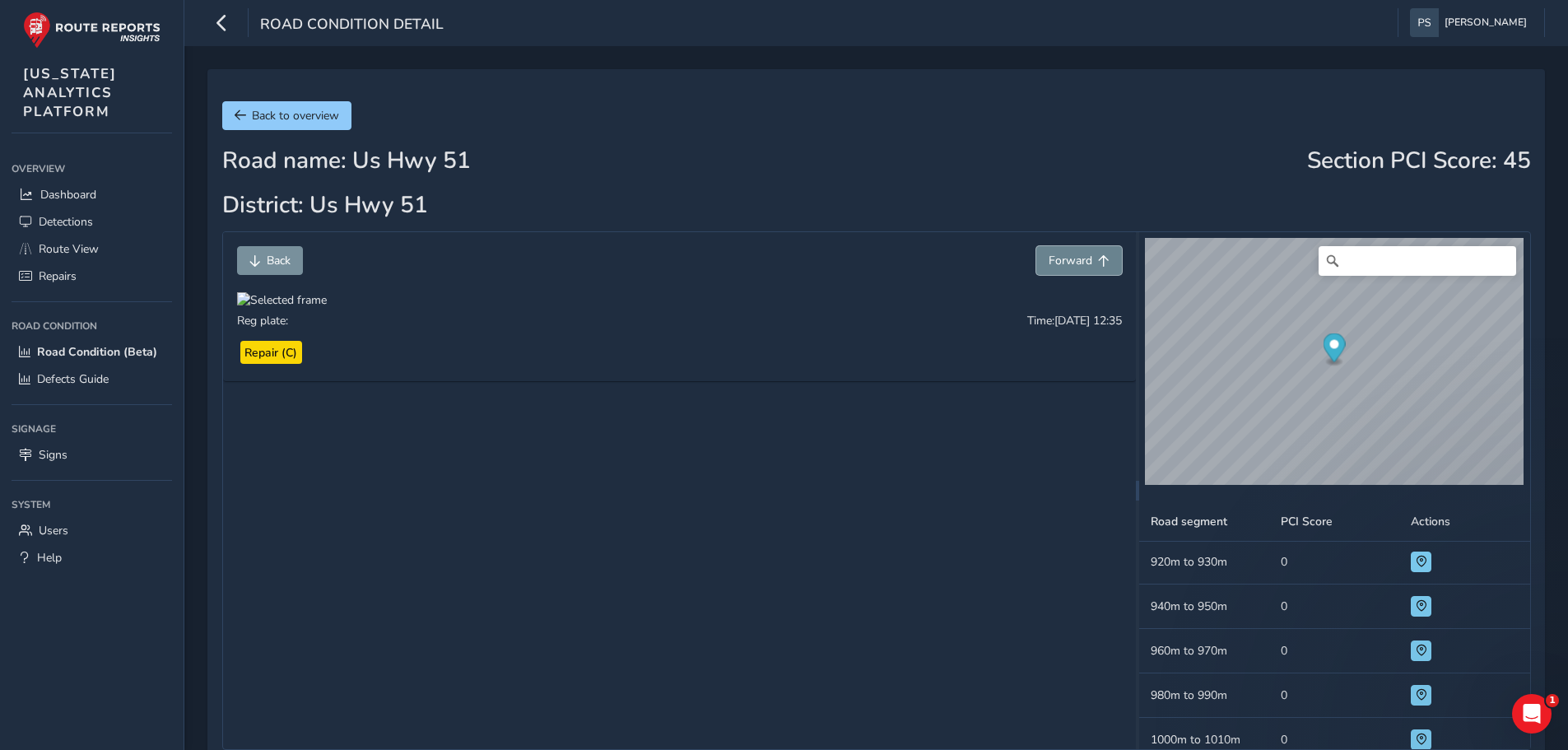
scroll to position [2447, 0]
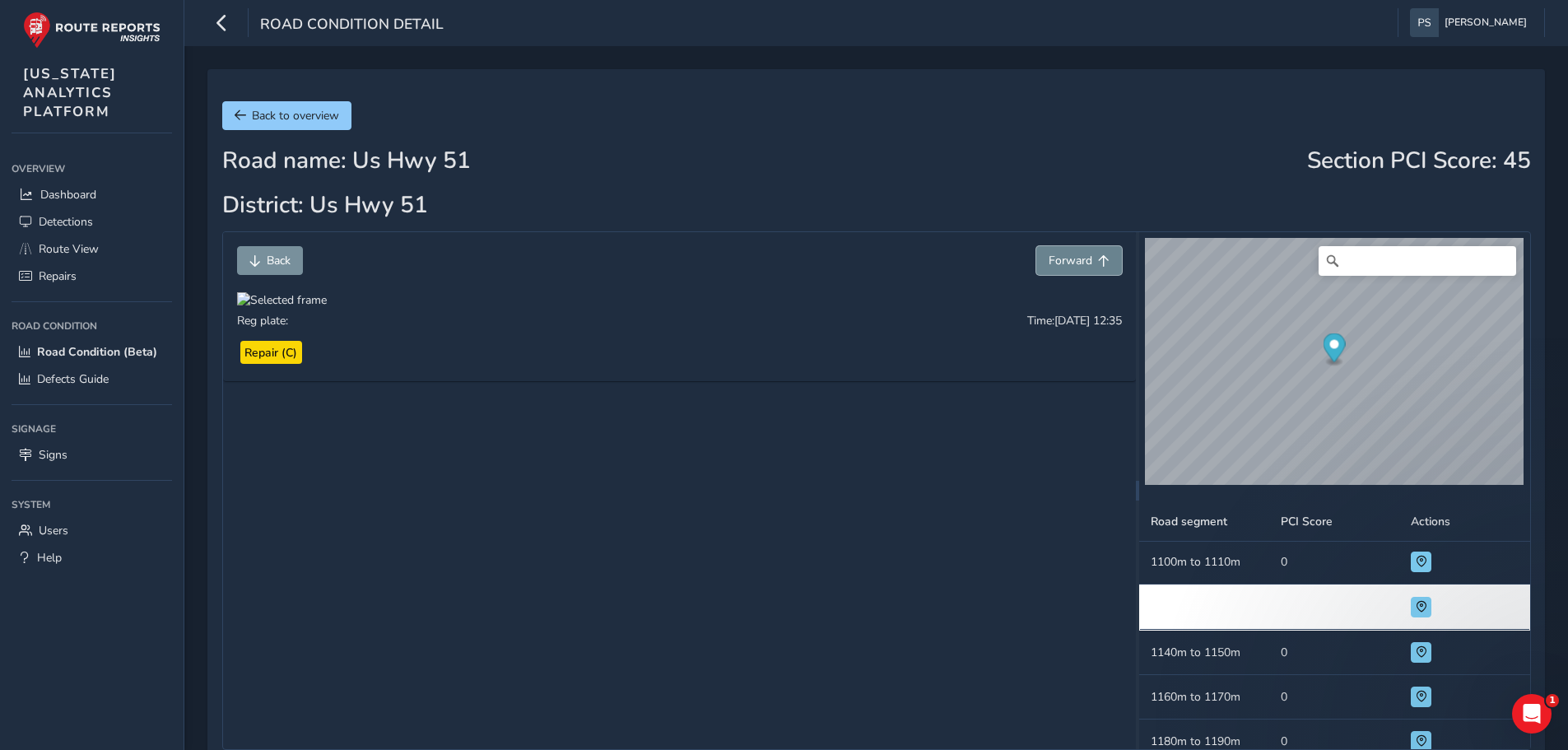
click at [1052, 255] on span "Forward" at bounding box center [1070, 261] width 43 height 15
